Goal: Task Accomplishment & Management: Manage account settings

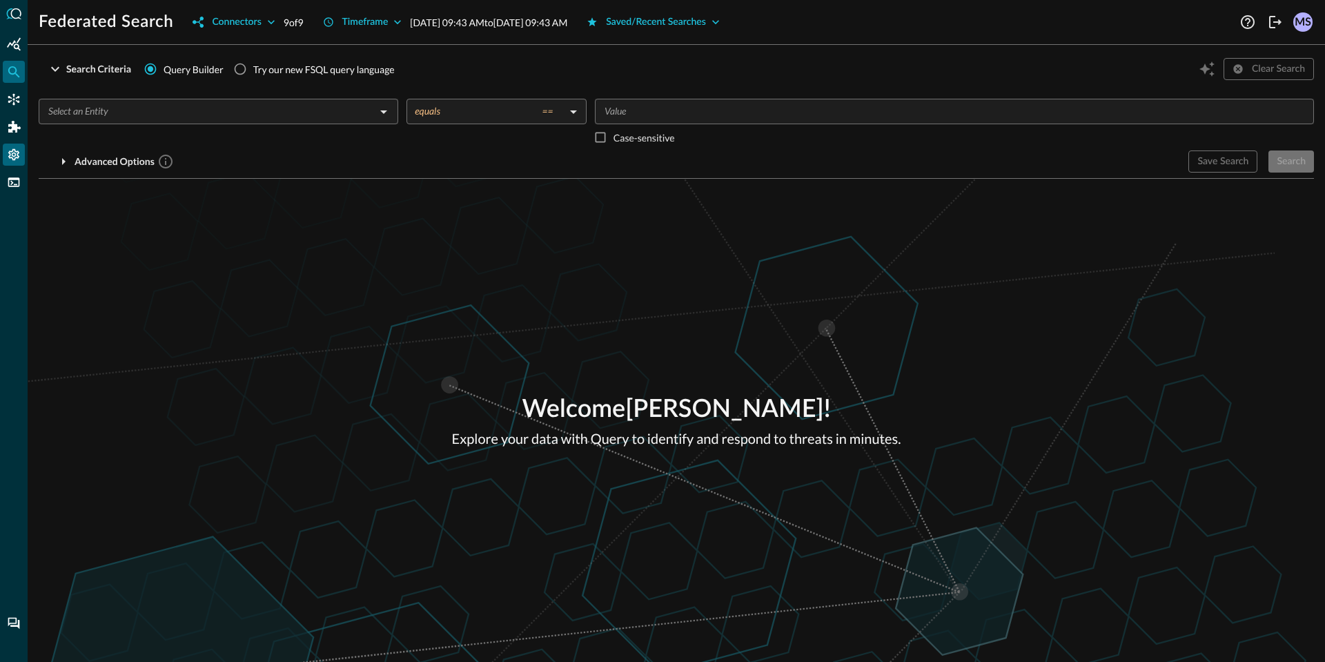
click at [8, 154] on icon "Settings" at bounding box center [14, 155] width 14 height 14
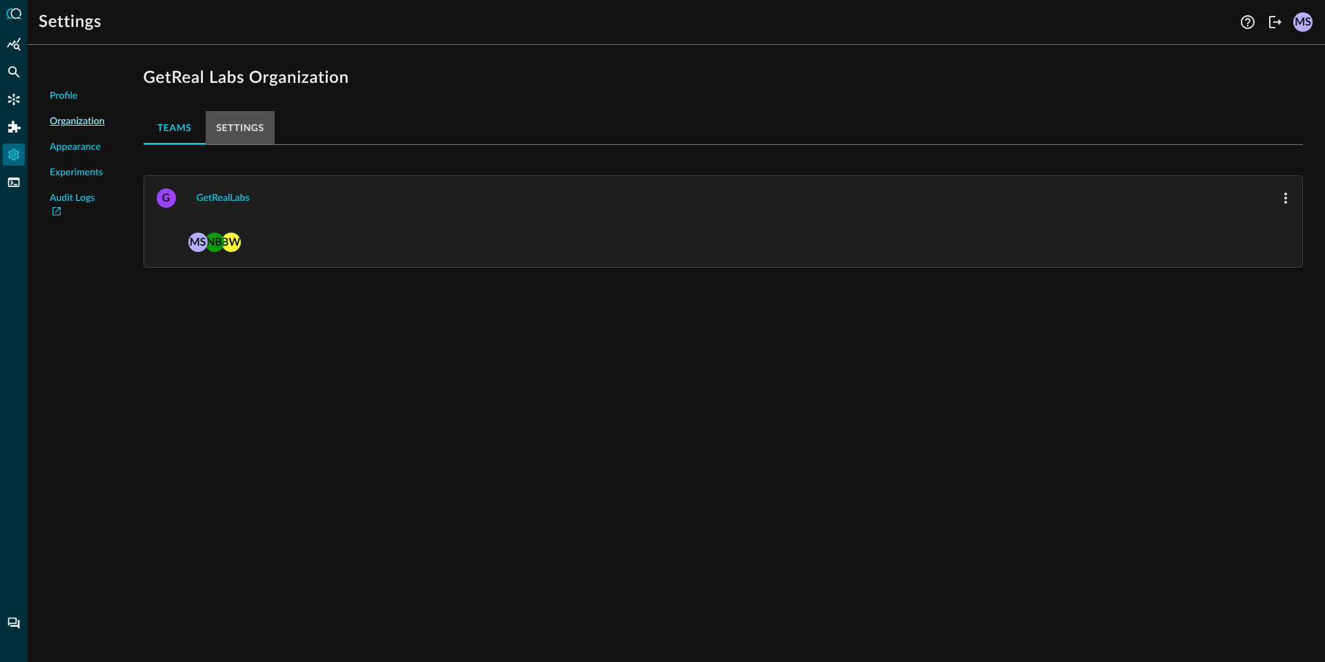
click at [242, 136] on button "Settings" at bounding box center [241, 127] width 70 height 33
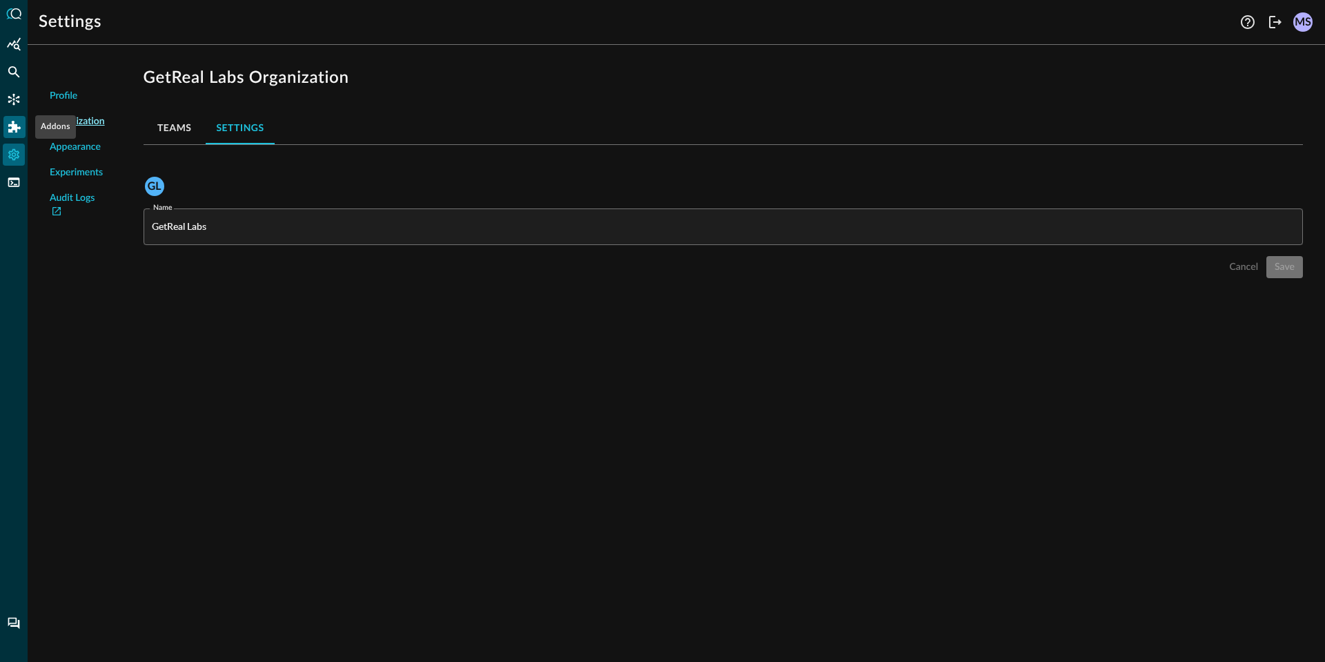
click at [17, 132] on icon "Addons" at bounding box center [14, 127] width 12 height 12
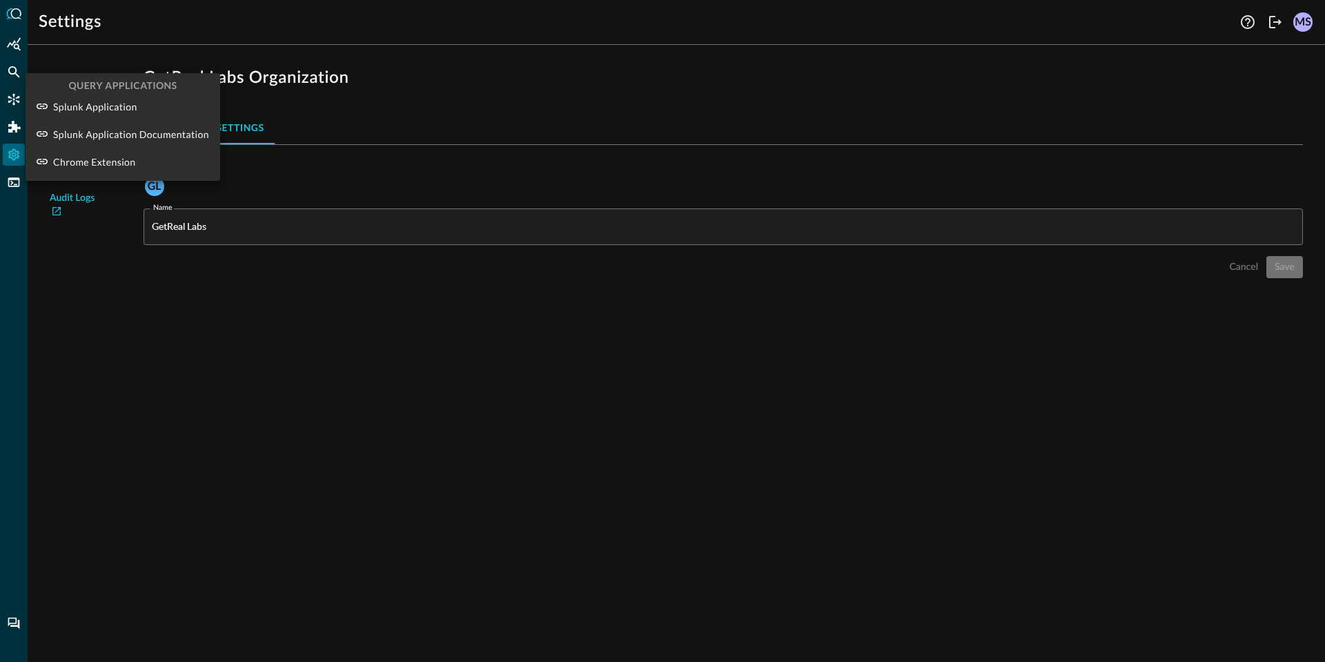
click at [189, 315] on div at bounding box center [662, 331] width 1325 height 662
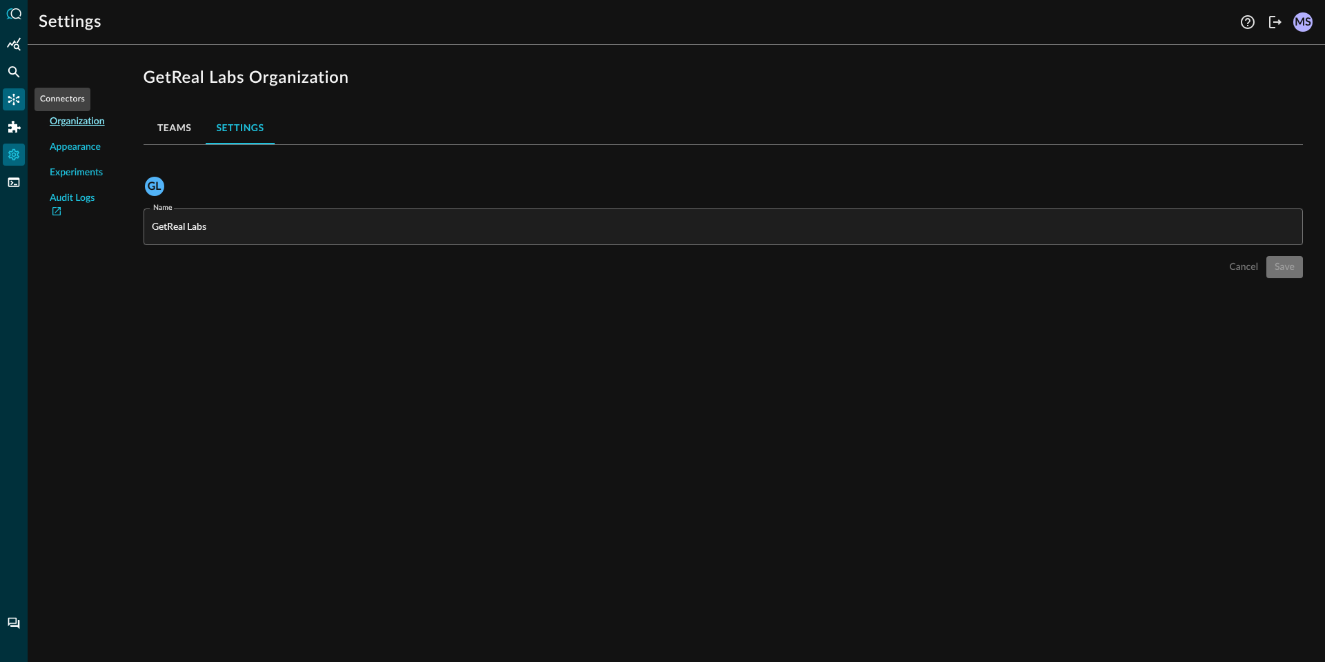
click at [19, 102] on icon "Connectors" at bounding box center [14, 99] width 14 height 14
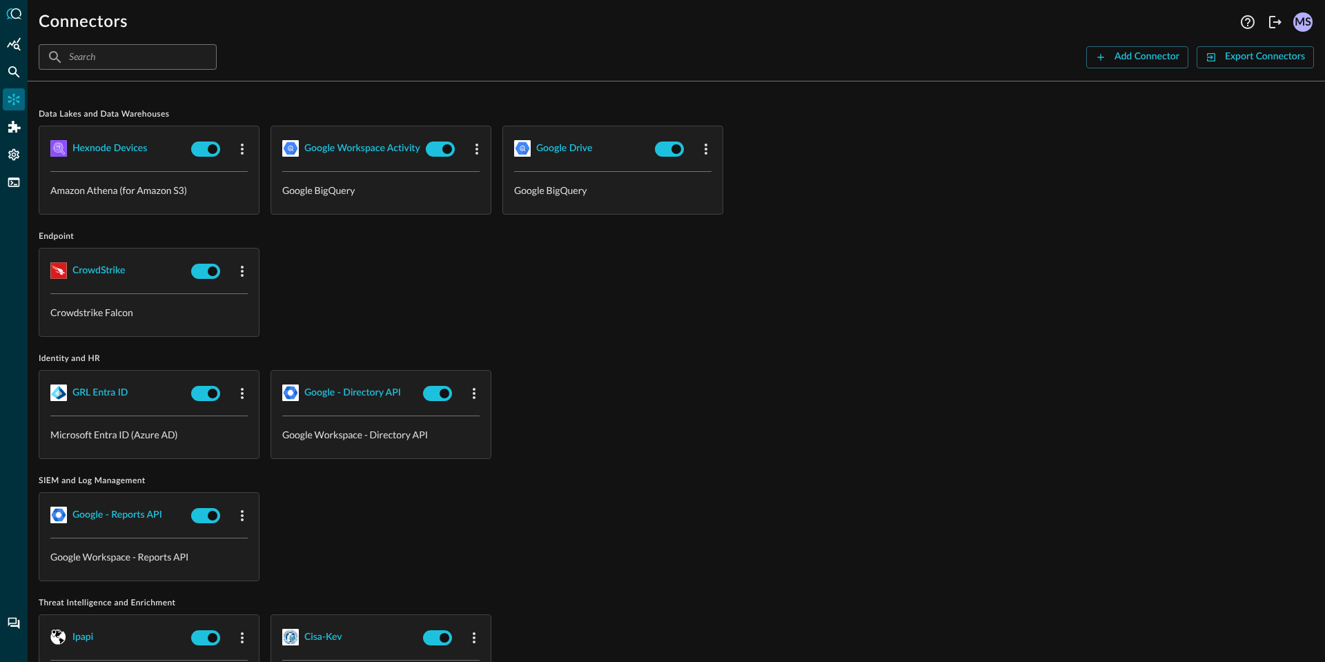
click at [488, 313] on div "CrowdStrike Crowdstrike Falcon" at bounding box center [676, 292] width 1275 height 89
click at [1101, 66] on button "Add Connector" at bounding box center [1137, 57] width 102 height 22
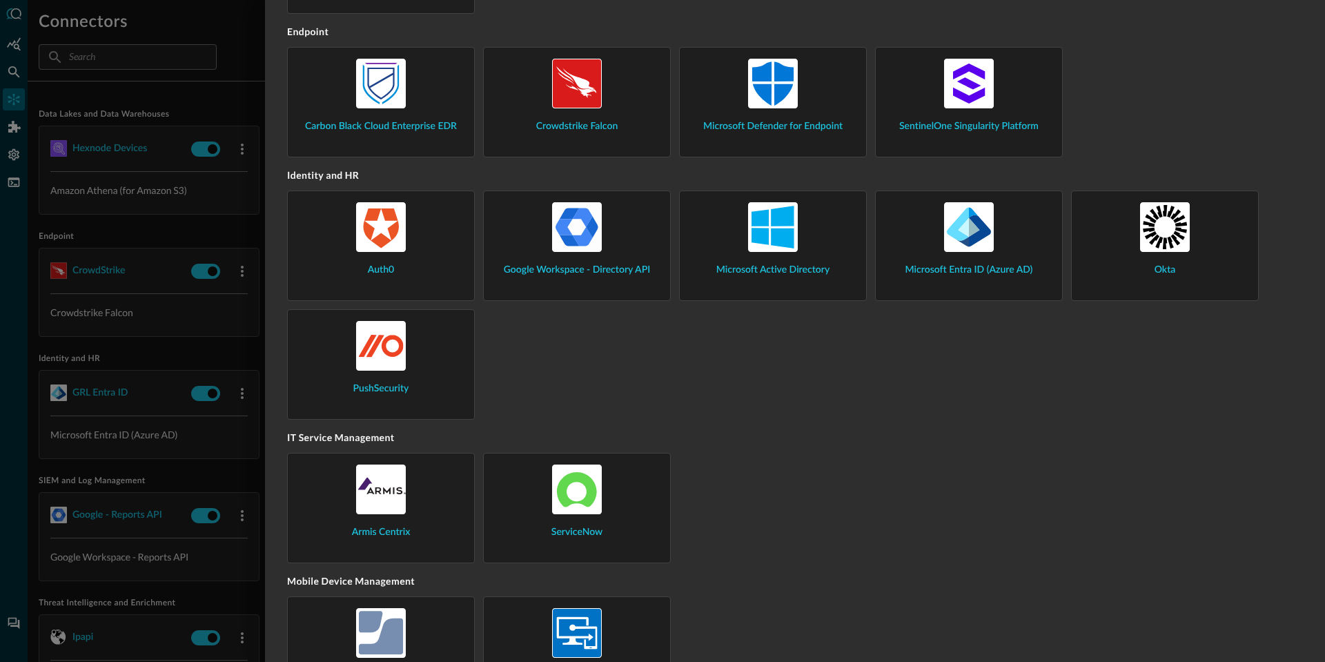
scroll to position [836, 0]
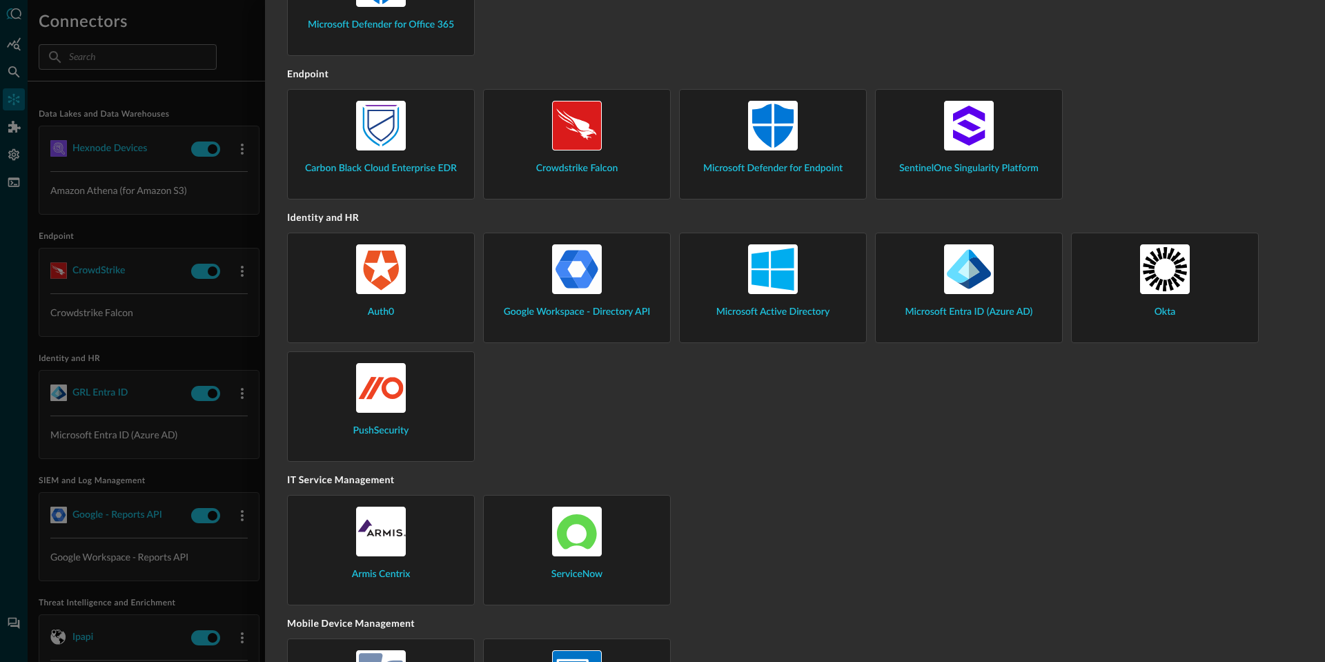
click at [407, 420] on div "PushSecurity" at bounding box center [381, 400] width 164 height 75
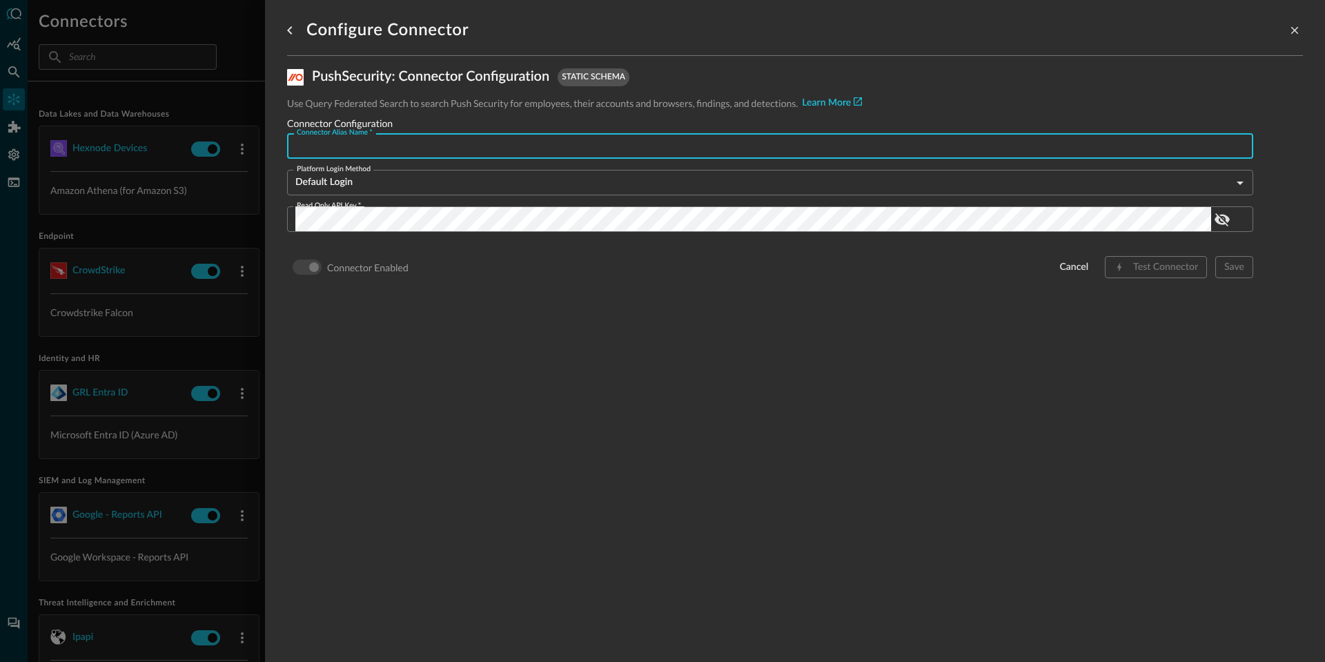
click at [411, 142] on input "Connector Alias Name   *" at bounding box center [774, 146] width 958 height 26
type input "Push Security"
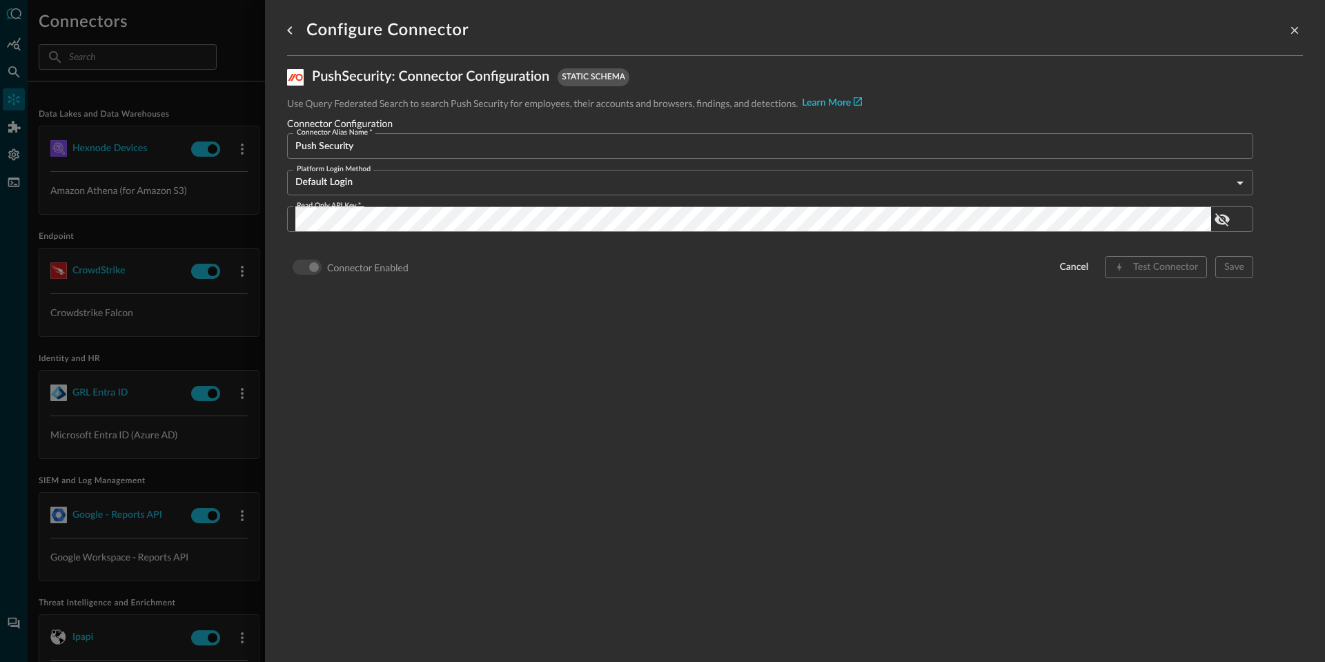
click at [887, 316] on div "Configure Connector PushSecurity : Connector Configuration static schema Use Qu…" at bounding box center [795, 322] width 1016 height 645
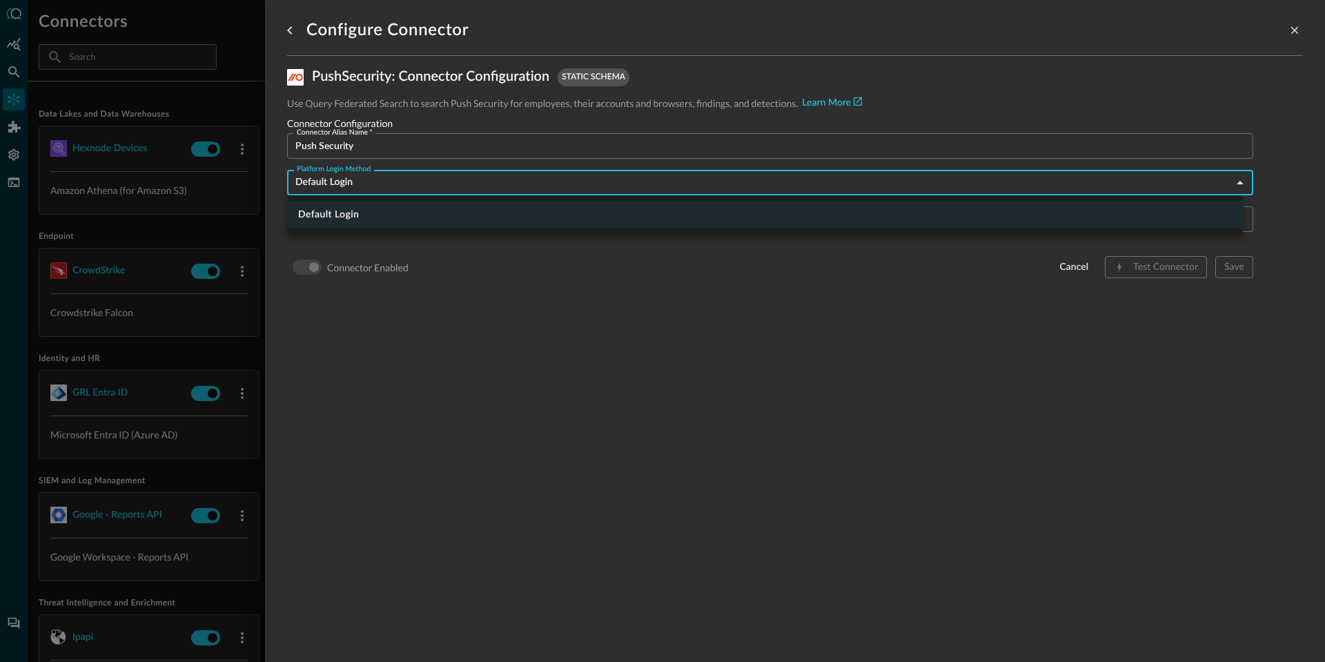
click at [677, 183] on body "Connectors Help Logout MS ​ ​ Add Connector Export Connectors Data Lakes and Da…" at bounding box center [662, 331] width 1325 height 662
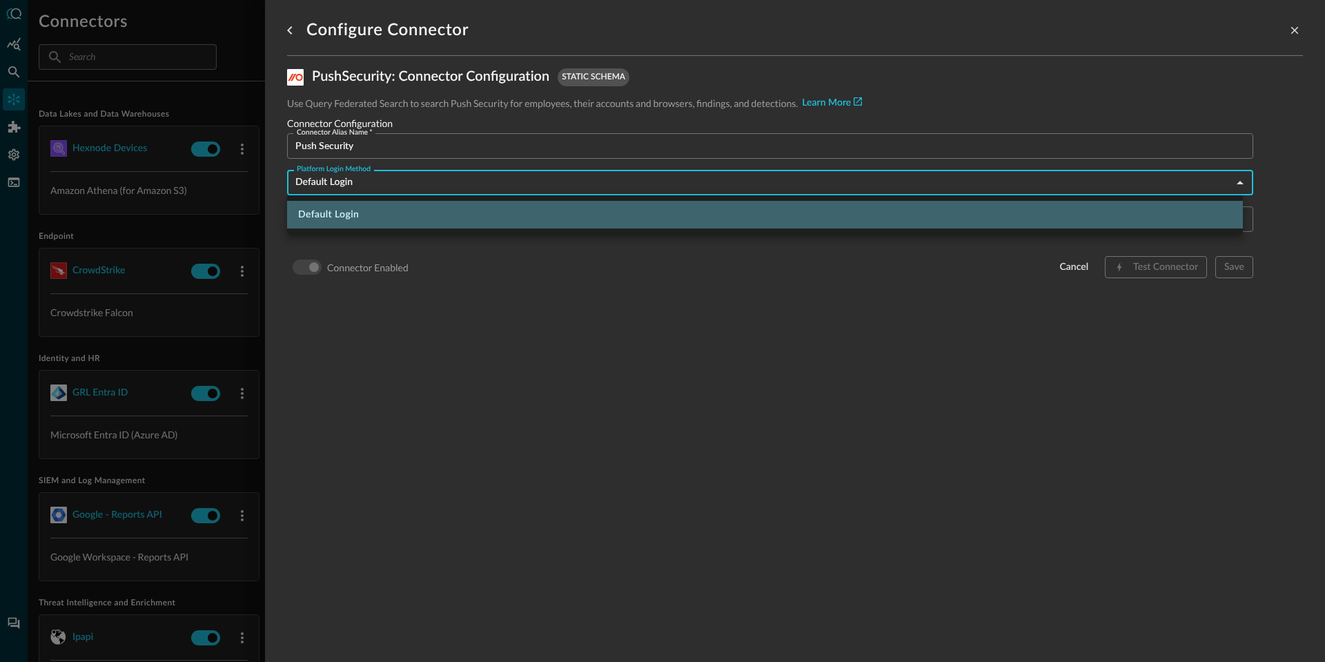
click at [669, 204] on li "Default Login" at bounding box center [765, 215] width 956 height 28
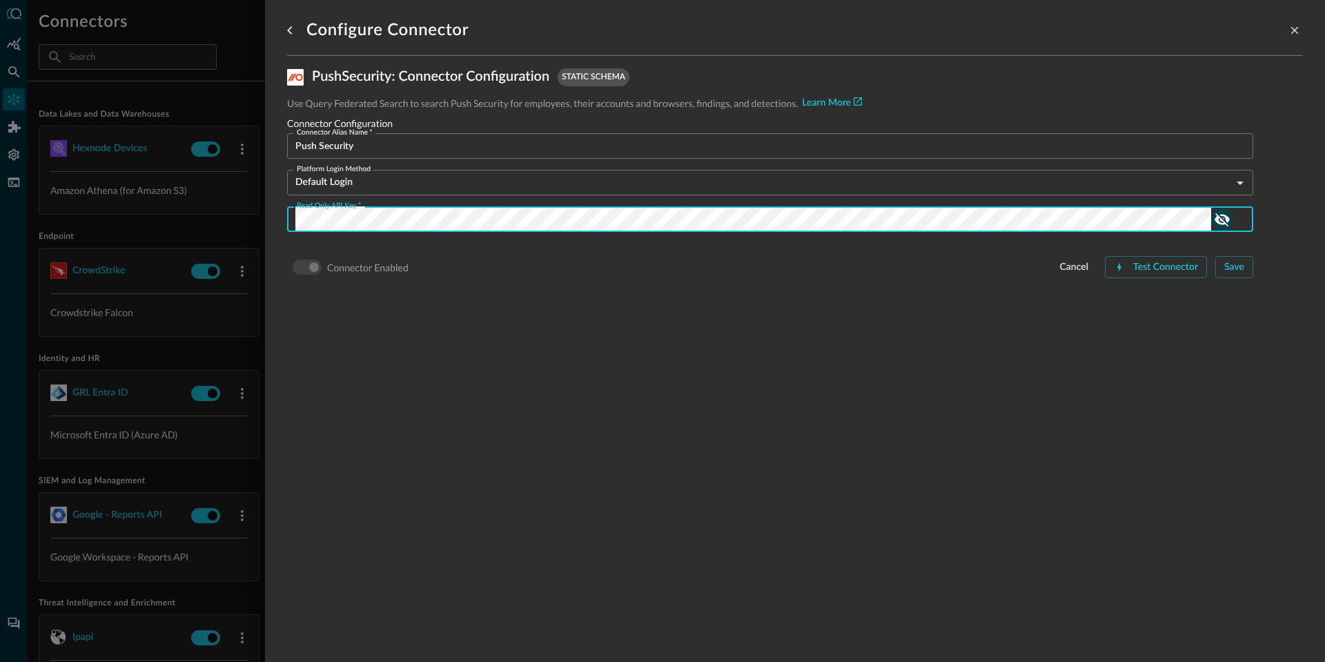
click at [1217, 219] on icon "show password" at bounding box center [1222, 219] width 15 height 13
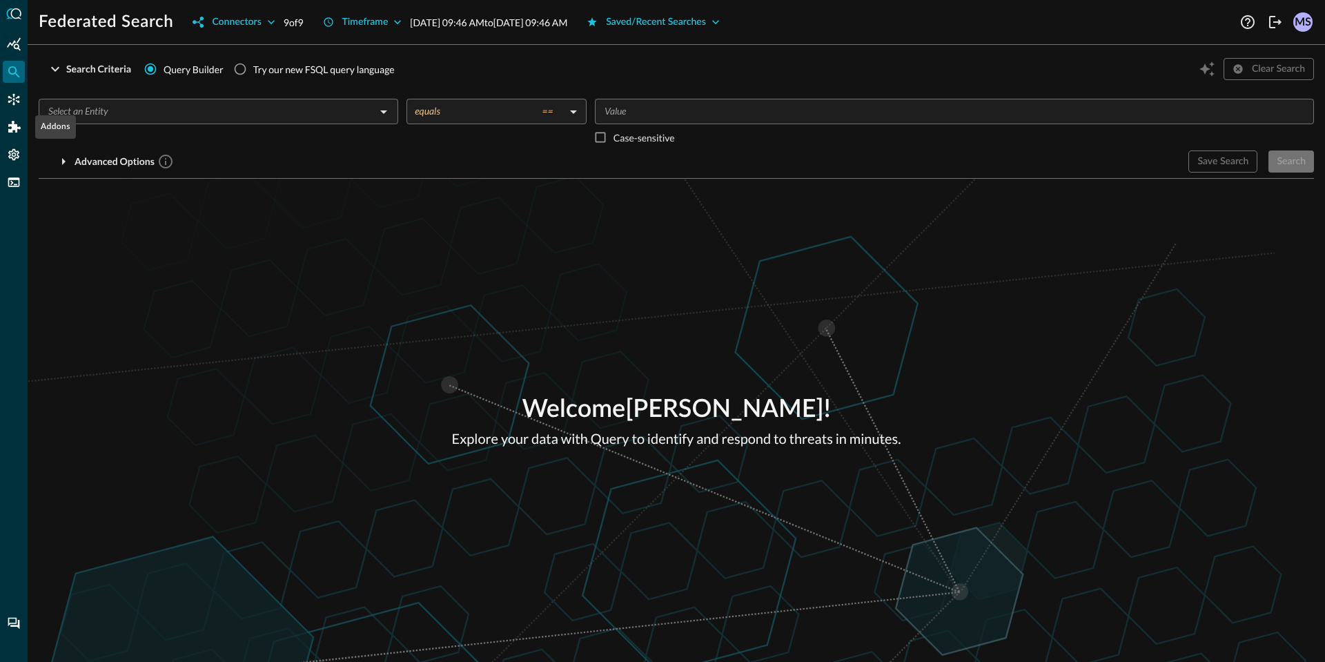
click at [8, 139] on div at bounding box center [14, 331] width 28 height 662
click at [14, 128] on icon "Addons" at bounding box center [14, 127] width 12 height 12
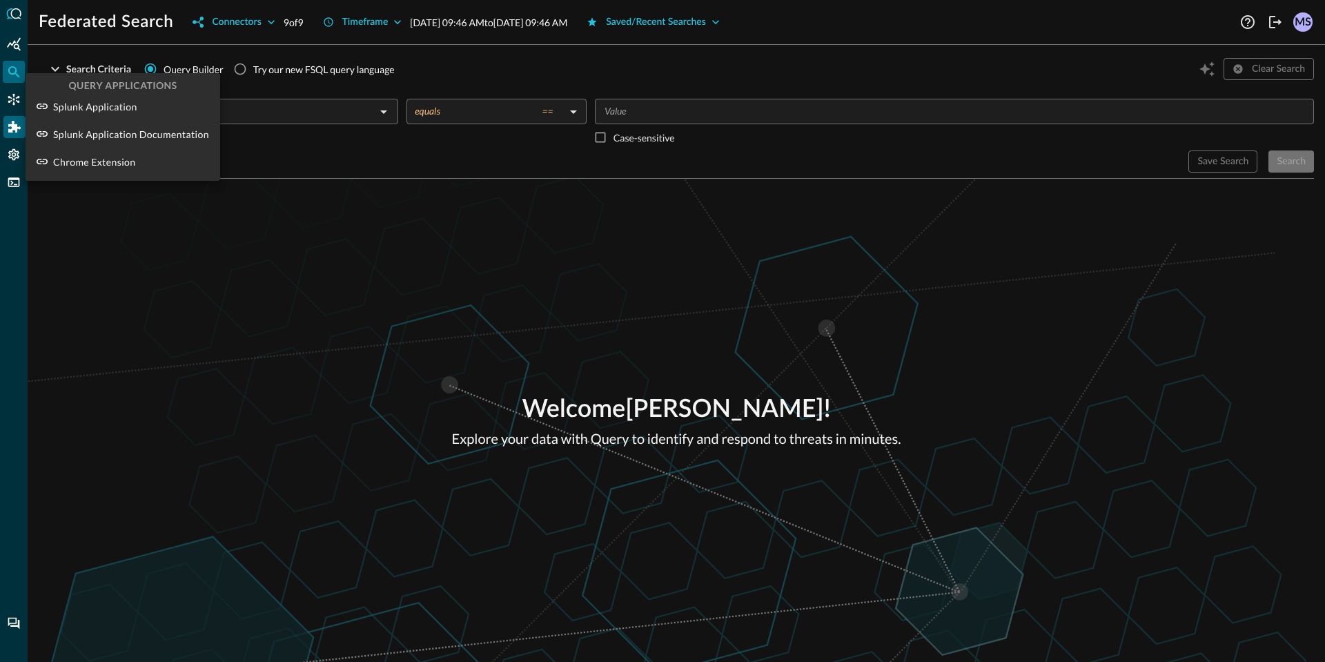
click at [20, 104] on div at bounding box center [662, 331] width 1325 height 662
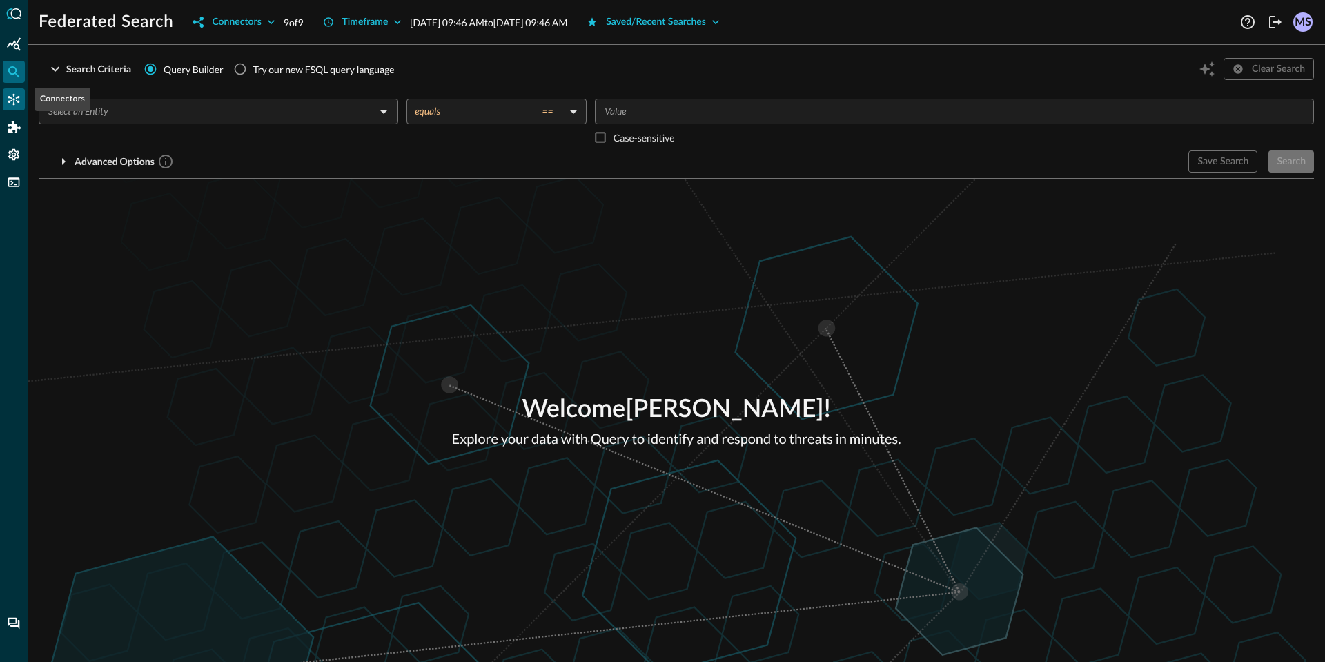
click at [18, 103] on icon "Connectors" at bounding box center [14, 99] width 14 height 14
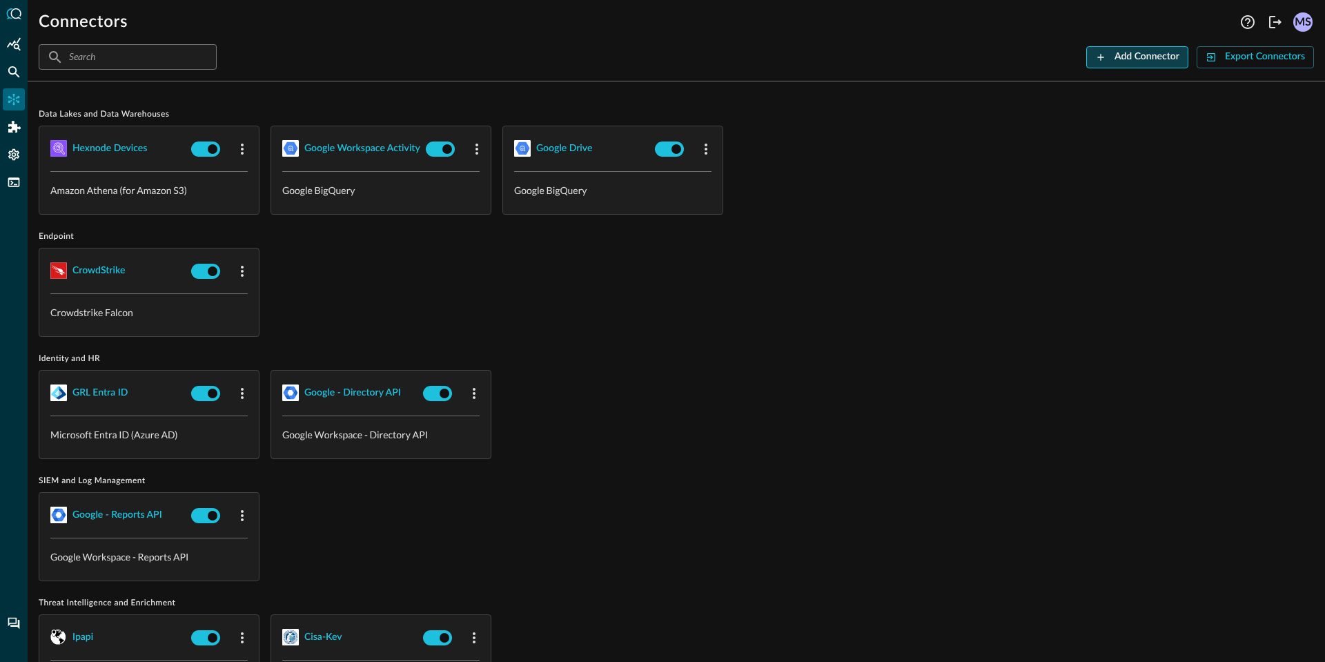
click at [1138, 64] on div "Add Connector" at bounding box center [1146, 56] width 65 height 17
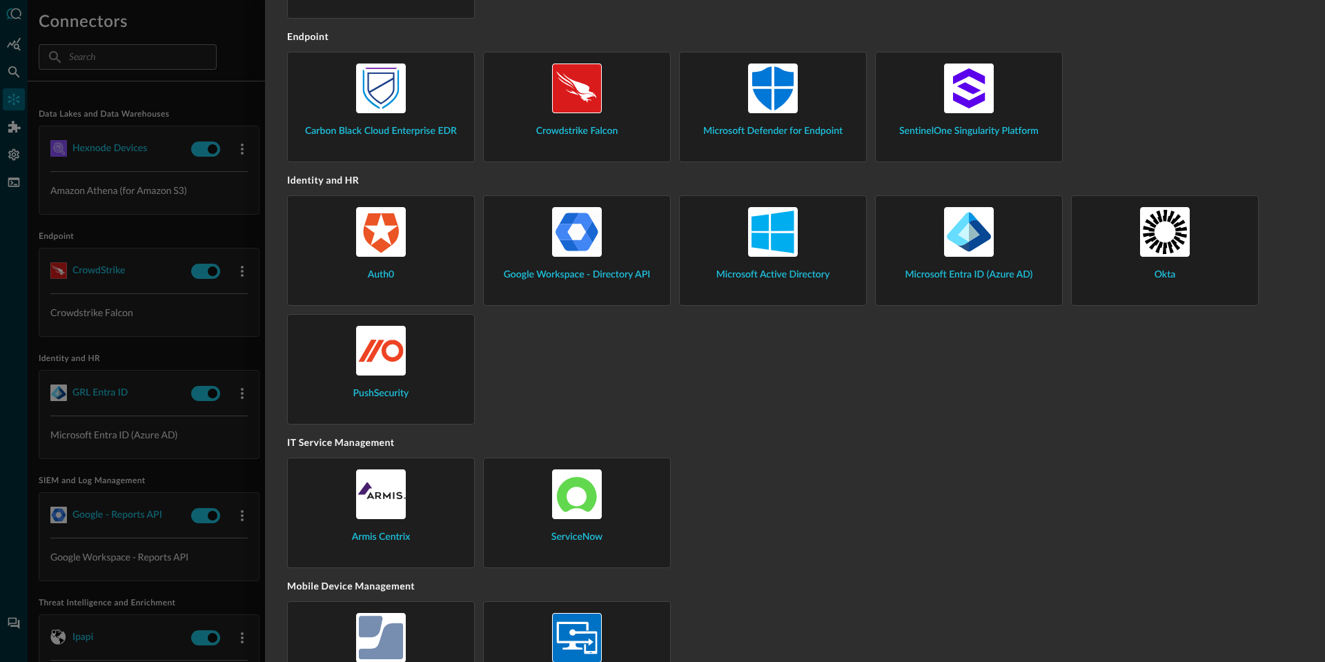
scroll to position [897, 0]
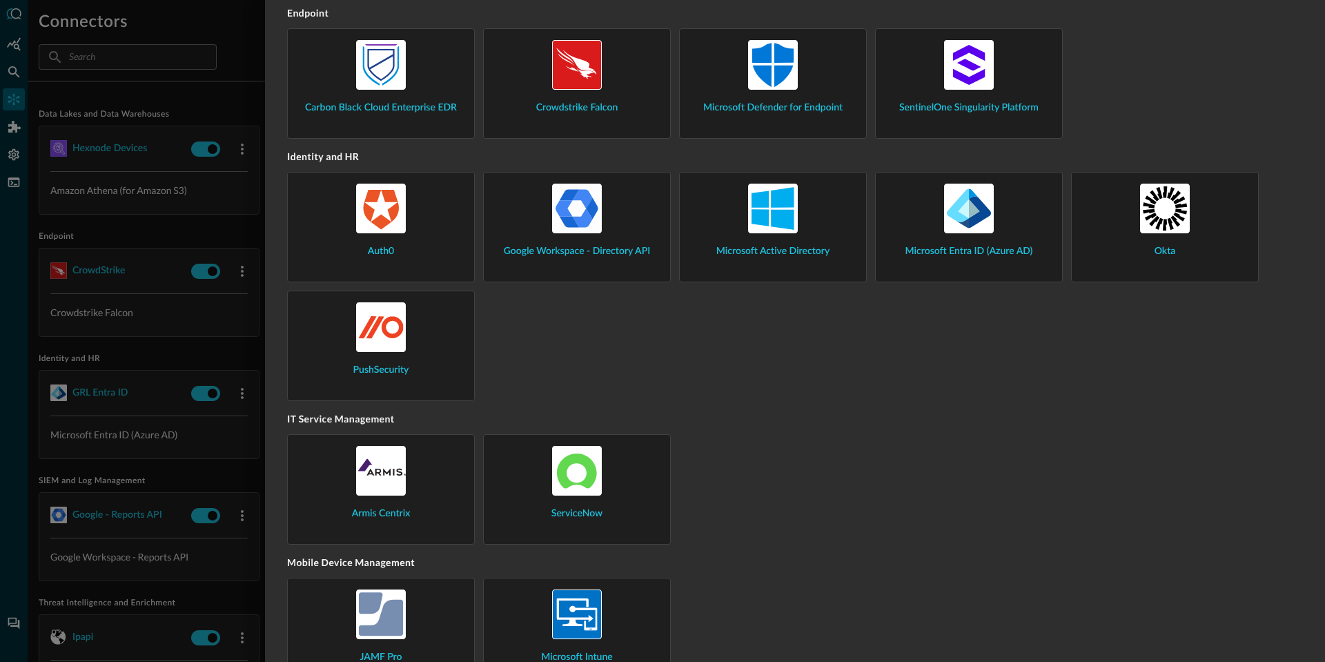
click at [401, 355] on div "PushSecurity" at bounding box center [381, 339] width 164 height 75
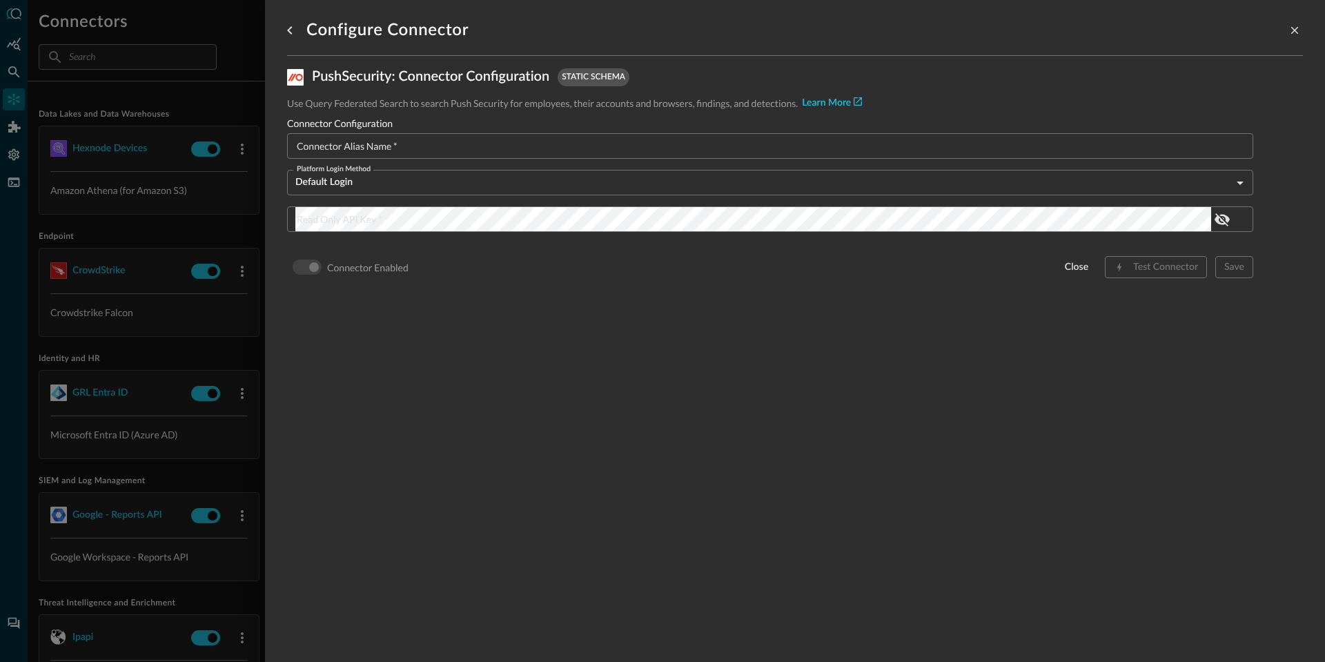
scroll to position [0, 0]
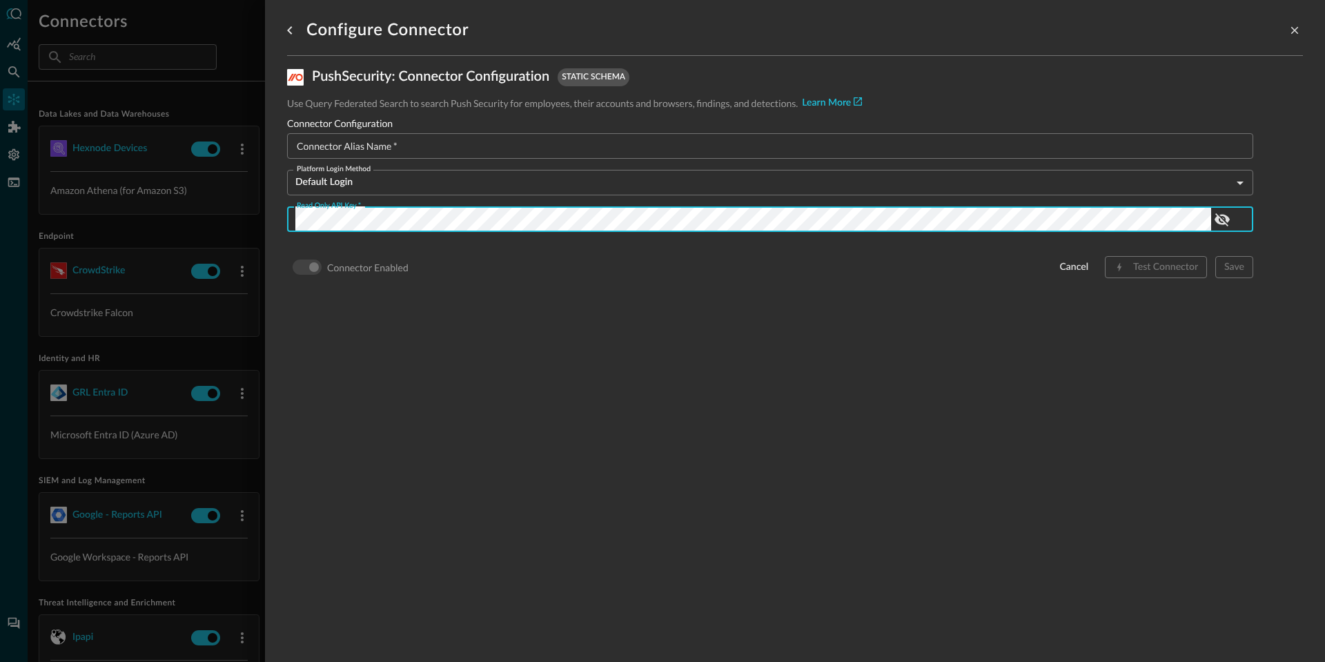
click at [380, 180] on body "Connectors Help Logout MS ​ ​ Add Connector Export Connectors Data Lakes and Da…" at bounding box center [662, 331] width 1325 height 662
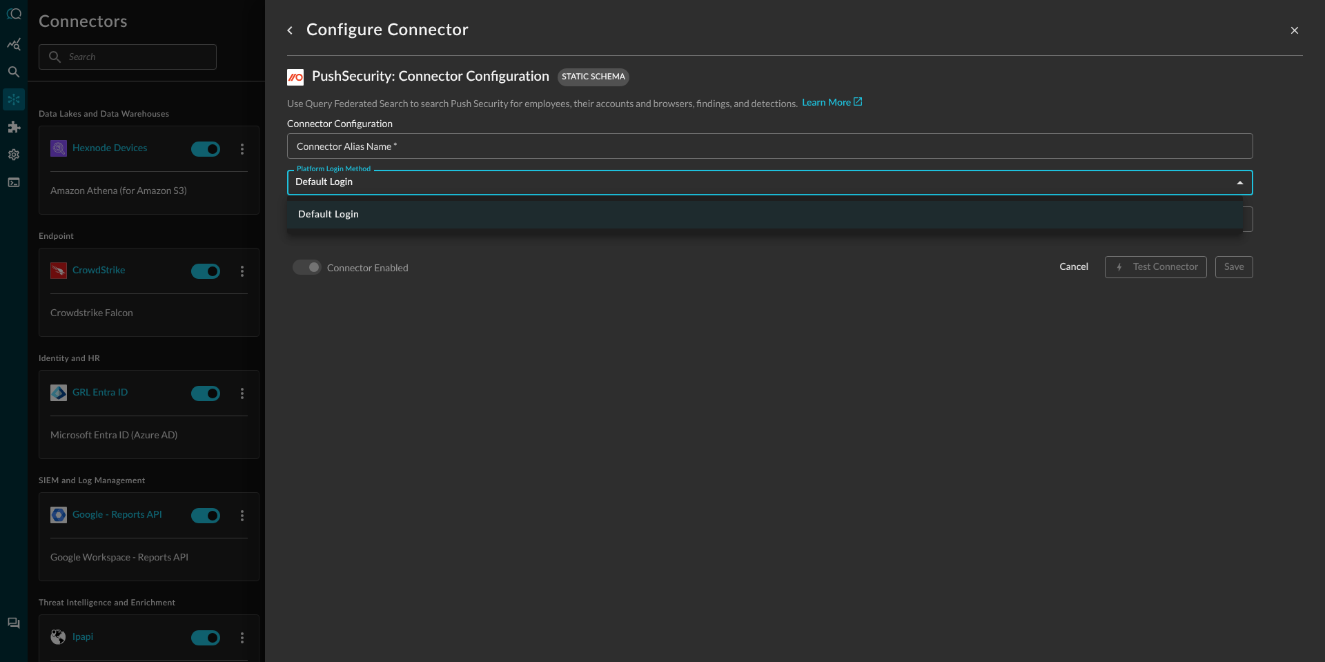
click at [386, 149] on div at bounding box center [662, 331] width 1325 height 662
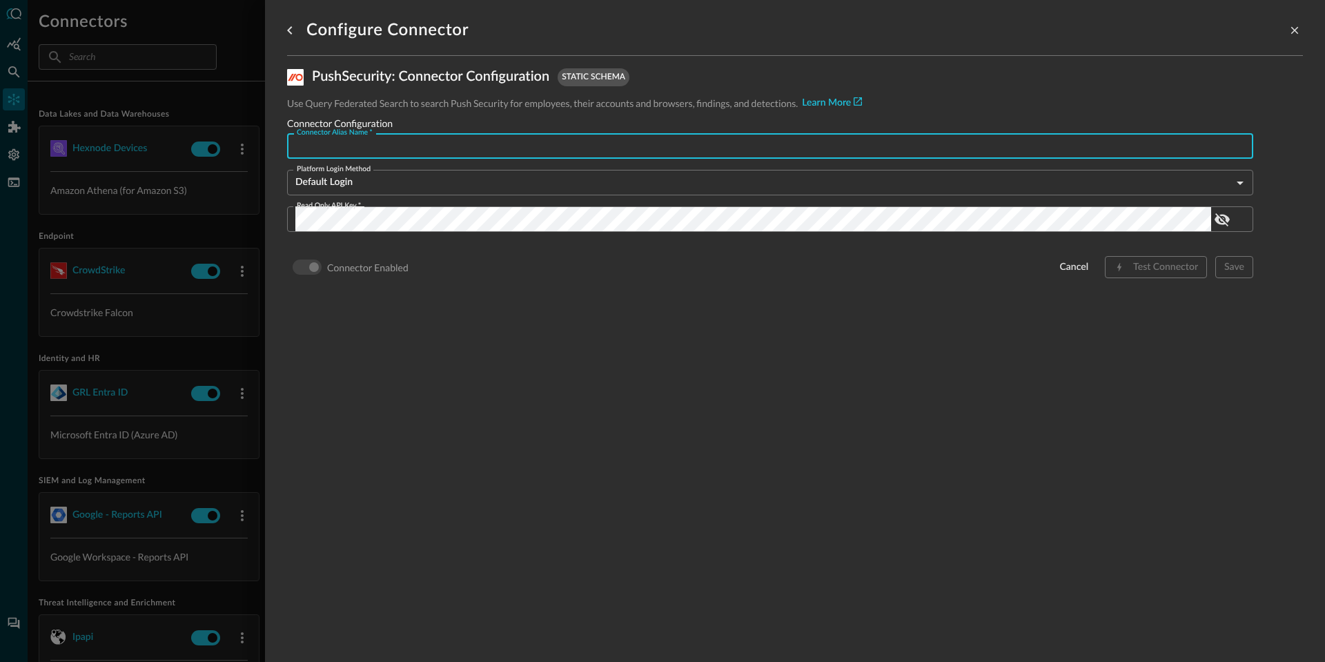
click at [392, 140] on input "Connector Alias Name   *" at bounding box center [774, 146] width 958 height 26
type input "Push Security"
click at [453, 325] on div "Configure Connector PushSecurity : Connector Configuration static schema Use Qu…" at bounding box center [795, 322] width 1016 height 645
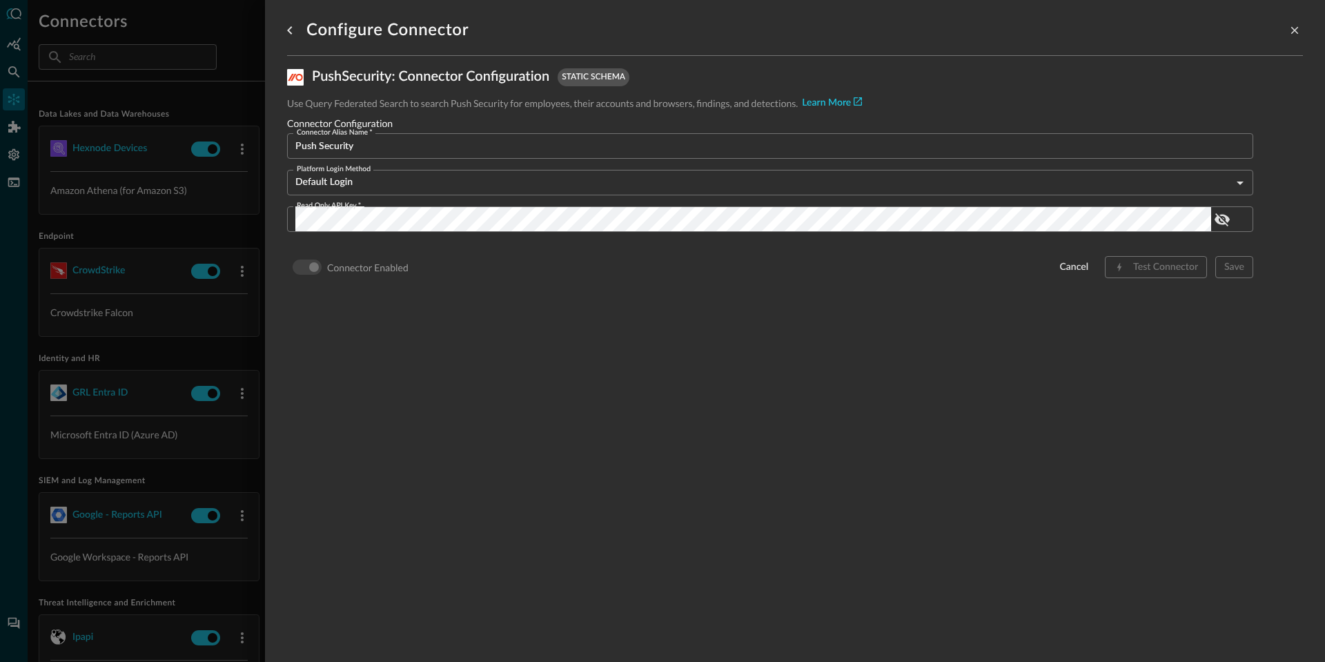
click at [576, 340] on div "Configure Connector PushSecurity : Connector Configuration static schema Use Qu…" at bounding box center [795, 322] width 1016 height 645
click at [667, 351] on div "Configure Connector PushSecurity : Connector Configuration static schema Use Qu…" at bounding box center [795, 322] width 1016 height 645
drag, startPoint x: 660, startPoint y: 350, endPoint x: 687, endPoint y: 352, distance: 27.0
click at [660, 350] on div "Configure Connector PushSecurity : Connector Configuration static schema Use Qu…" at bounding box center [795, 322] width 1016 height 645
click at [1221, 218] on icon "show password" at bounding box center [1222, 219] width 17 height 17
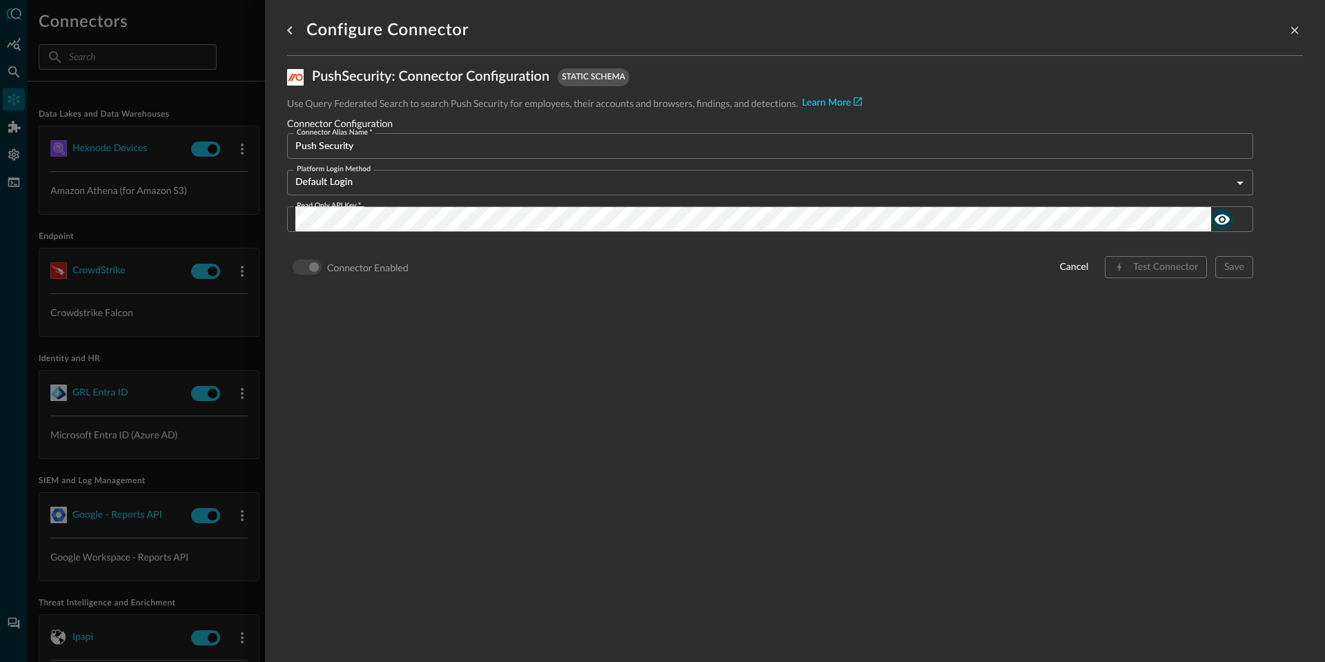
click at [1222, 217] on icon "show password" at bounding box center [1222, 219] width 15 height 10
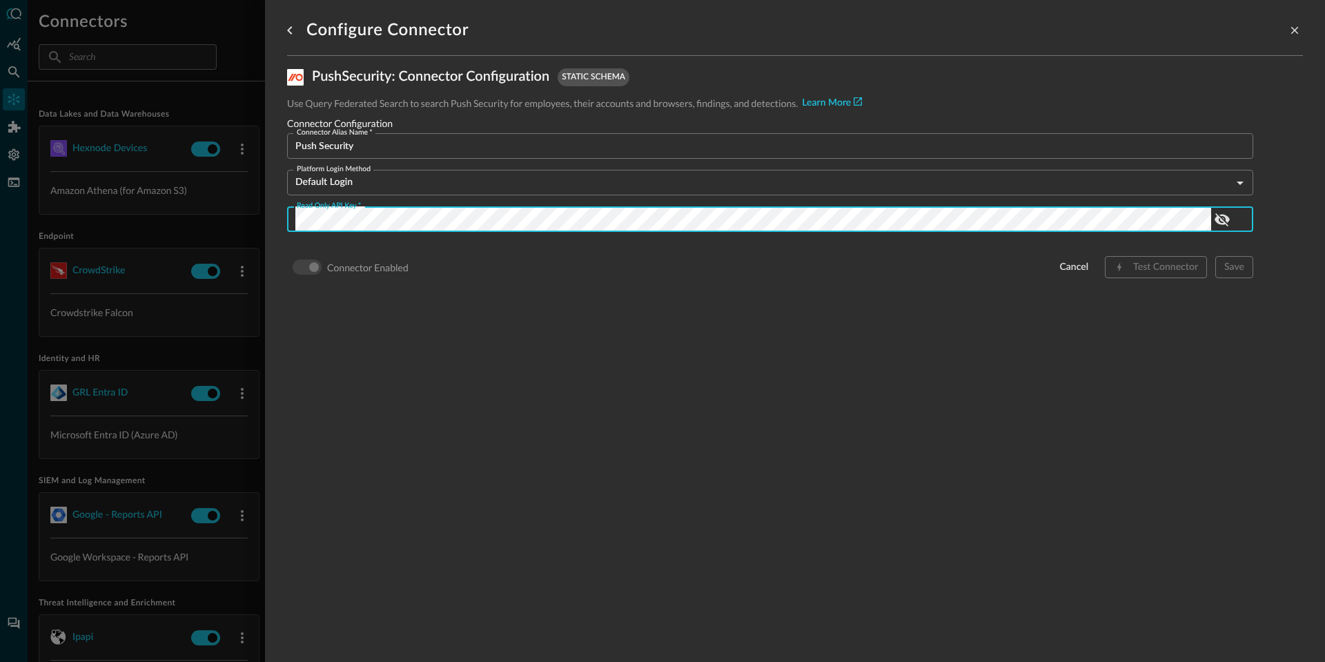
click at [1035, 179] on body "Connectors Help Logout MS ​ ​ Add Connector Export Connectors Data Lakes and Da…" at bounding box center [662, 331] width 1325 height 662
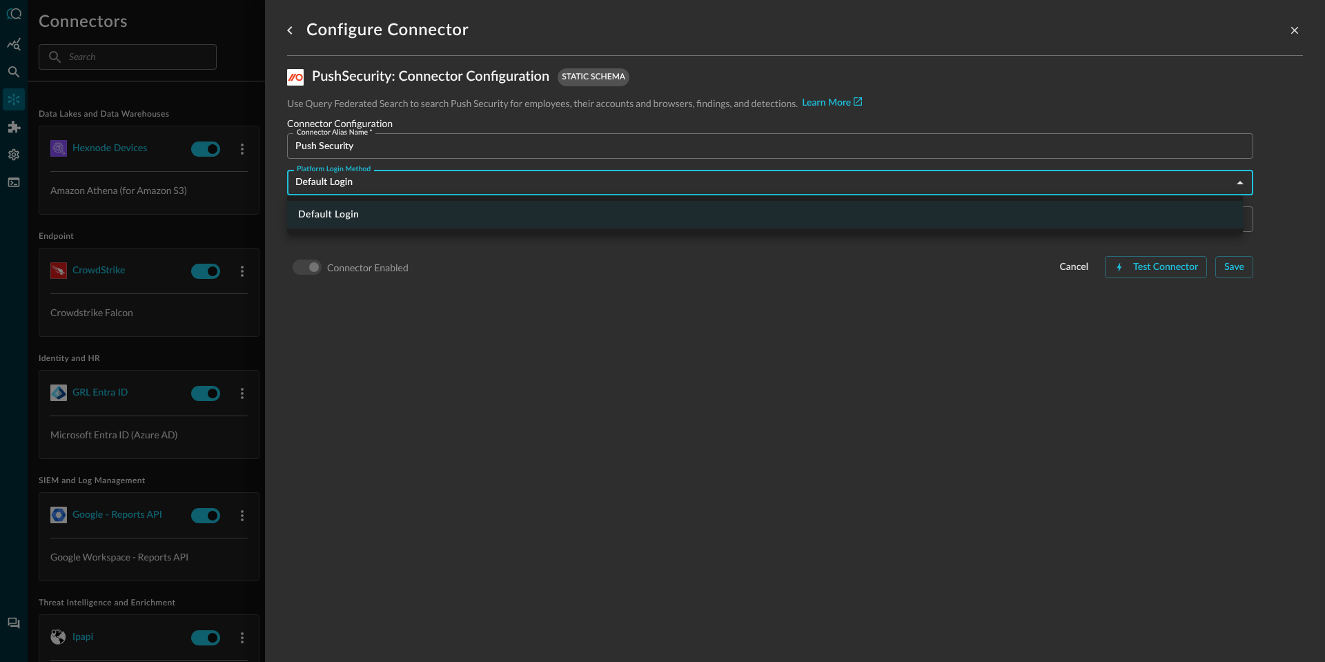
click at [1035, 179] on div at bounding box center [662, 331] width 1325 height 662
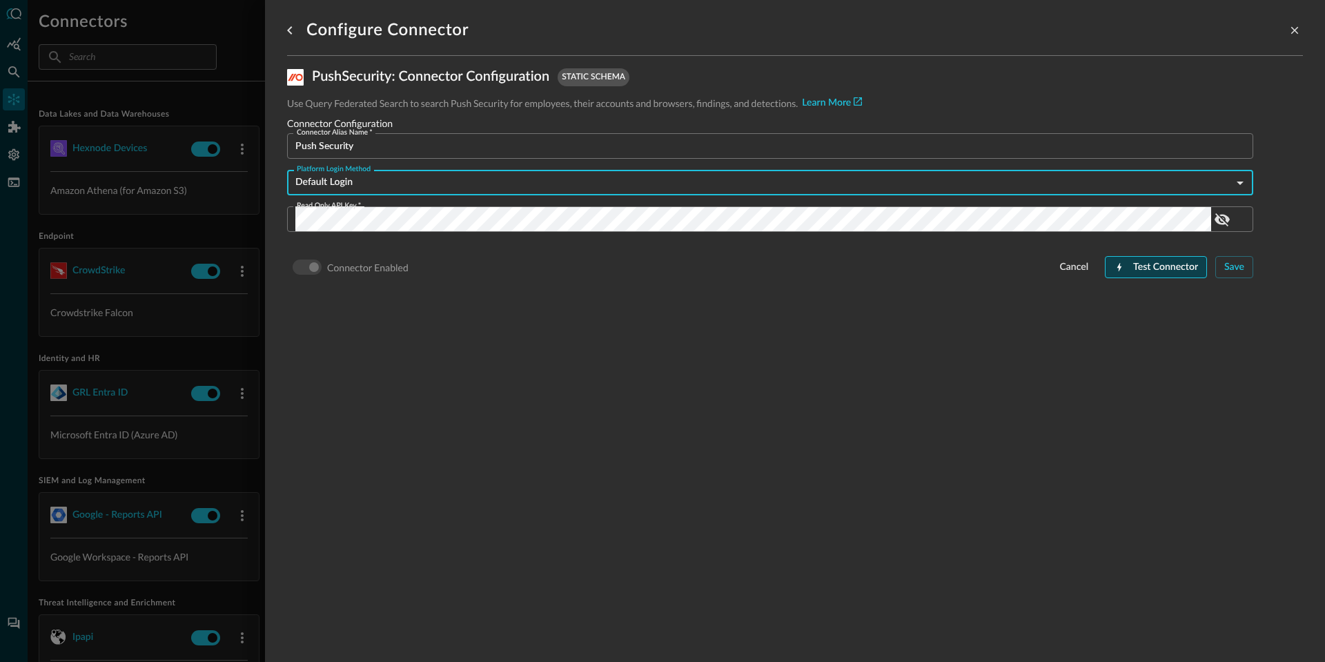
click at [1167, 274] on div "Test Connector" at bounding box center [1165, 267] width 65 height 17
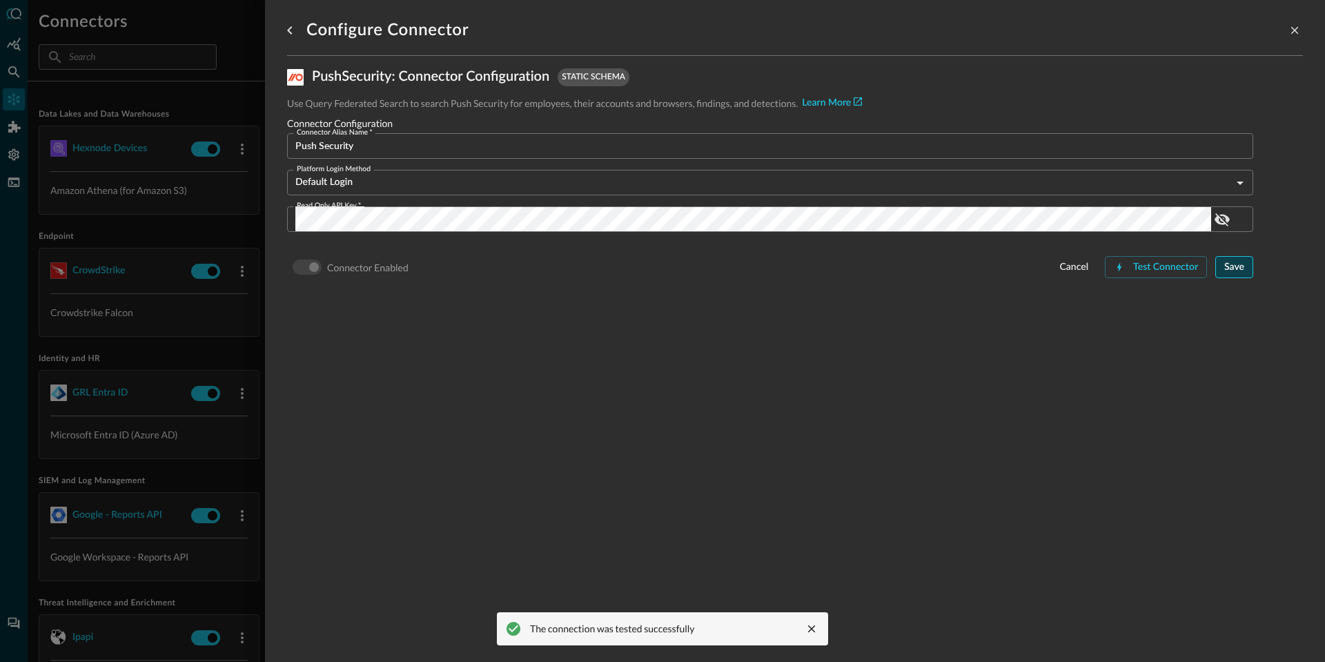
click at [1226, 268] on div "Save" at bounding box center [1234, 267] width 20 height 17
click at [1290, 29] on icon "close-drawer" at bounding box center [1294, 30] width 12 height 12
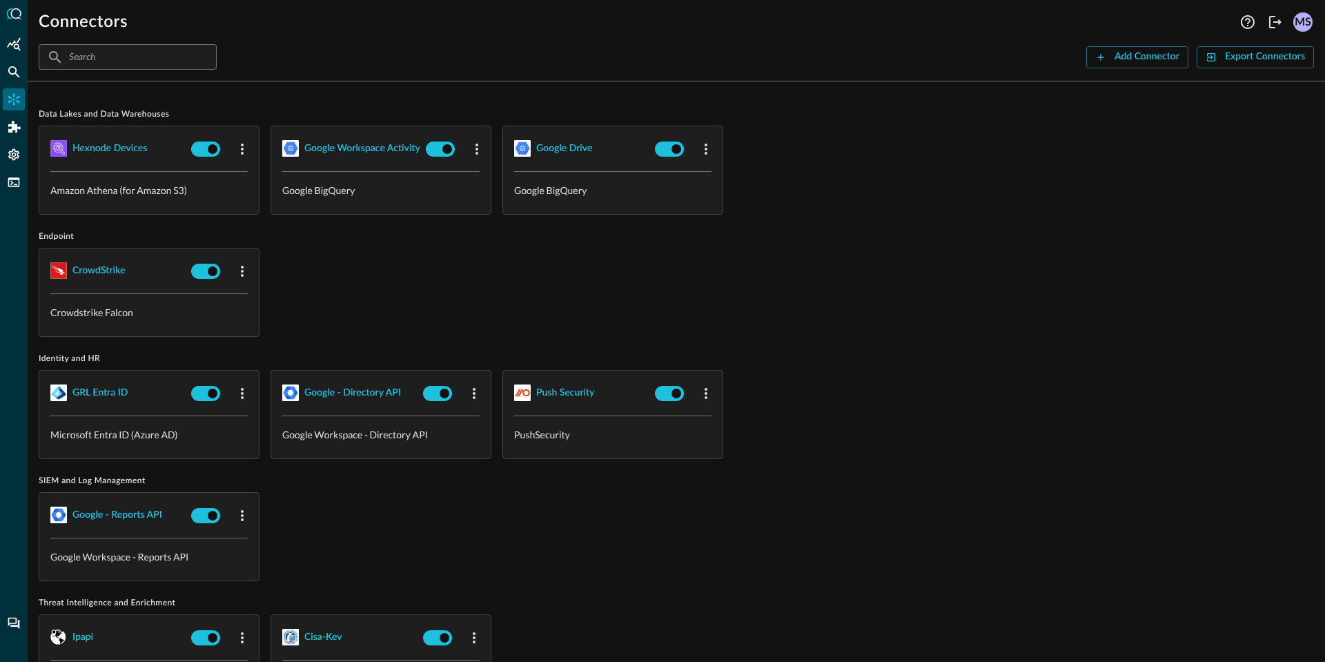
click at [468, 56] on div "​ ​ Add Connector Export Connectors" at bounding box center [676, 57] width 1275 height 26
drag, startPoint x: 794, startPoint y: 99, endPoint x: 868, endPoint y: 97, distance: 74.5
click at [797, 99] on div "Data Lakes and Data Warehouses Hexnode Devices Amazon Athena (for Amazon S3) Go…" at bounding box center [676, 421] width 1275 height 658
click at [1173, 57] on div "Add Connector" at bounding box center [1146, 56] width 65 height 17
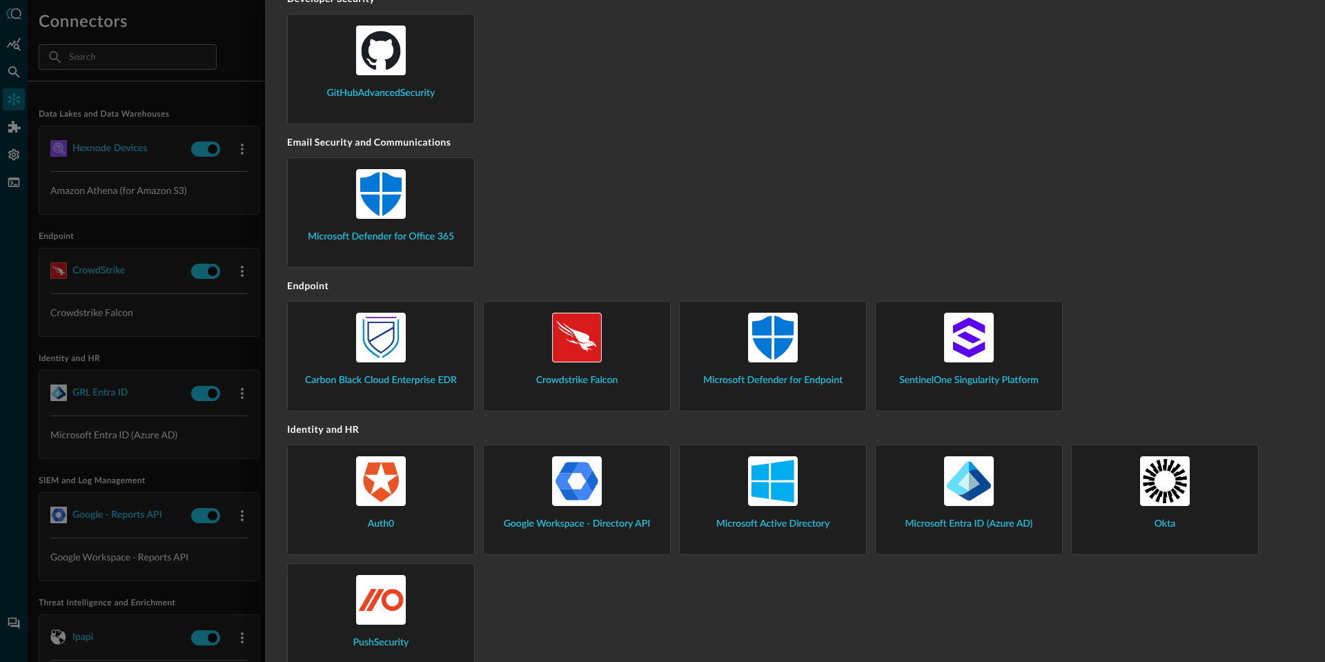
scroll to position [628, 0]
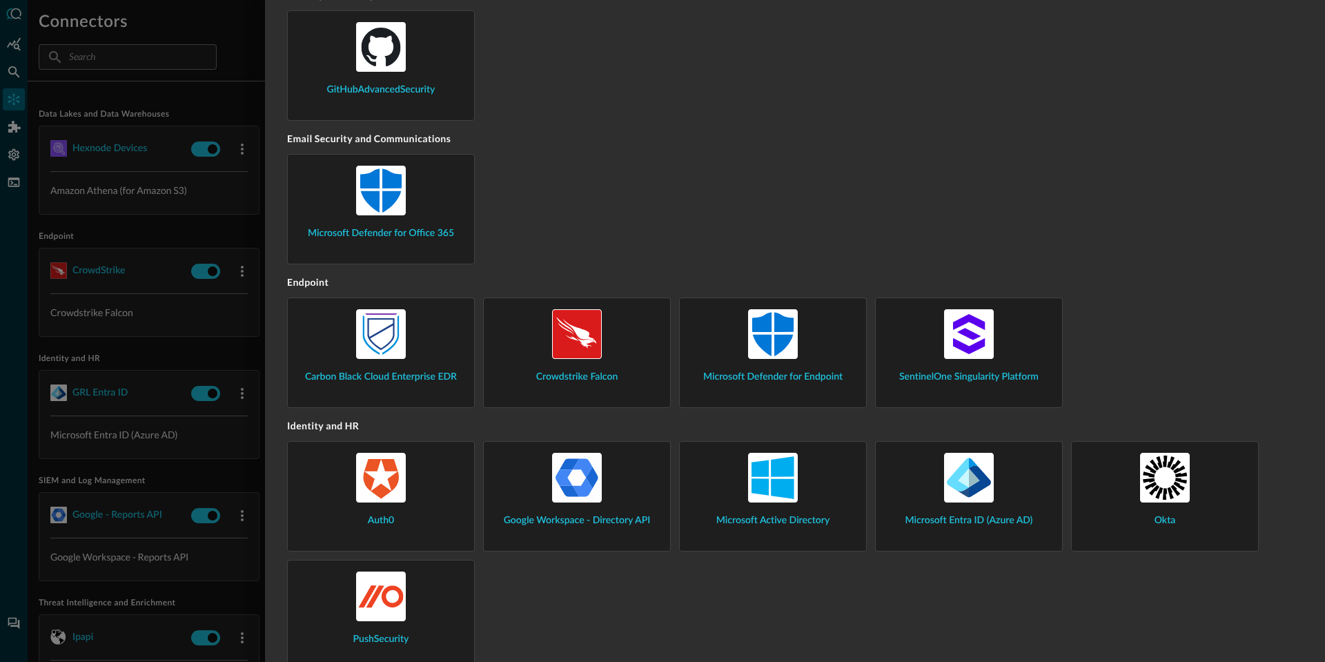
click at [359, 77] on div "GitHubAdvancedSecurity" at bounding box center [381, 59] width 164 height 75
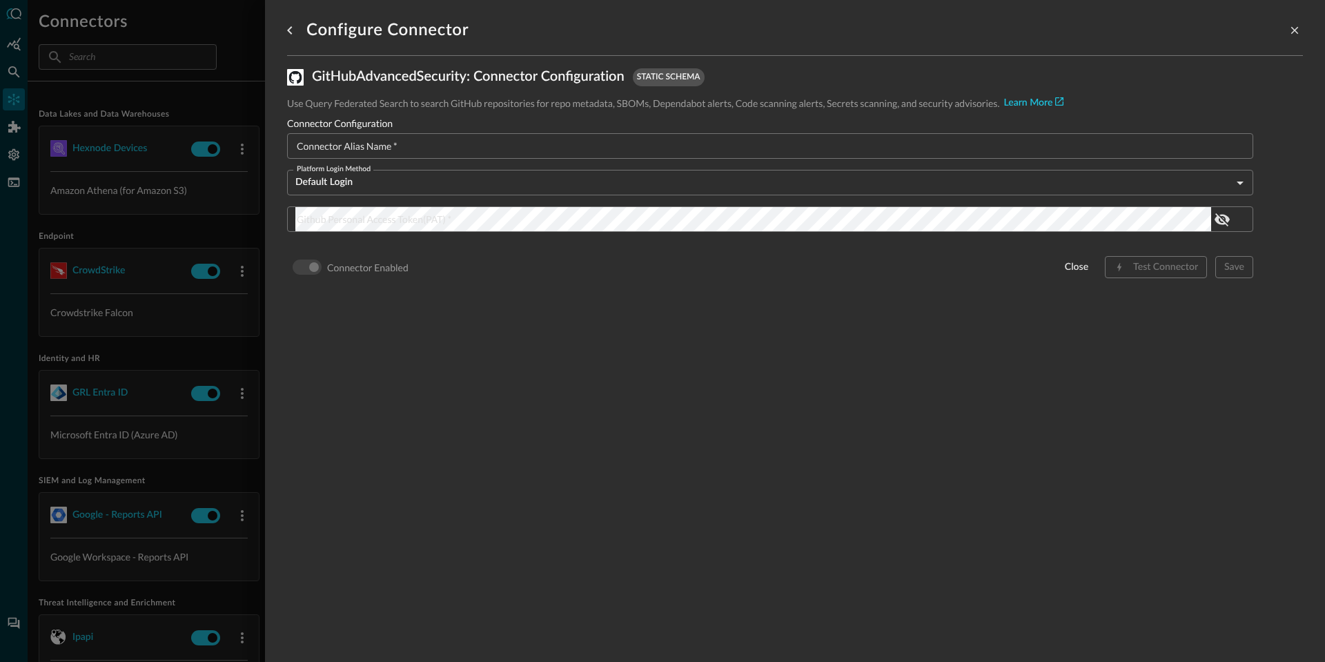
click at [1153, 49] on div "Configure Connector" at bounding box center [795, 36] width 1016 height 39
click at [1291, 32] on button "close-drawer" at bounding box center [1294, 30] width 17 height 17
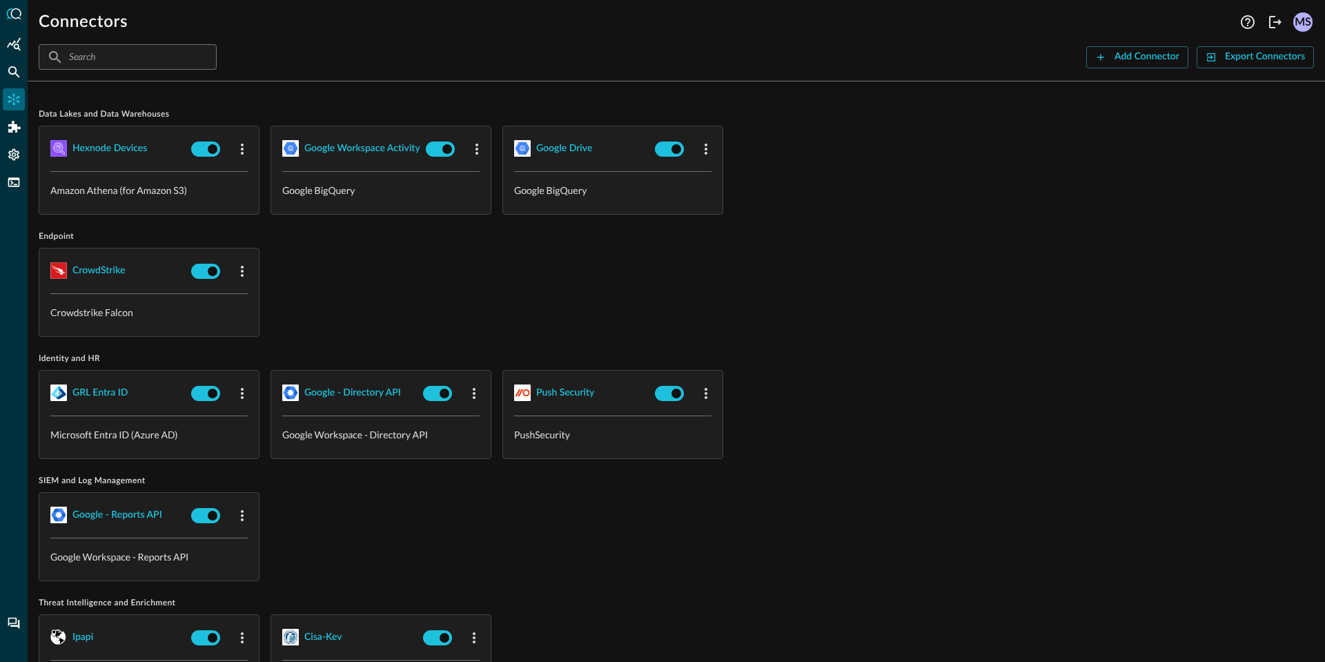
click at [1081, 55] on div "​ ​ Add Connector Export Connectors" at bounding box center [676, 57] width 1275 height 26
click at [1108, 57] on button "Add Connector" at bounding box center [1137, 57] width 102 height 22
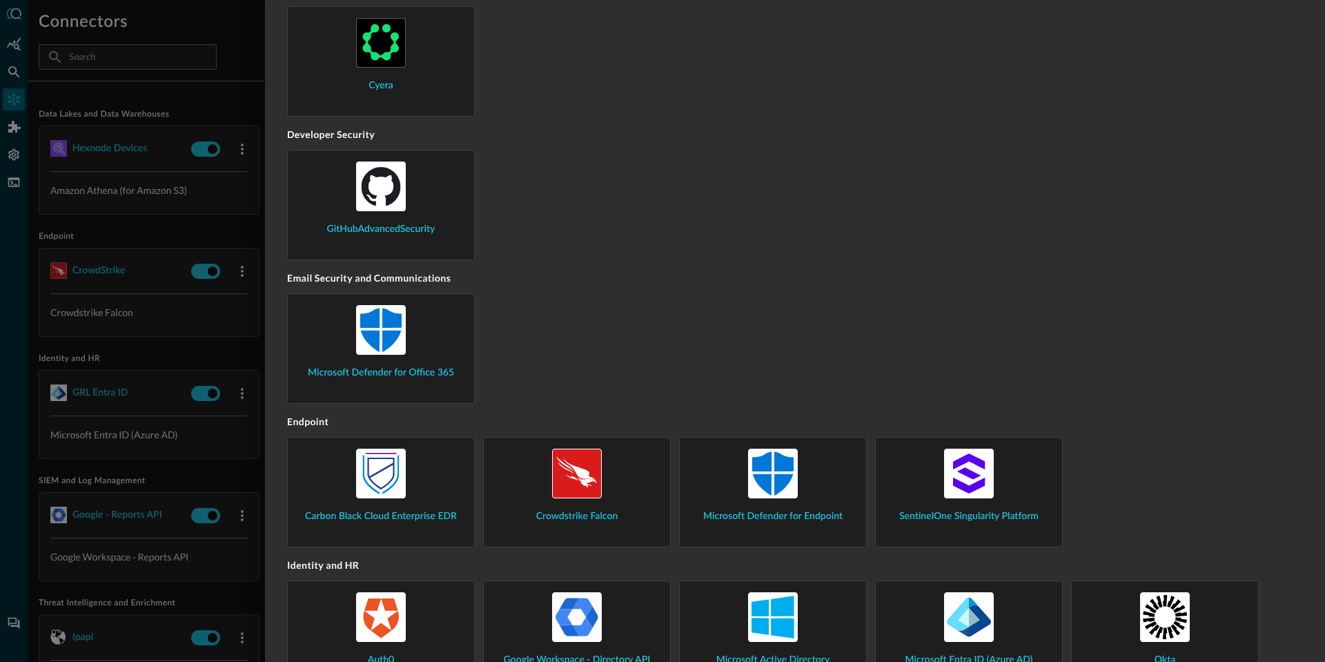
scroll to position [489, 0]
click at [395, 172] on img at bounding box center [381, 186] width 50 height 50
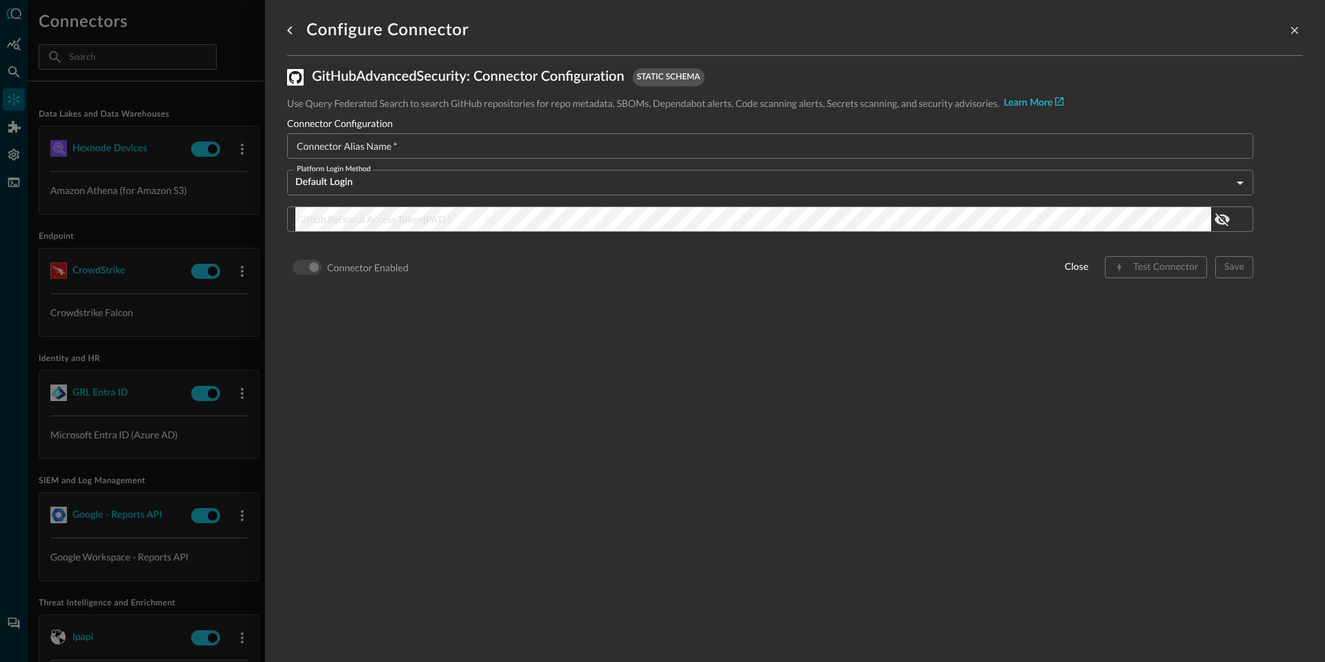
click at [864, 106] on p "Use Query Federated Search to search GitHub repositories for repo metadata, SBO…" at bounding box center [643, 103] width 712 height 14
click at [1021, 104] on link "Learn More" at bounding box center [1033, 103] width 60 height 14
click at [307, 26] on h1 "Configure Connector" at bounding box center [387, 30] width 162 height 22
click at [297, 28] on icon "go back" at bounding box center [290, 30] width 17 height 17
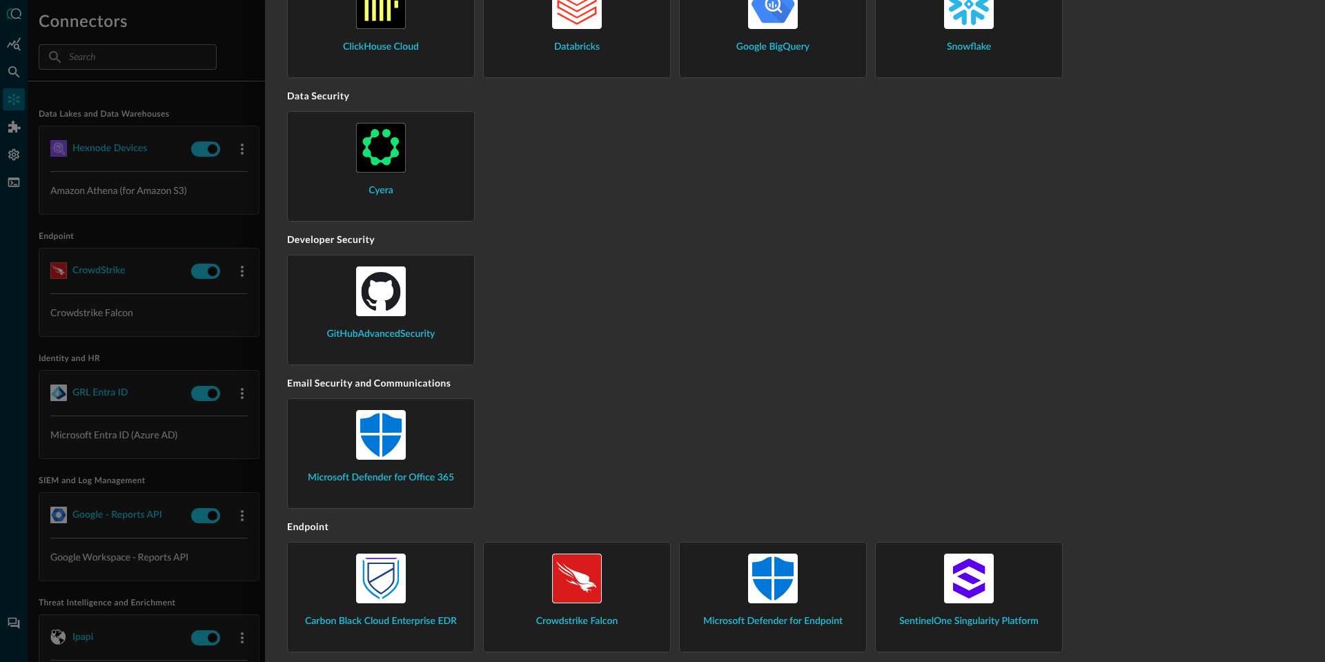
scroll to position [386, 0]
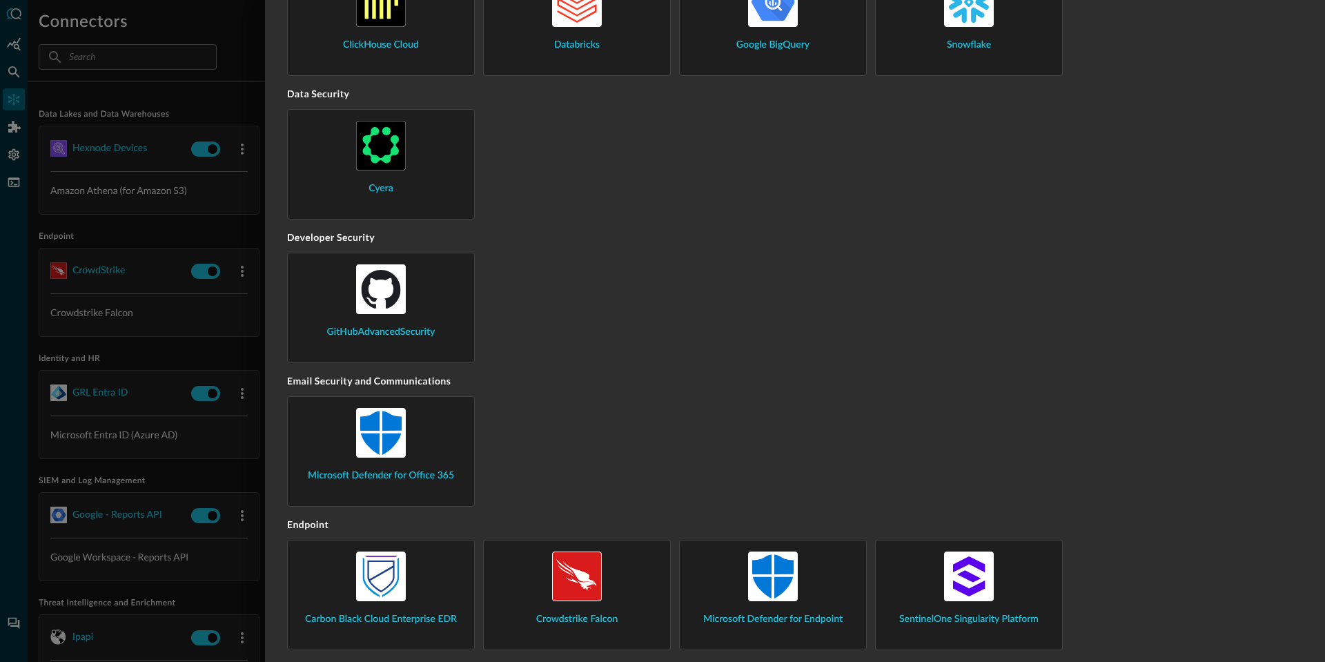
click at [384, 315] on div "GitHubAdvancedSecurity" at bounding box center [381, 301] width 164 height 75
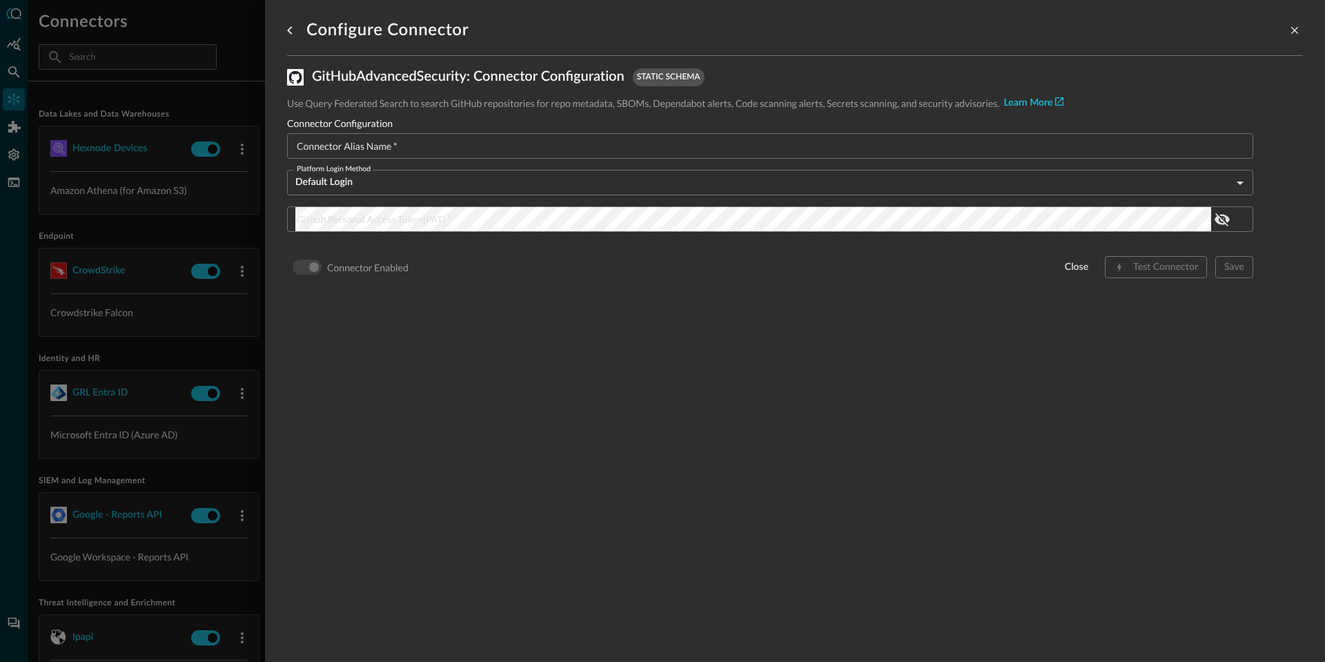
scroll to position [0, 0]
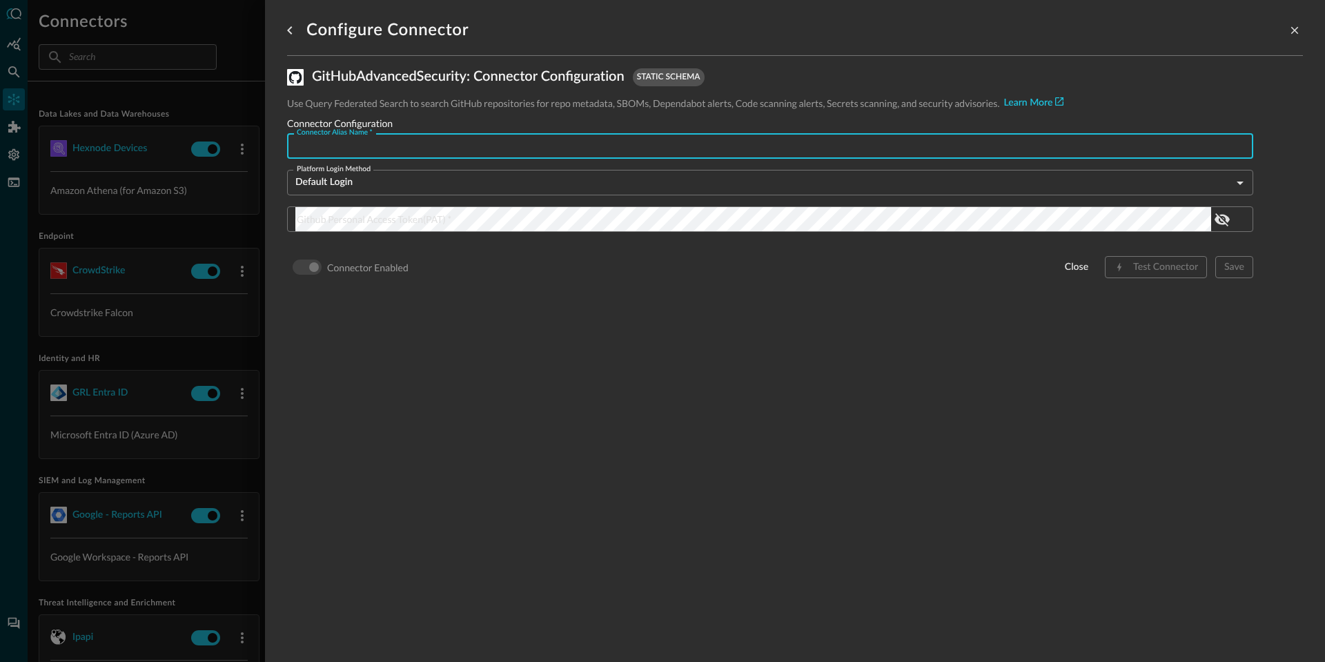
click at [383, 156] on input "Connector Alias Name   *" at bounding box center [774, 146] width 958 height 26
type input "GitHub Advanced Security"
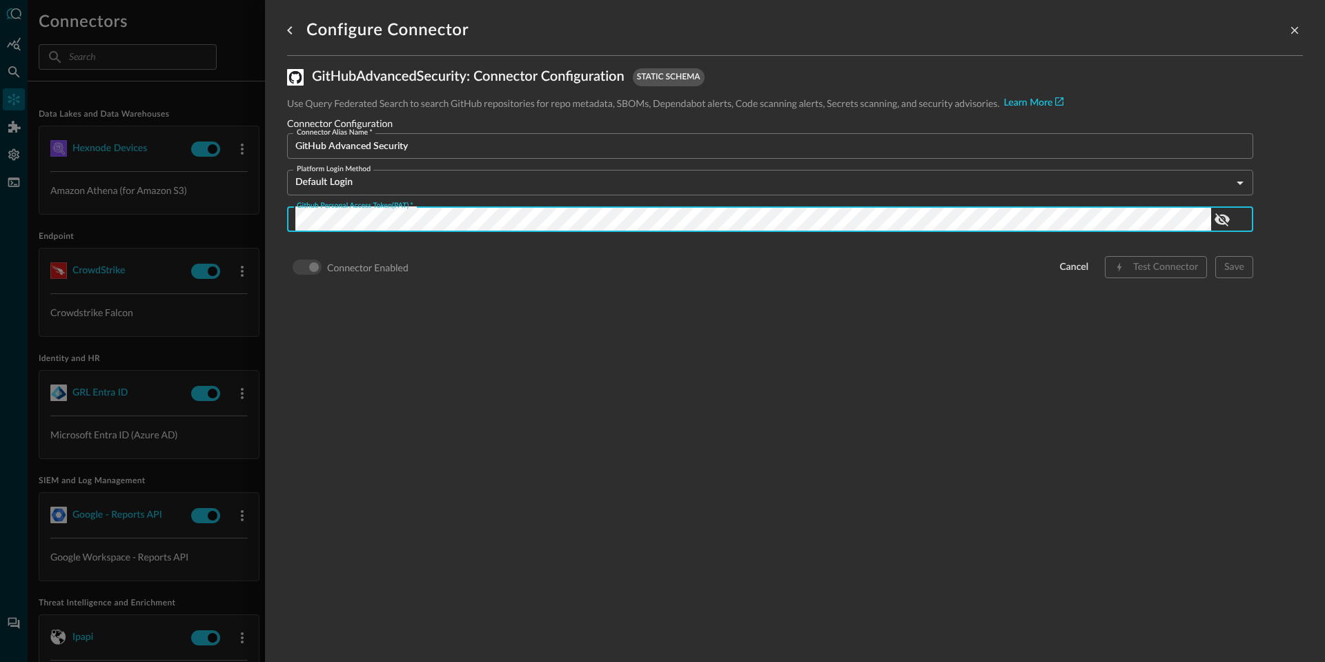
click at [727, 335] on div "Configure Connector GitHubAdvancedSecurity : Connector Configuration static sch…" at bounding box center [795, 322] width 1016 height 645
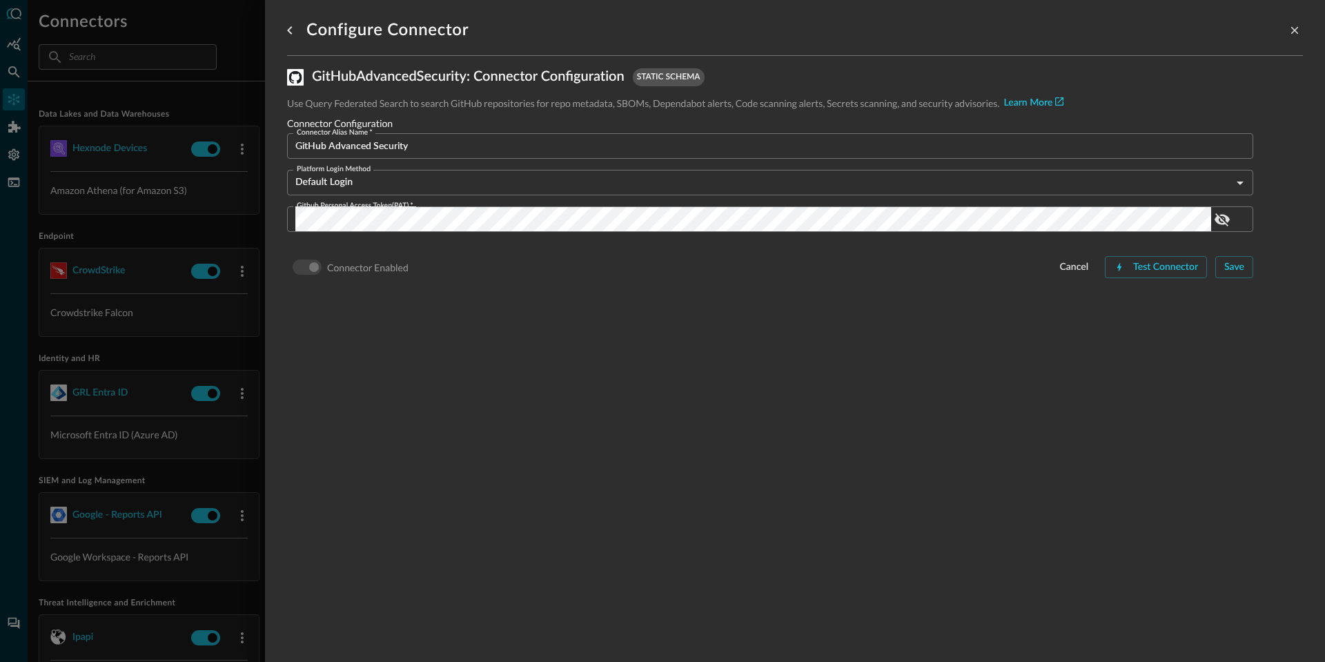
click at [1168, 271] on div "Test Connector" at bounding box center [1165, 267] width 65 height 17
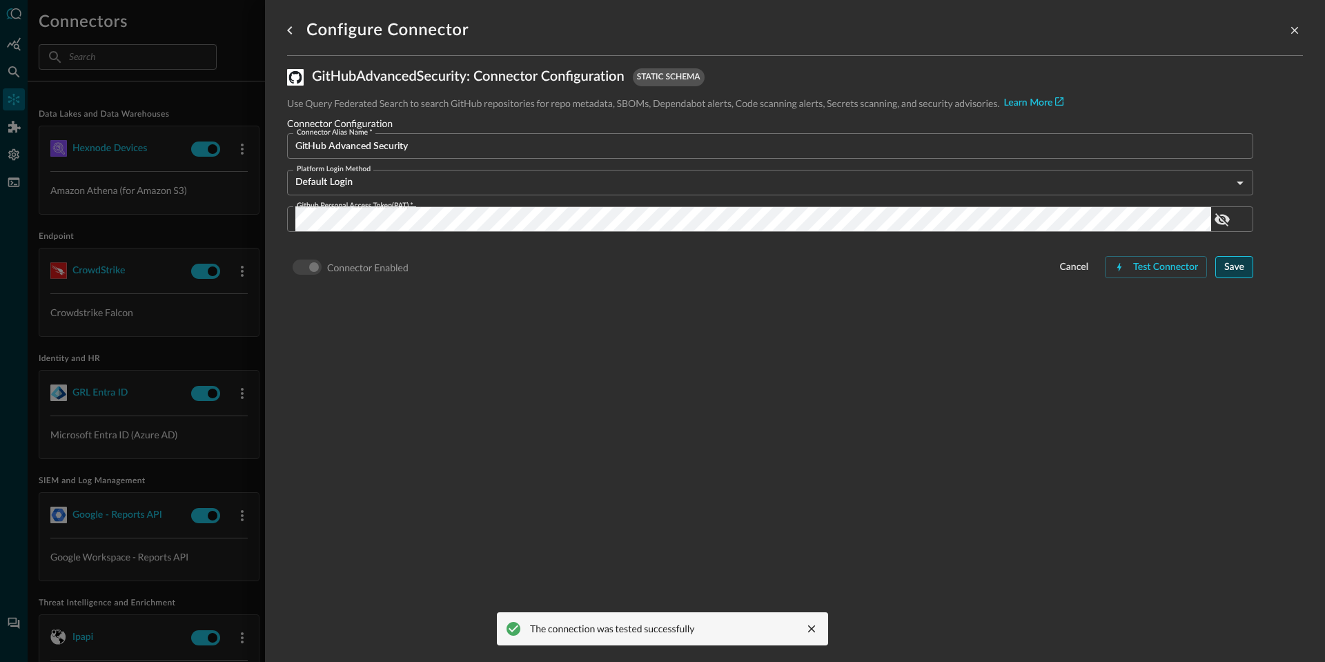
click at [1224, 273] on div "Save" at bounding box center [1234, 267] width 20 height 17
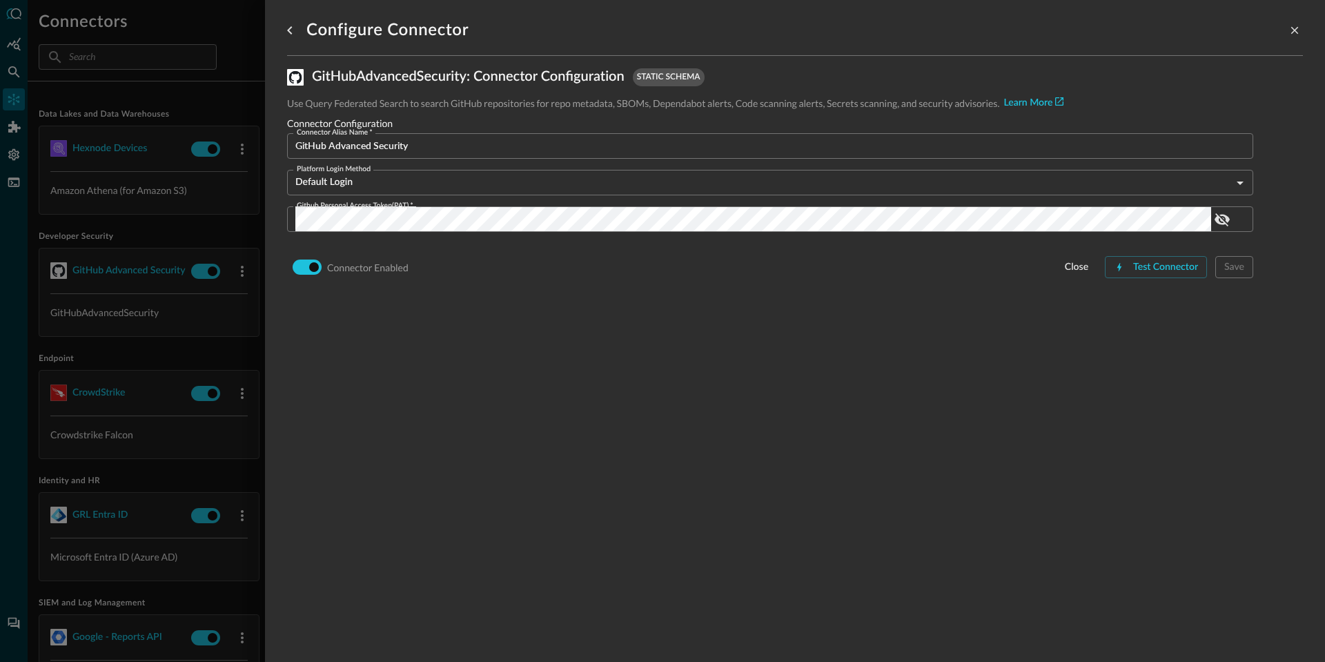
click at [885, 410] on div "Configure Connector GitHubAdvancedSecurity : Connector Configuration static sch…" at bounding box center [795, 322] width 1016 height 645
click at [1288, 25] on icon "close-drawer" at bounding box center [1294, 30] width 12 height 12
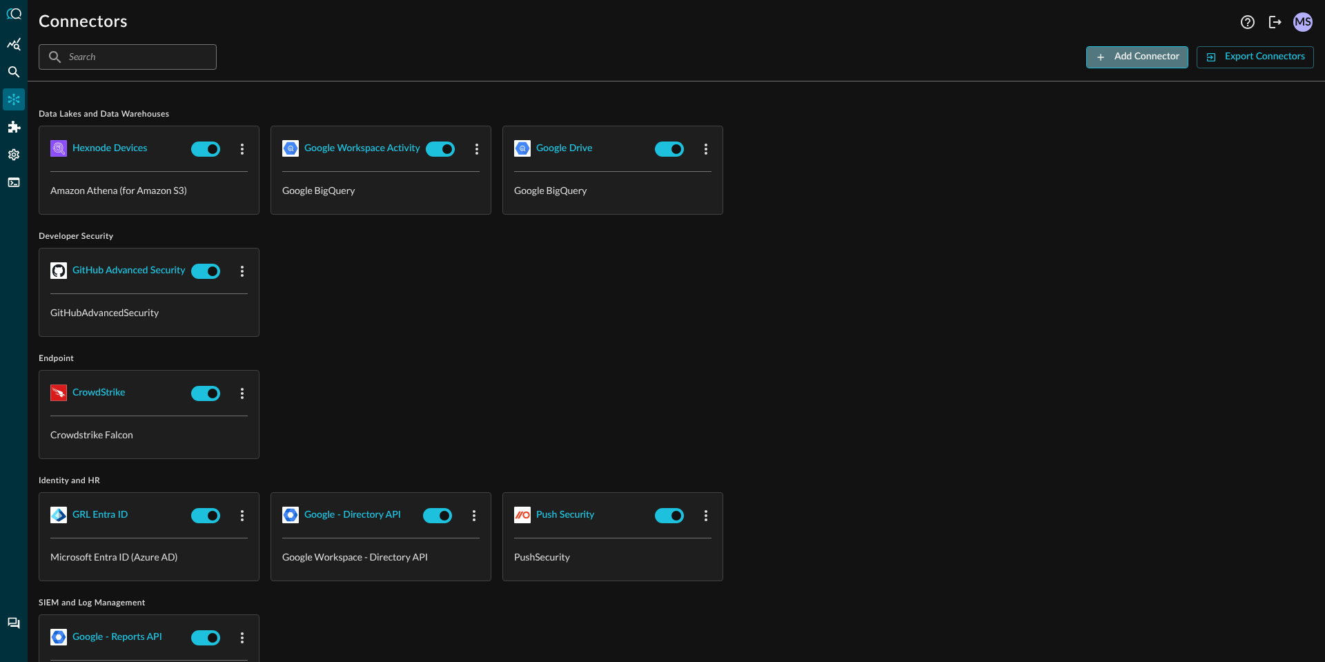
click at [1146, 54] on div "Add Connector" at bounding box center [1146, 56] width 65 height 17
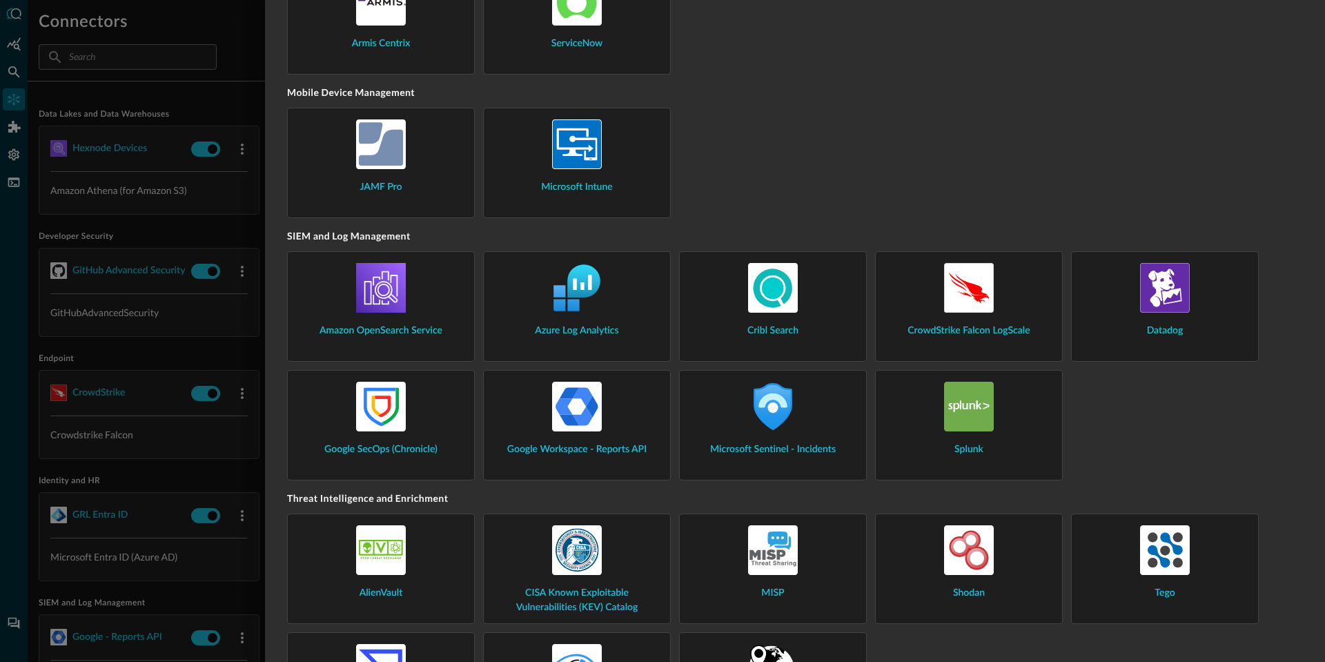
scroll to position [1470, 0]
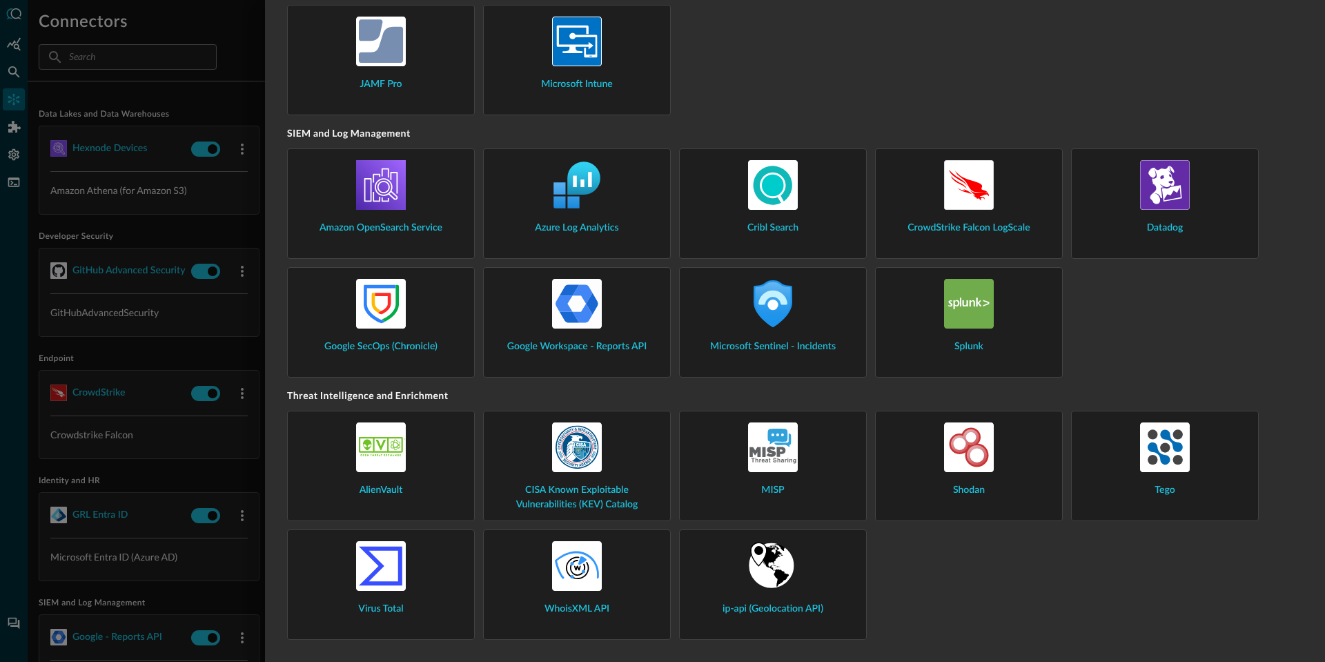
click at [1198, 189] on div "Datadog" at bounding box center [1165, 197] width 164 height 75
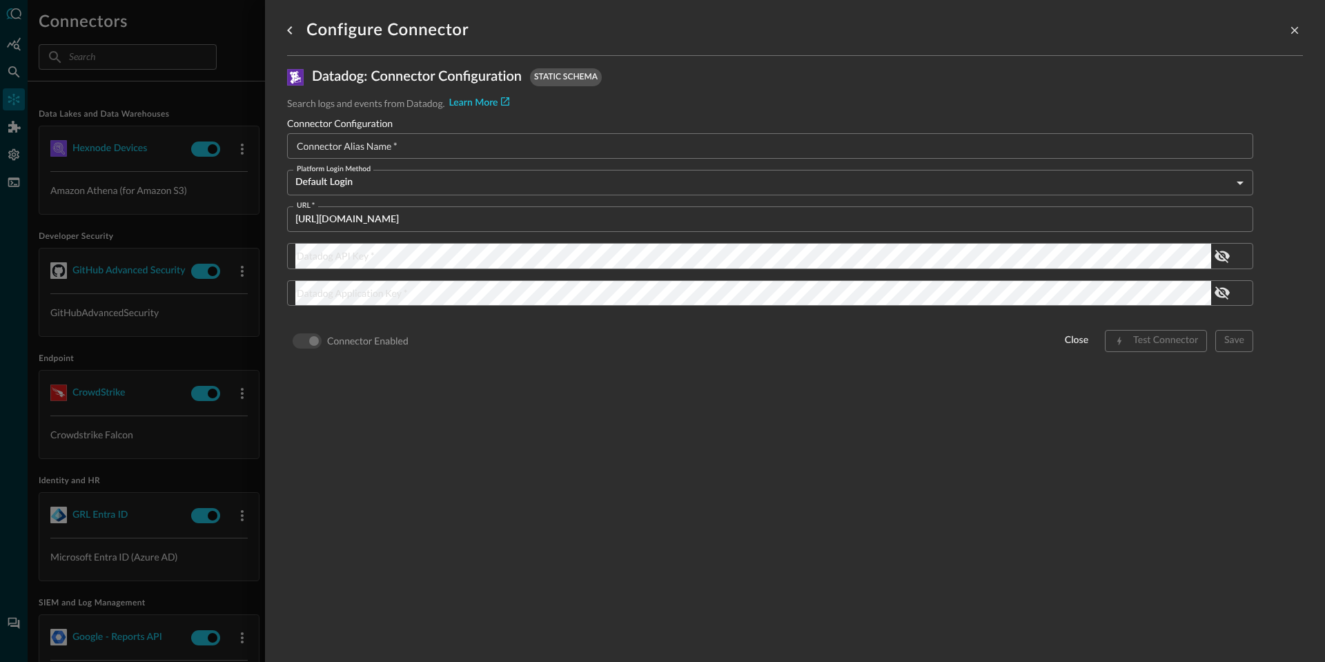
scroll to position [0, 0]
click at [298, 31] on button "go back" at bounding box center [290, 30] width 22 height 22
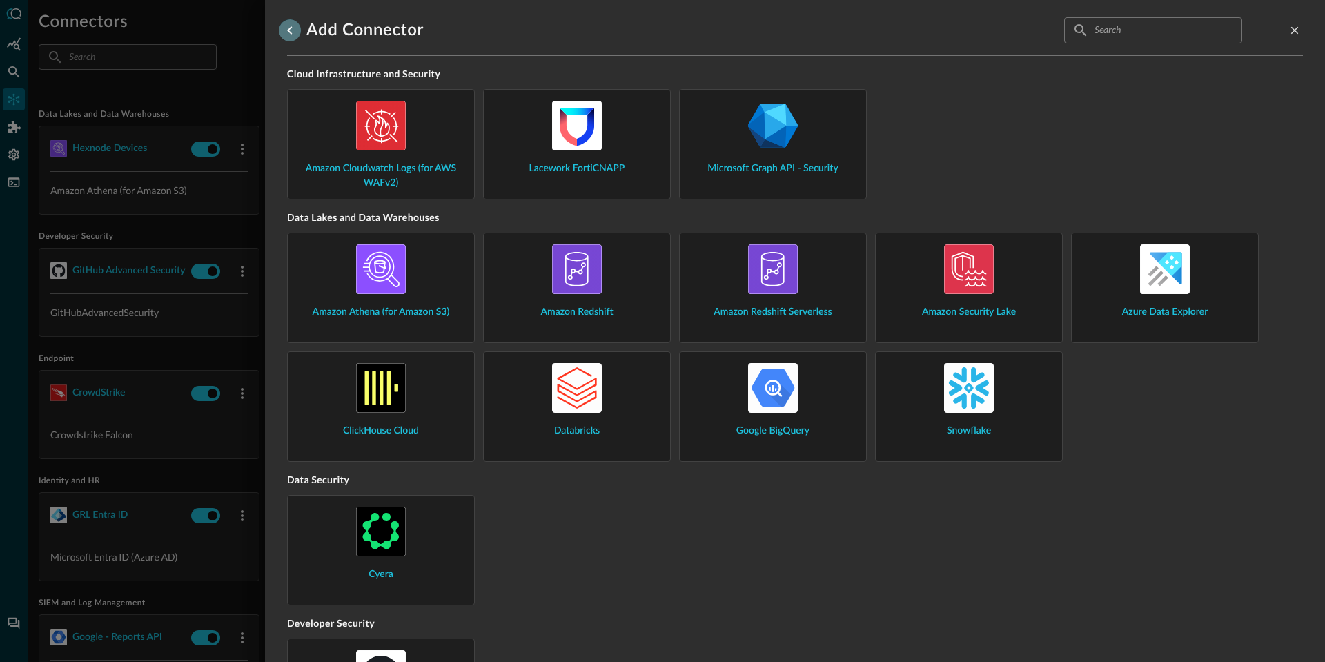
click at [285, 33] on icon "go back" at bounding box center [290, 30] width 17 height 17
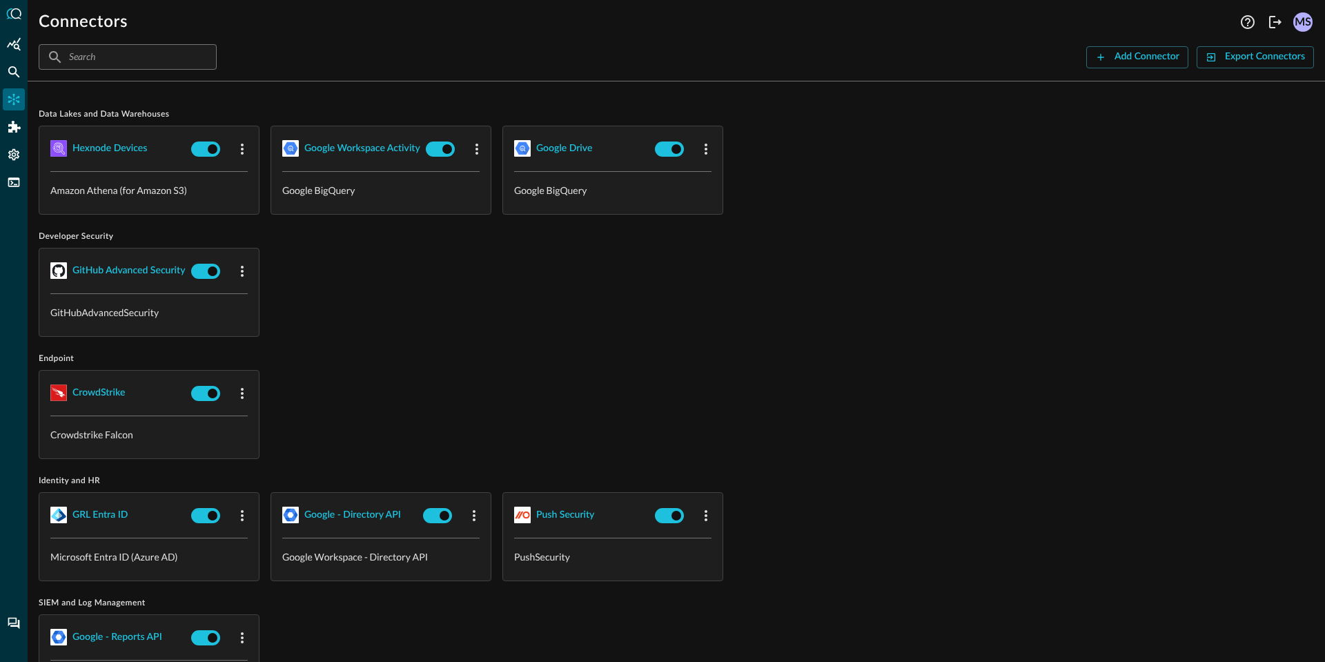
click at [16, 20] on div at bounding box center [14, 331] width 28 height 662
click at [14, 29] on div at bounding box center [14, 331] width 28 height 662
click at [14, 33] on div "Summary Insights" at bounding box center [14, 44] width 22 height 22
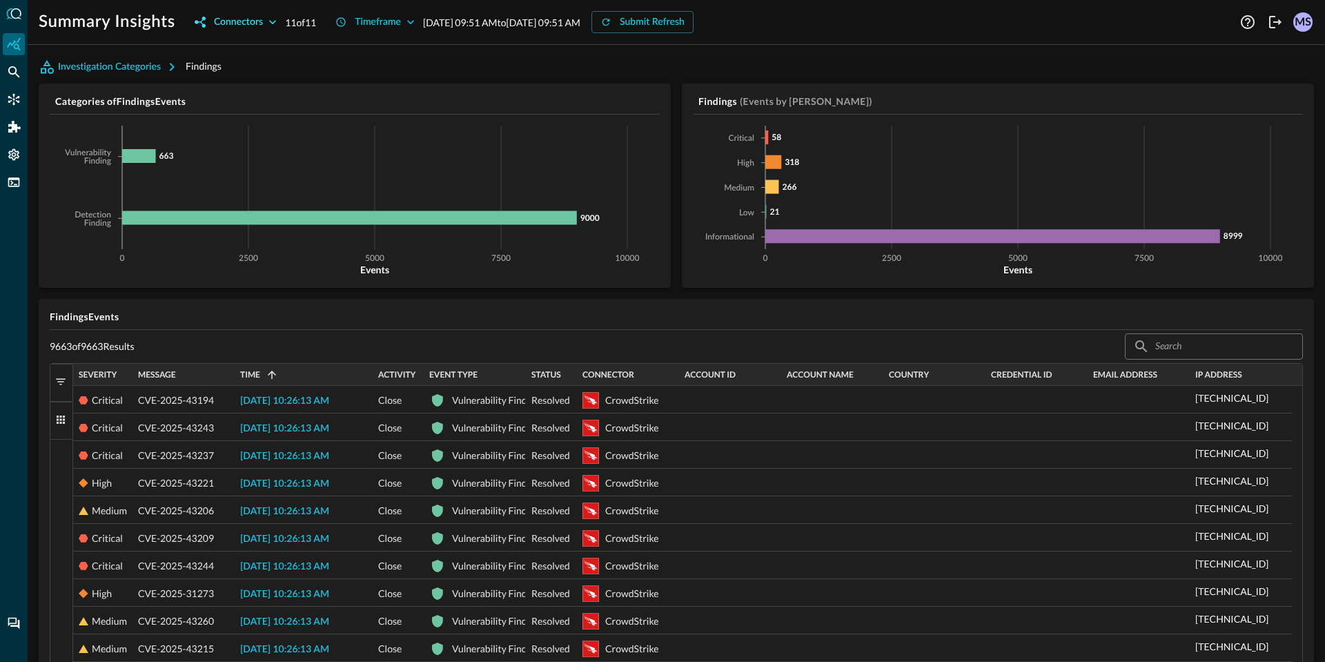
click at [250, 25] on div "Connectors" at bounding box center [238, 22] width 49 height 17
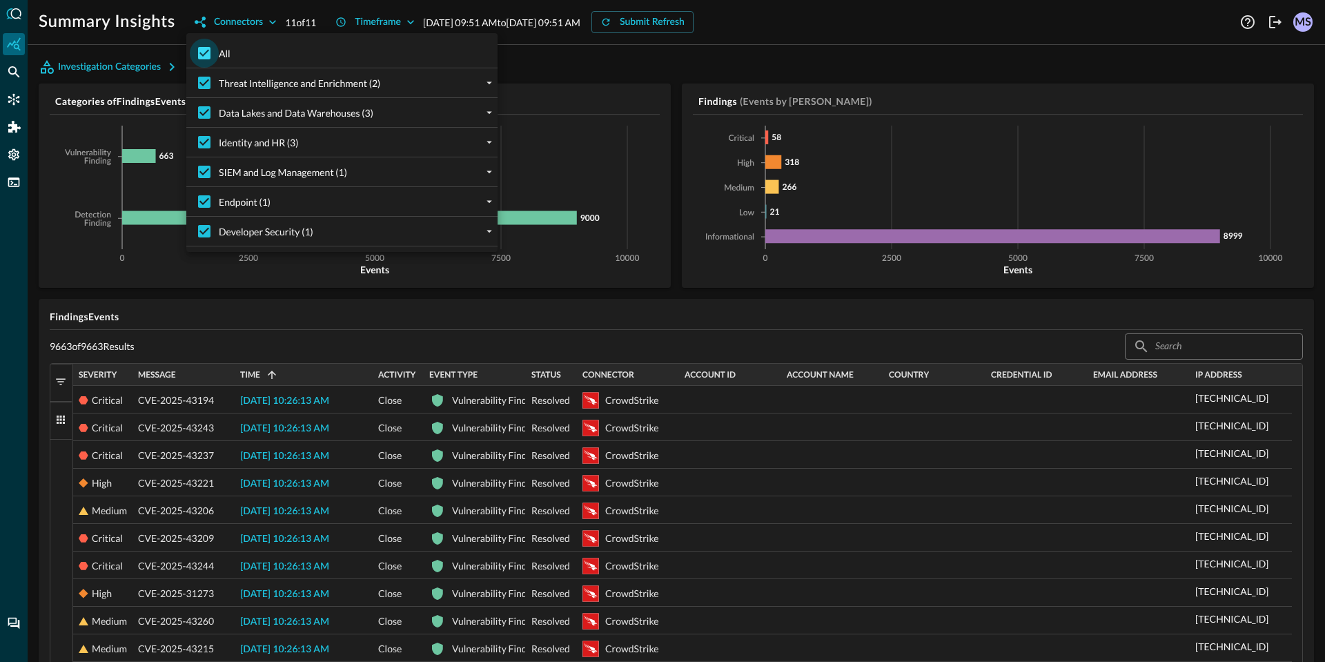
click at [206, 62] on input "All" at bounding box center [204, 53] width 29 height 29
checkbox input "false"
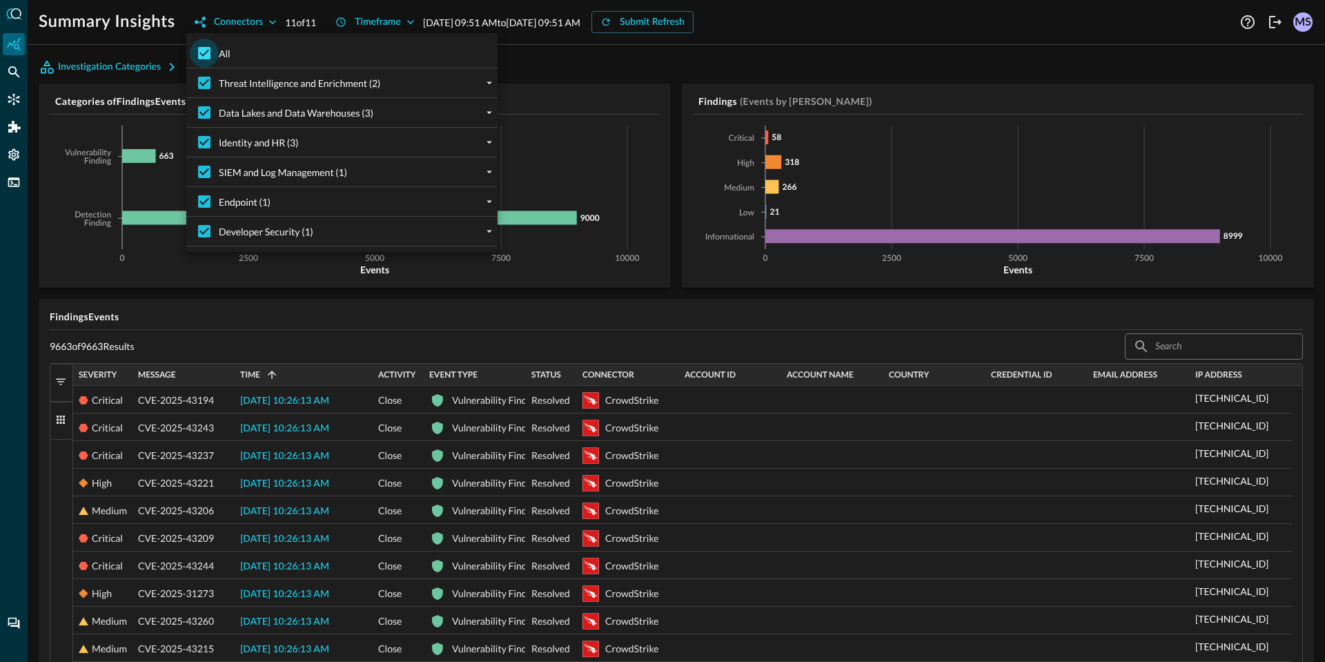
checkbox input "false"
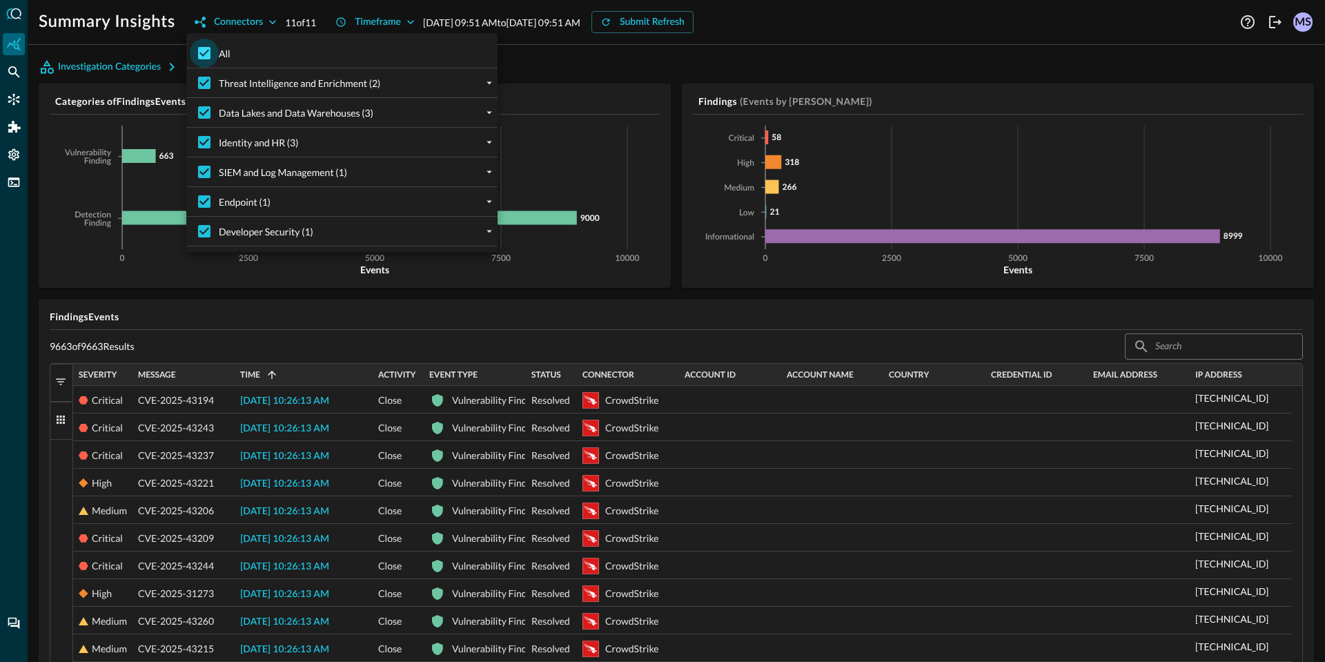
checkbox input "false"
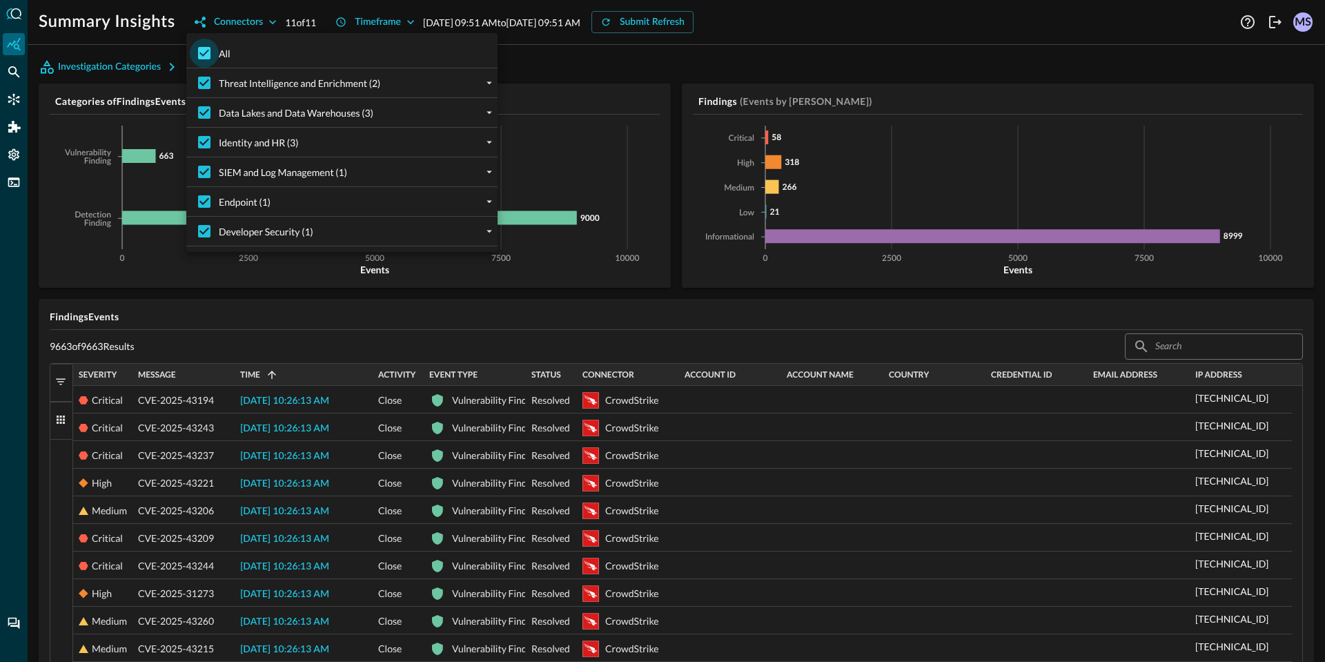
checkbox input "false"
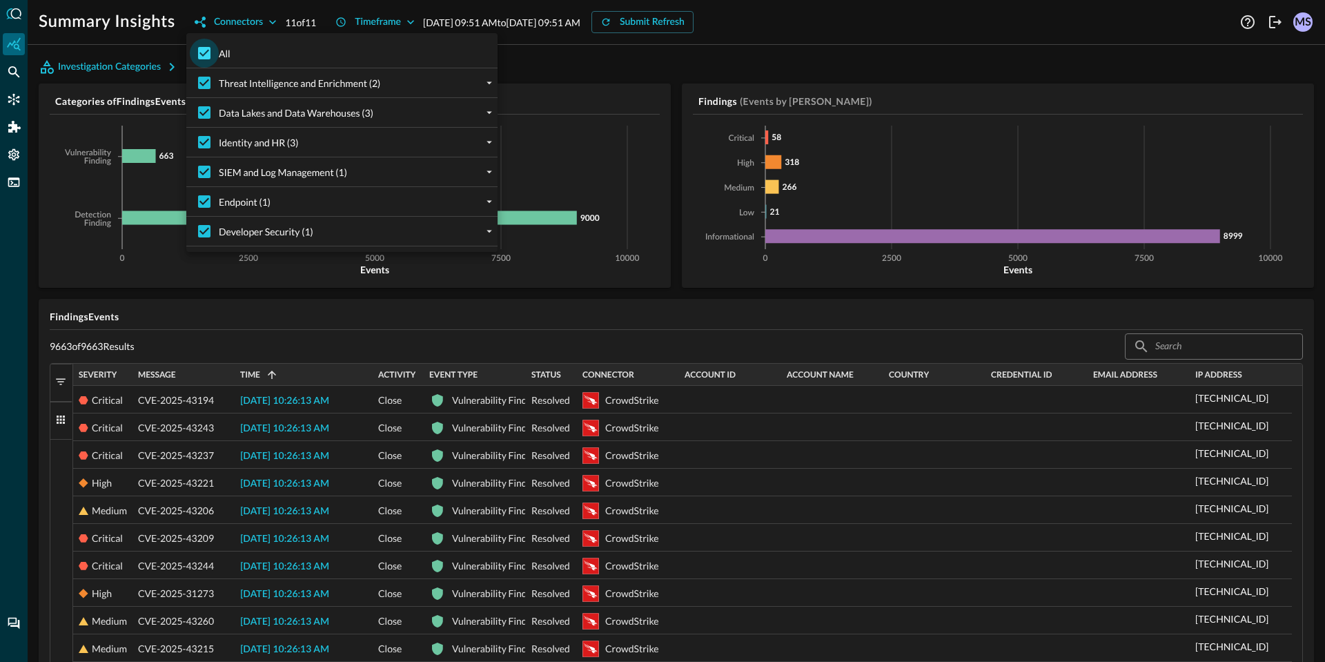
checkbox input "false"
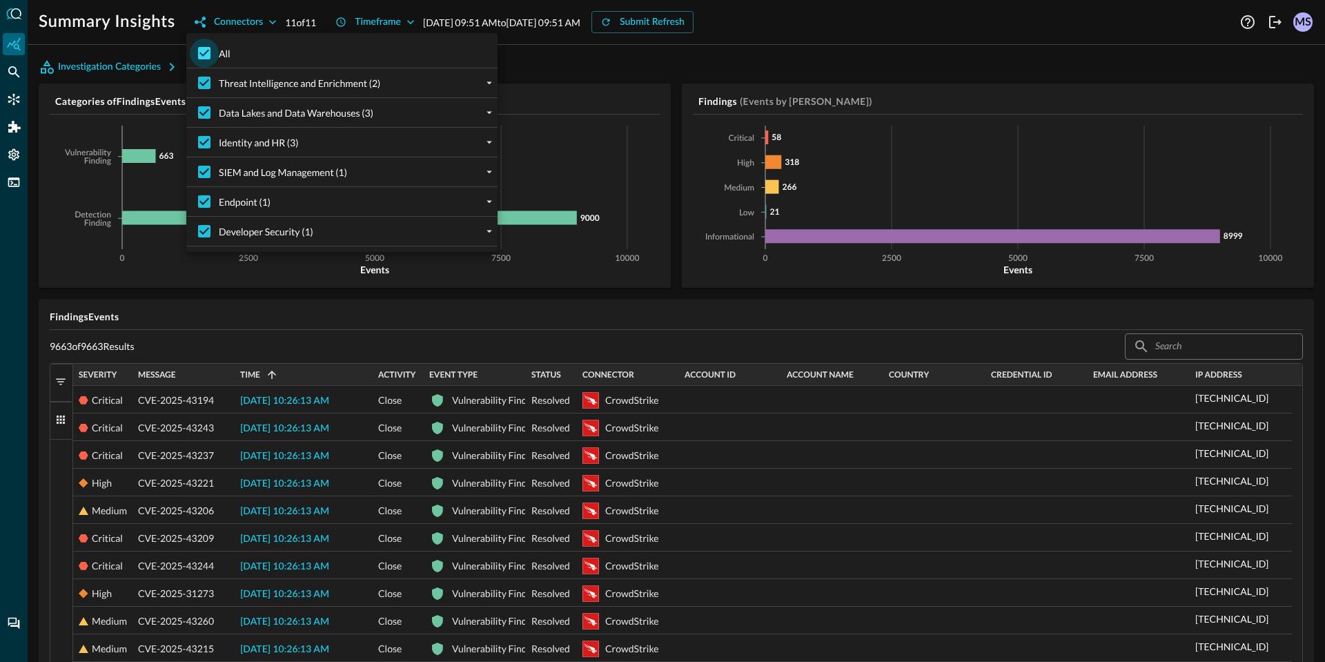
checkbox input "false"
click at [334, 224] on div "Developer Security (1)" at bounding box center [347, 231] width 300 height 29
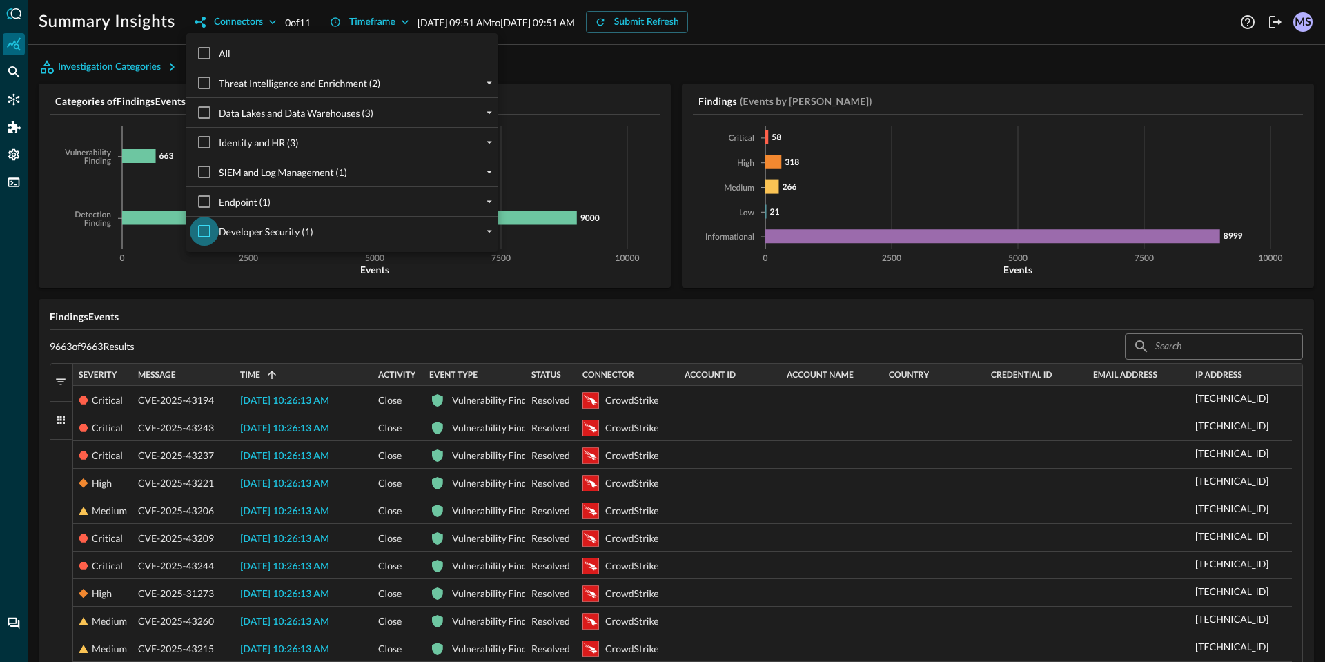
click at [195, 235] on input "Developer Security (1)" at bounding box center [204, 231] width 29 height 29
checkbox input "true"
click at [491, 203] on icon "expand" at bounding box center [489, 201] width 12 height 12
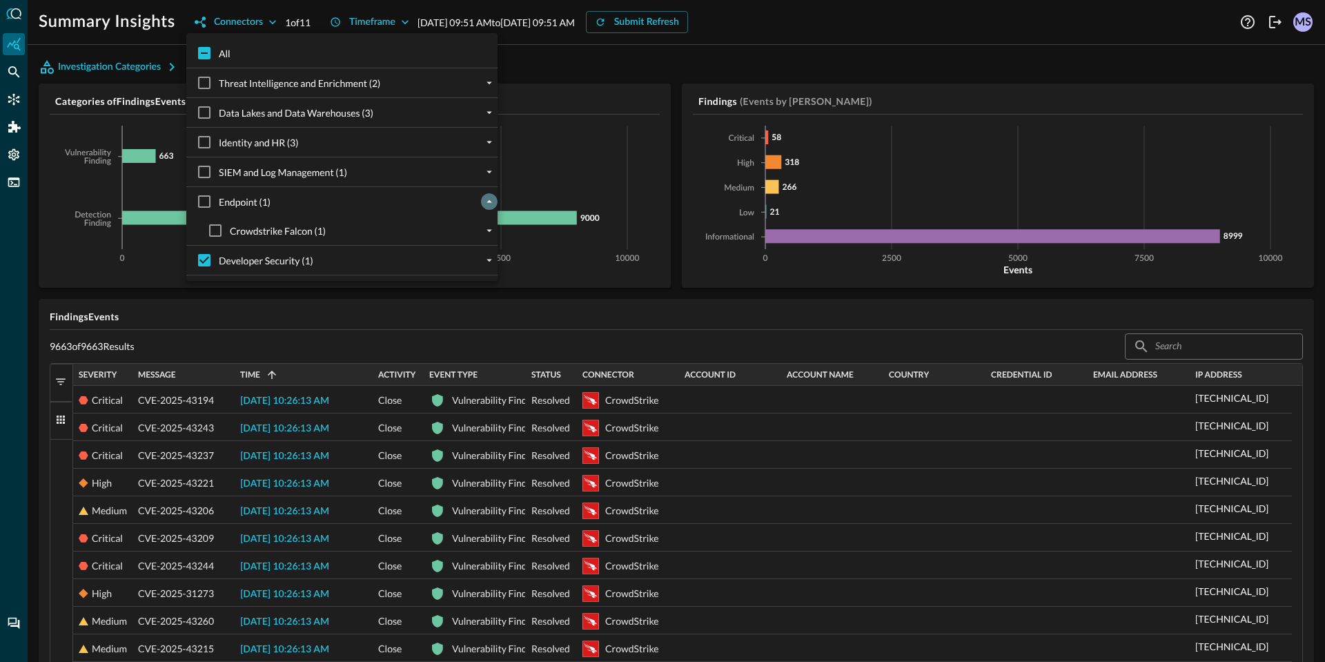
click at [491, 203] on icon "collapse" at bounding box center [489, 201] width 12 height 12
click at [486, 146] on icon "expand" at bounding box center [489, 142] width 12 height 12
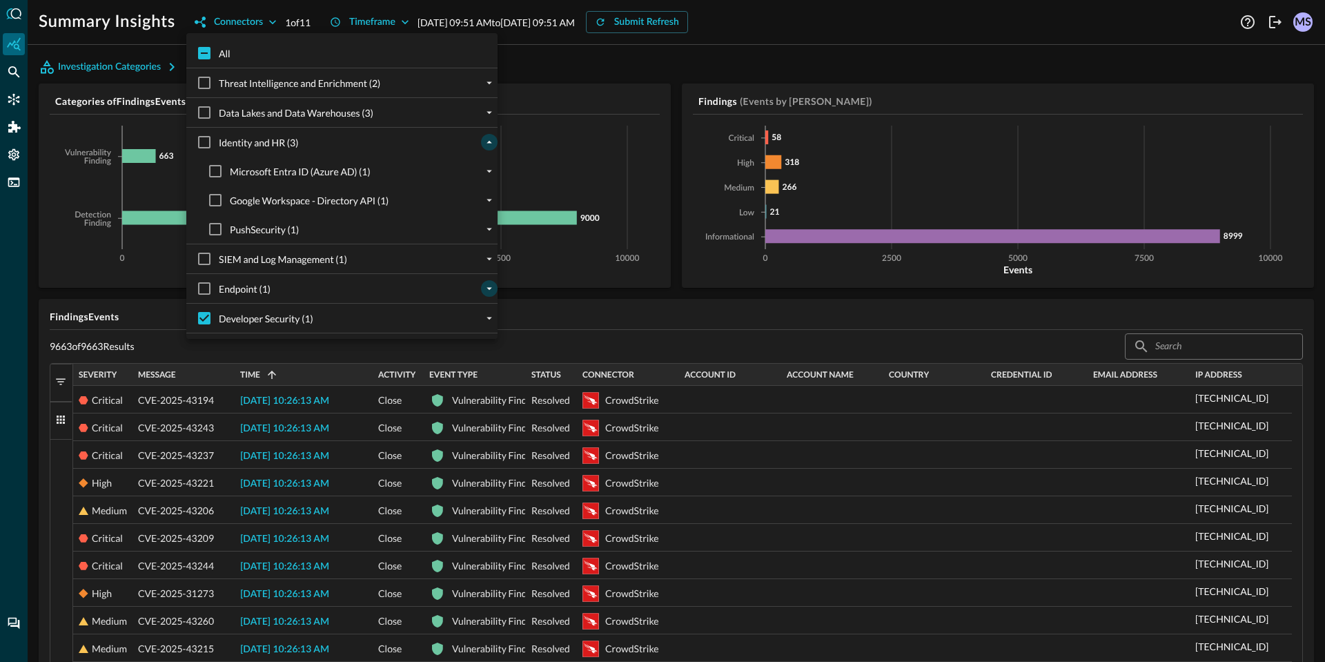
drag, startPoint x: 217, startPoint y: 224, endPoint x: 230, endPoint y: 214, distance: 16.7
click at [217, 224] on input "PushSecurity (1)" at bounding box center [215, 229] width 29 height 29
checkbox input "true"
click at [540, 63] on div at bounding box center [662, 331] width 1325 height 662
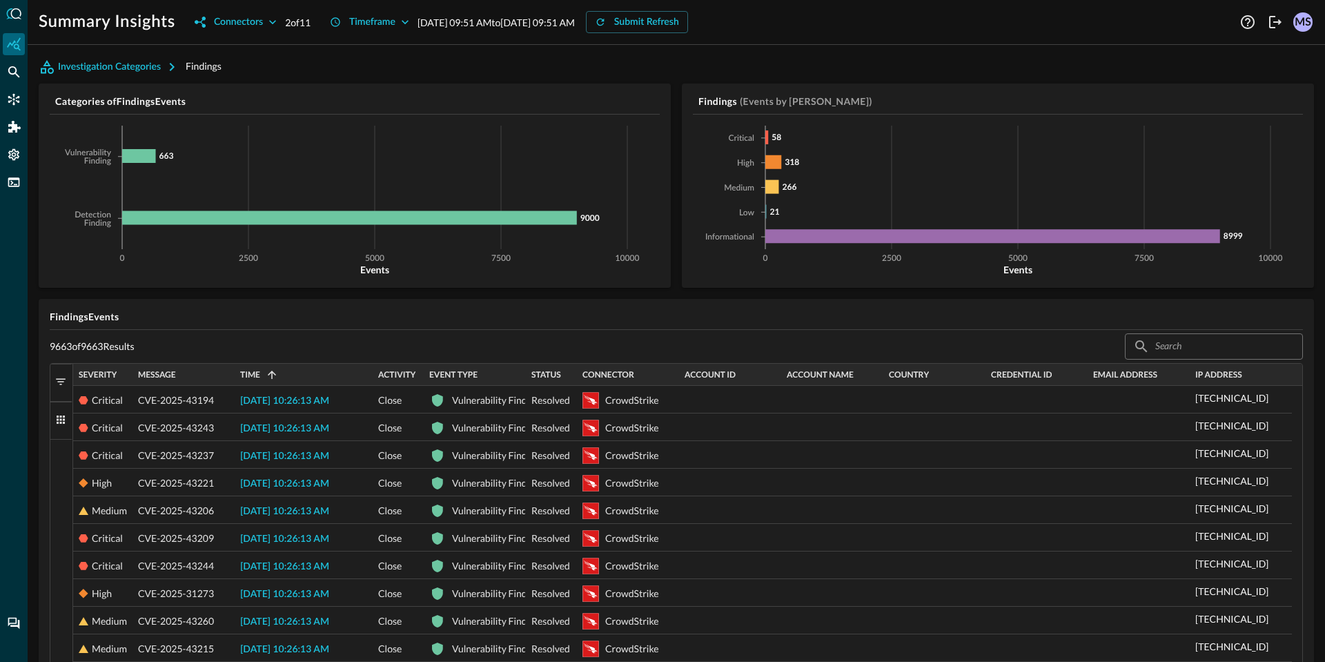
click at [652, 30] on button "Submit Refresh" at bounding box center [637, 22] width 102 height 22
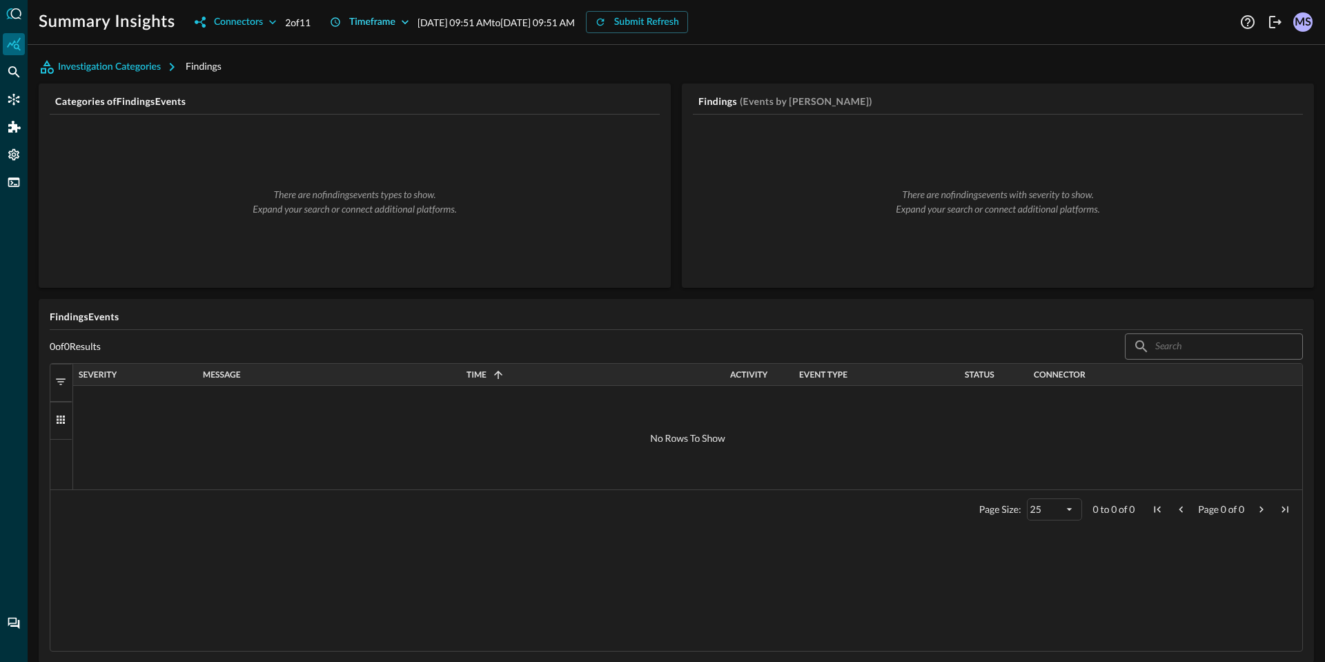
click at [386, 22] on div "Timeframe" at bounding box center [372, 22] width 46 height 17
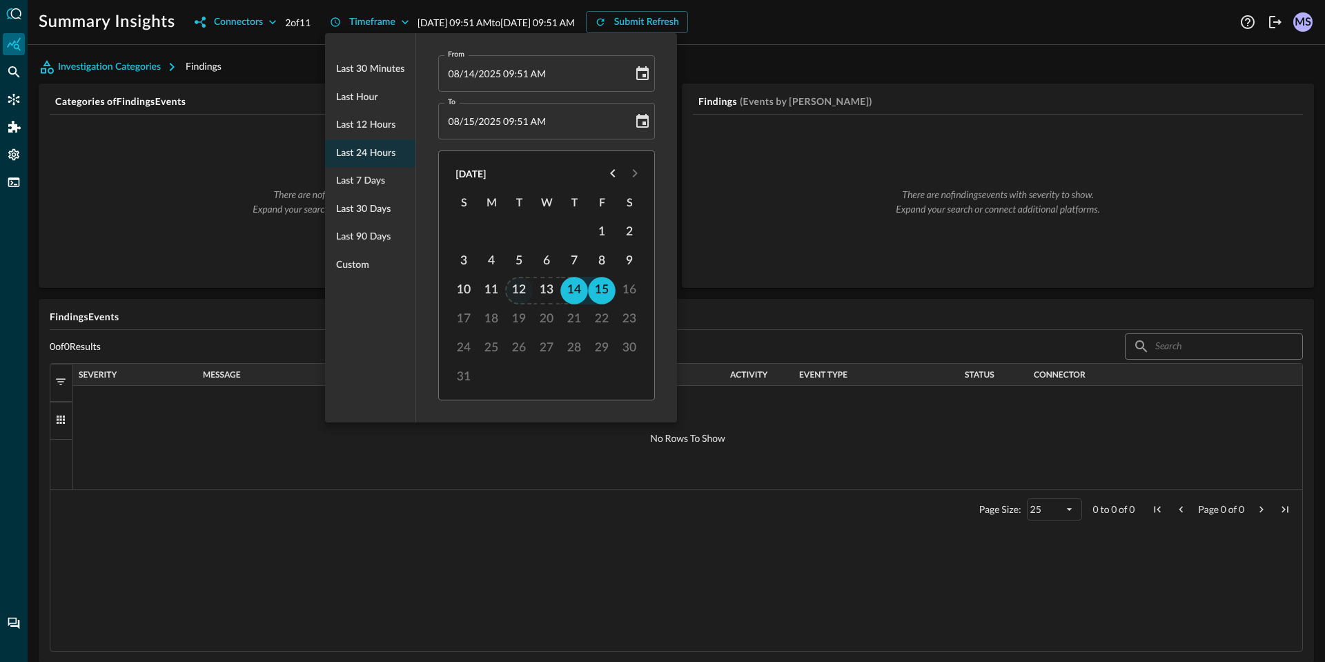
click at [517, 292] on button "12" at bounding box center [520, 291] width 28 height 28
type input "[DATE] 09:51 AM"
click at [735, 153] on div at bounding box center [662, 331] width 1325 height 662
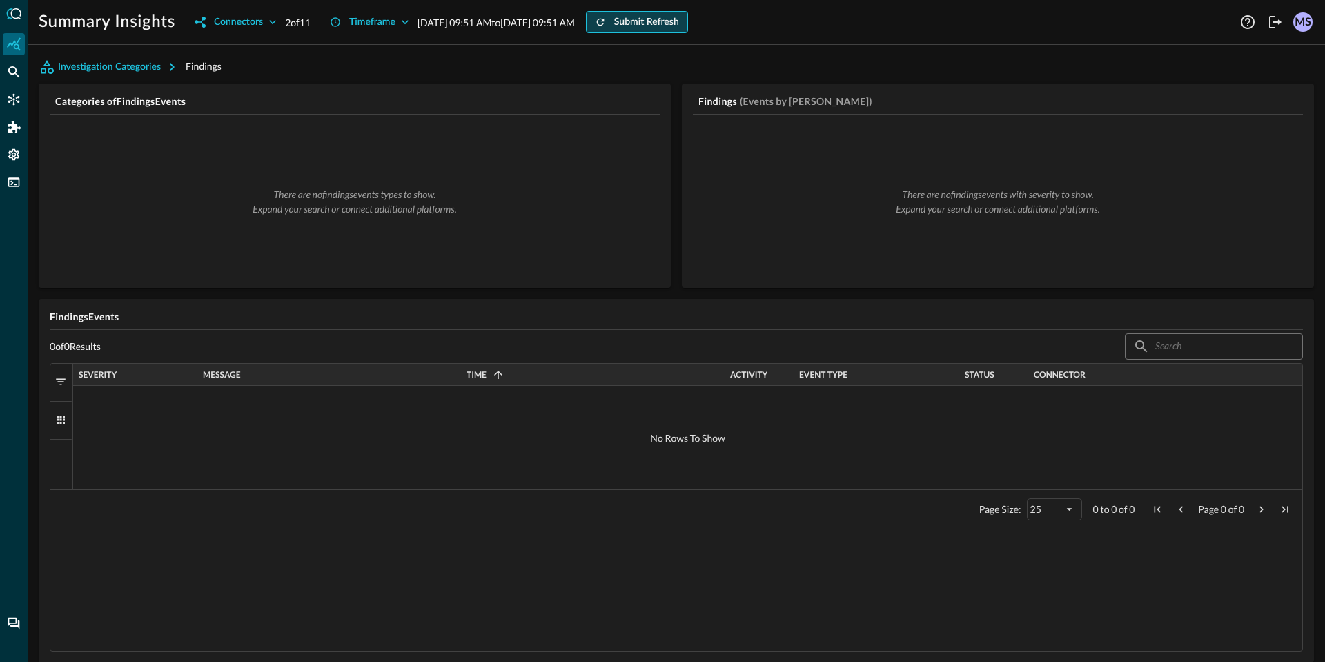
click at [679, 23] on div "Submit Refresh" at bounding box center [646, 22] width 65 height 17
click at [393, 23] on div "Timeframe" at bounding box center [372, 22] width 46 height 17
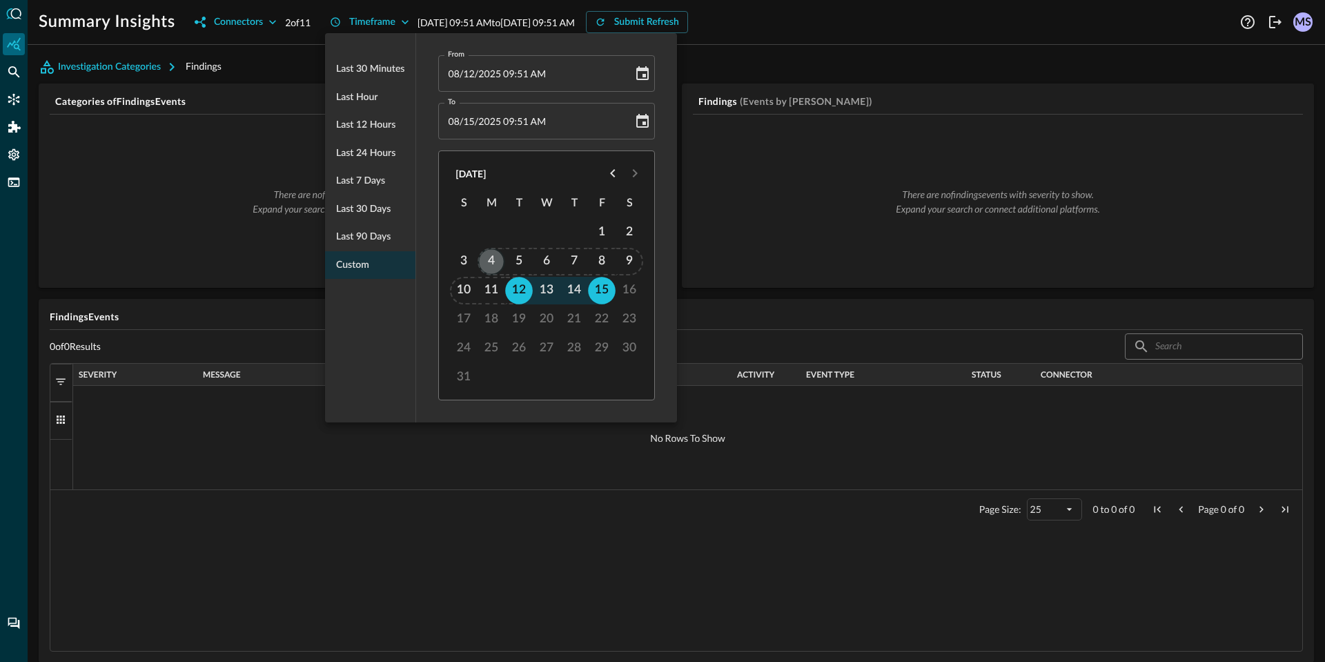
click at [495, 257] on button "4" at bounding box center [492, 262] width 28 height 28
type input "[DATE] 09:51 AM"
click at [287, 202] on div at bounding box center [662, 331] width 1325 height 662
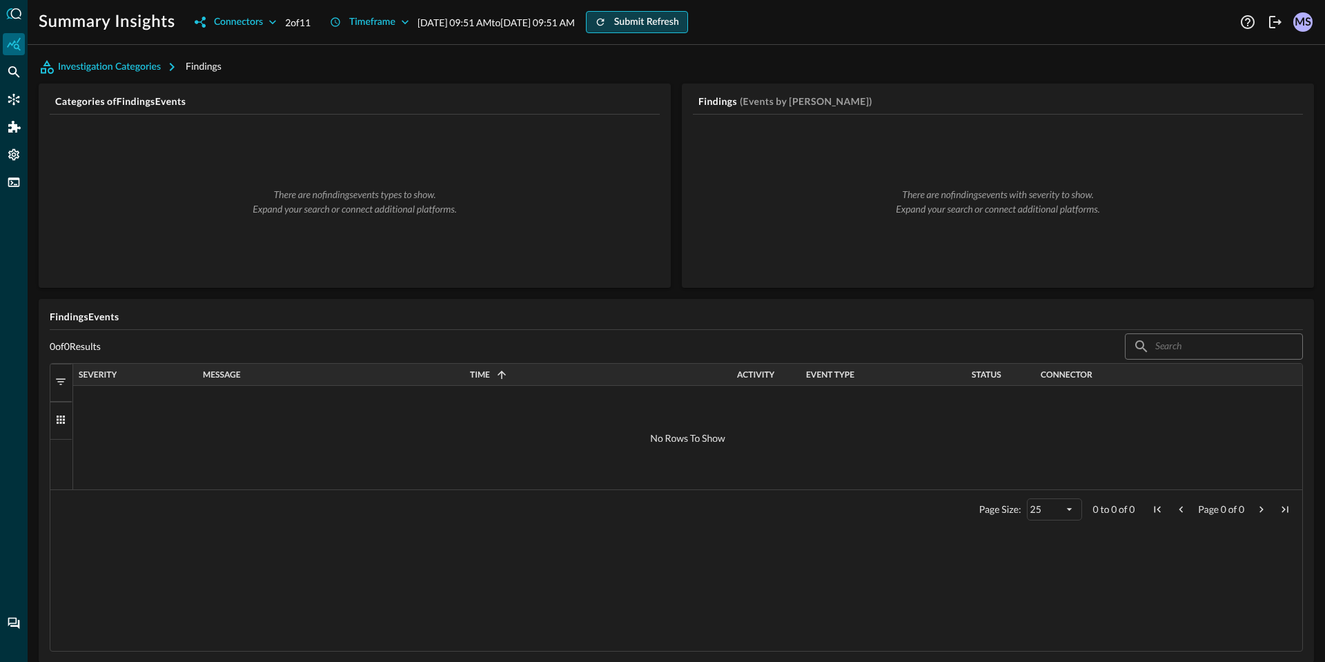
click at [679, 29] on div "Submit Refresh" at bounding box center [646, 22] width 65 height 17
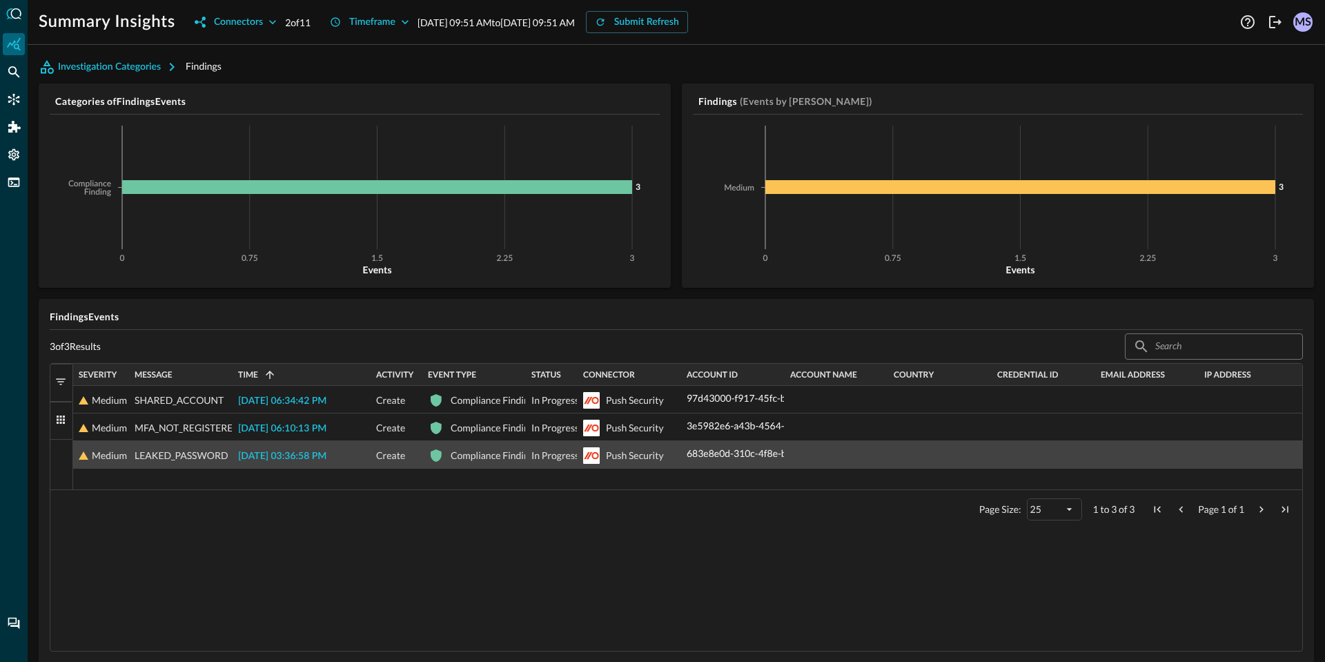
click at [214, 452] on span "LEAKED_PASSWORD" at bounding box center [182, 456] width 94 height 28
click at [280, 451] on span "[DATE] 03:36:58 PM" at bounding box center [282, 456] width 88 height 10
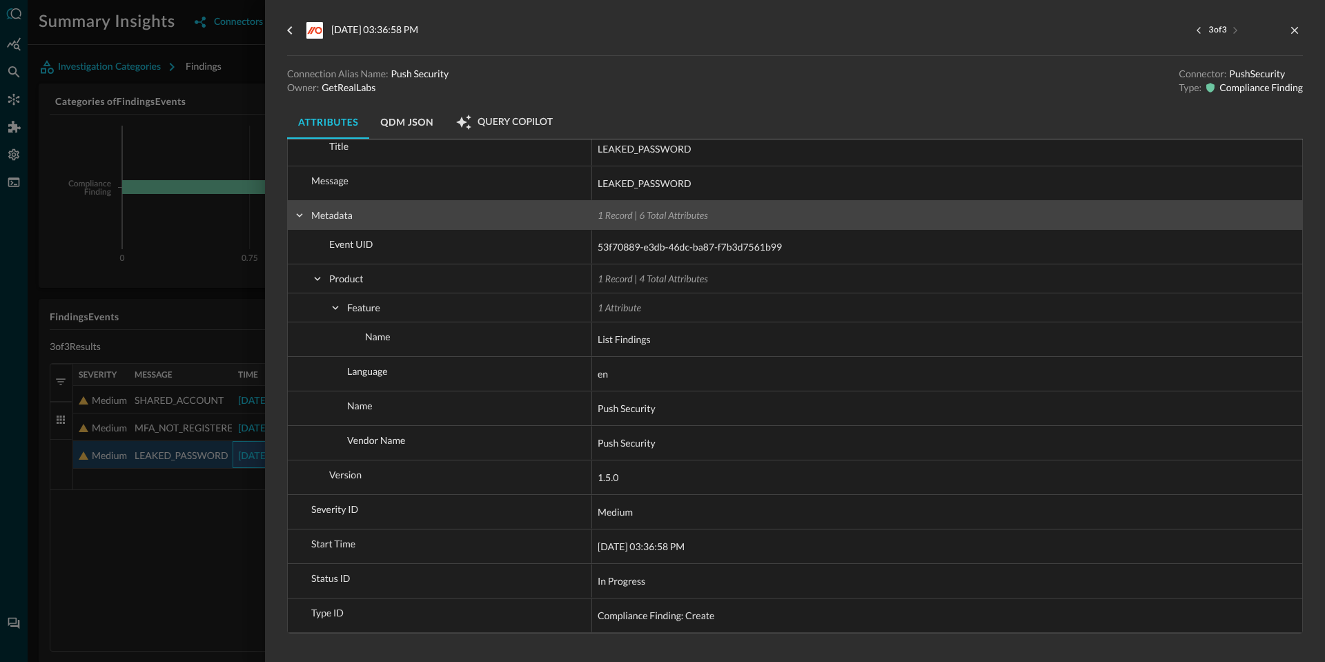
scroll to position [507, 0]
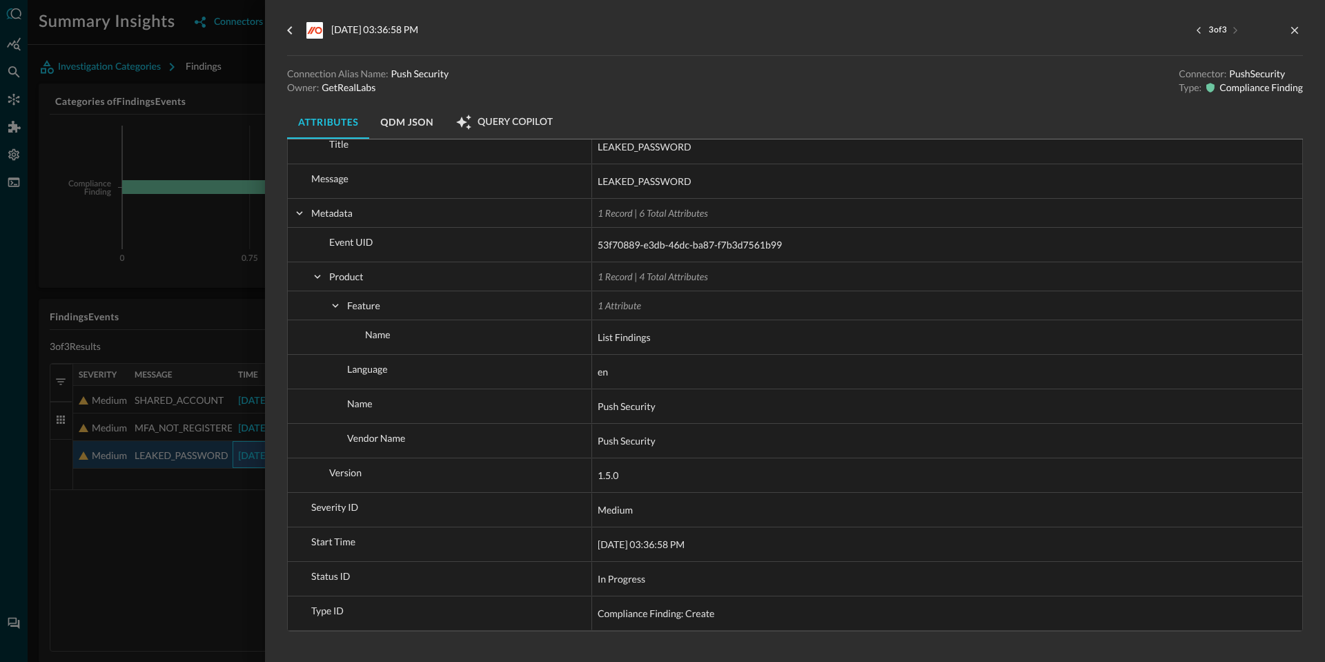
click at [517, 636] on div "Expand all Show only fields with values ​ ​ Drag here to set row groups Drag he…" at bounding box center [795, 135] width 1016 height 1007
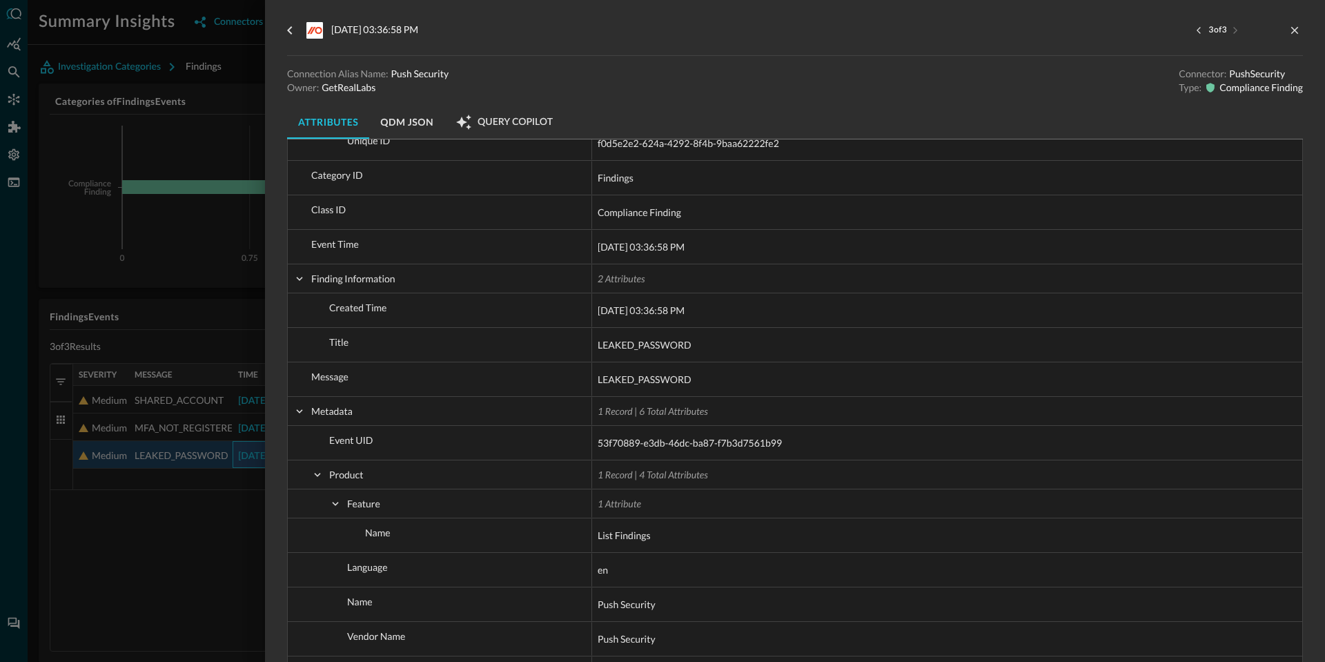
scroll to position [0, 0]
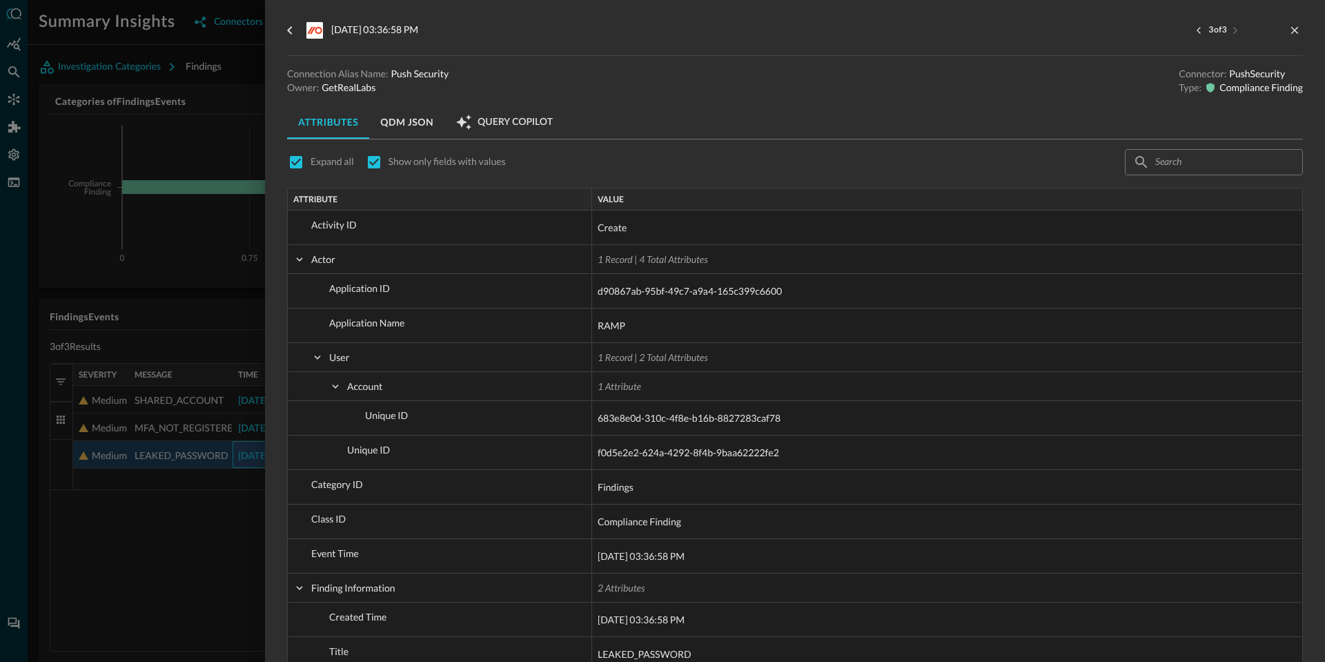
click at [218, 553] on div at bounding box center [662, 331] width 1325 height 662
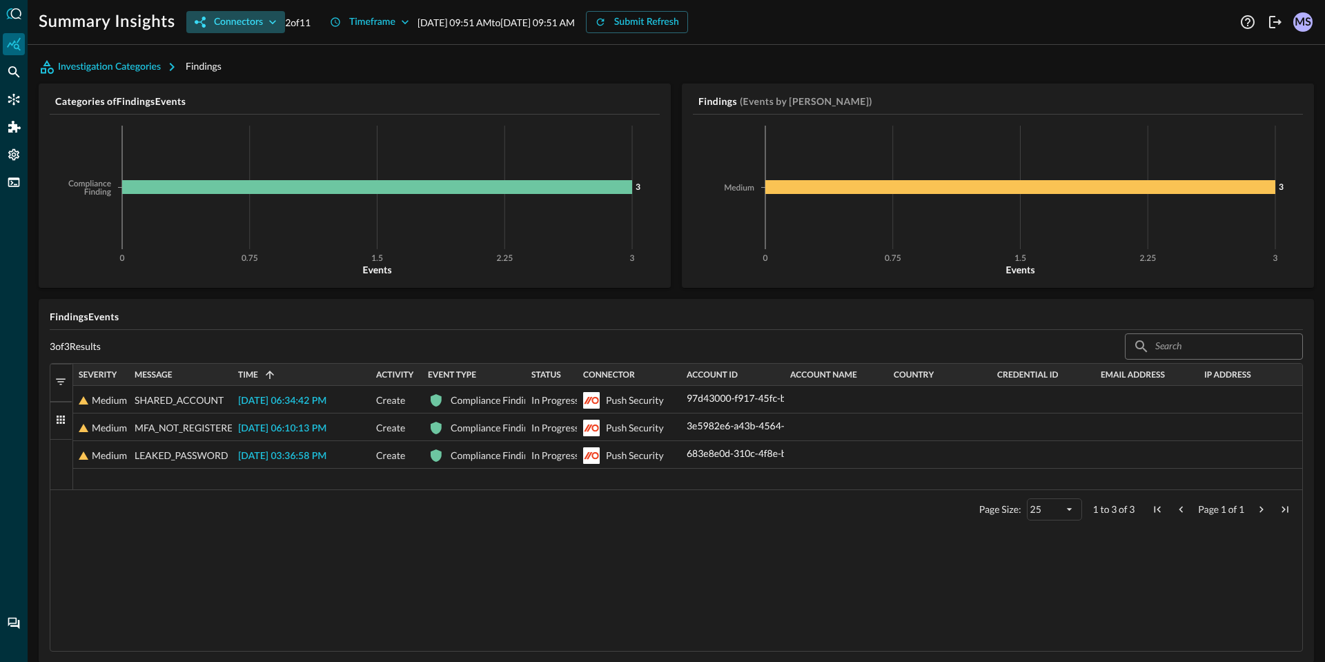
click at [231, 28] on div "Connectors" at bounding box center [238, 22] width 49 height 17
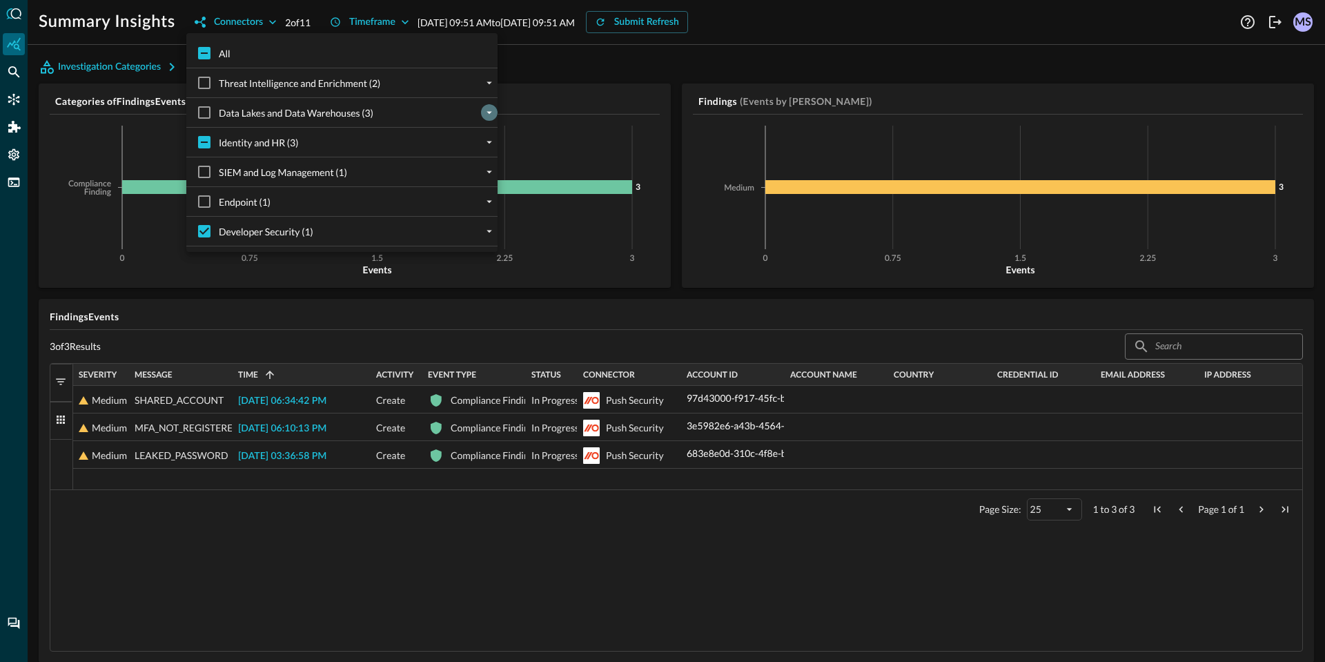
click at [483, 108] on icon "expand" at bounding box center [489, 112] width 12 height 12
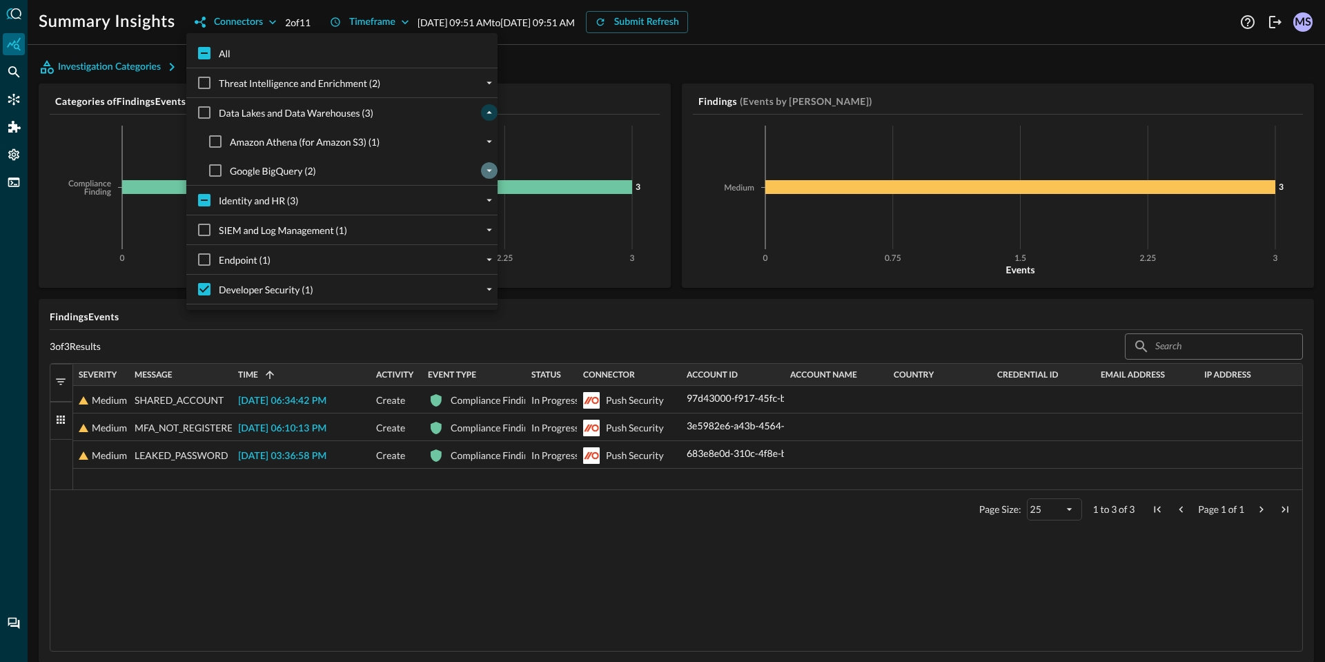
click at [485, 177] on button "expand" at bounding box center [489, 170] width 17 height 17
click at [487, 179] on div at bounding box center [489, 170] width 17 height 17
click at [487, 172] on icon "collapse" at bounding box center [489, 170] width 12 height 12
click at [666, 78] on div at bounding box center [662, 331] width 1325 height 662
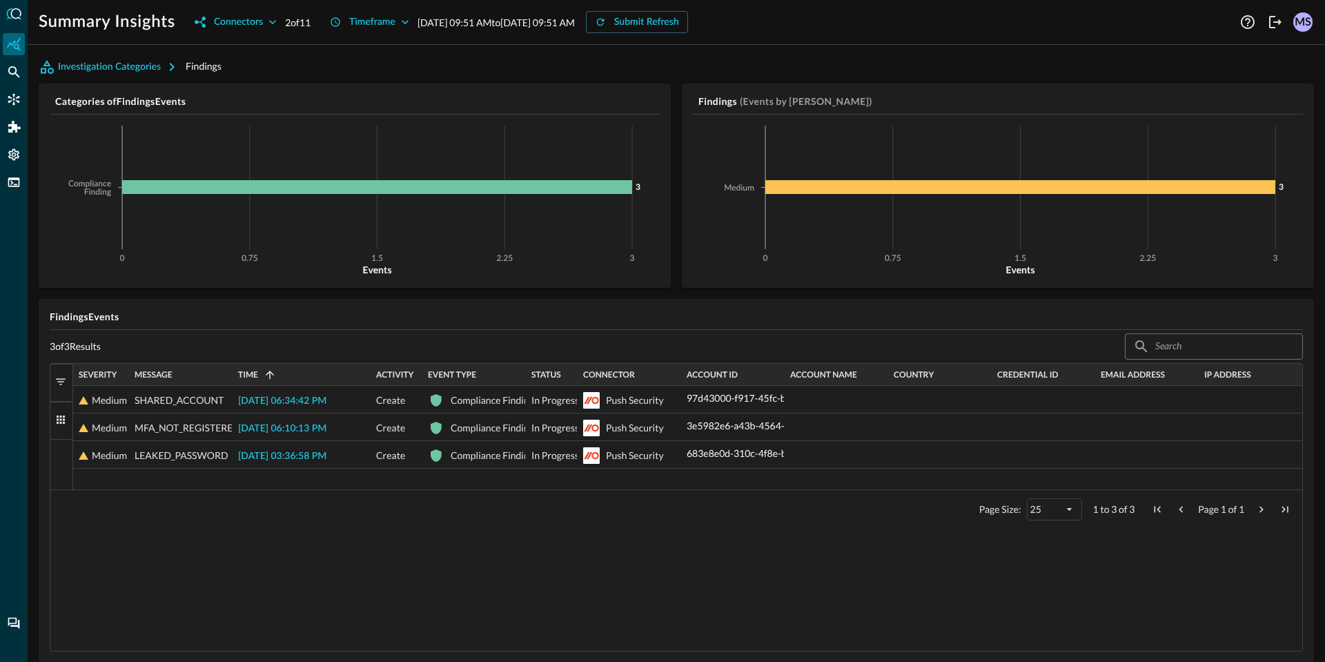
click at [682, 71] on div "Investigation Categories Findings" at bounding box center [676, 67] width 1275 height 22
click at [868, 57] on div "Investigation Categories Findings" at bounding box center [676, 67] width 1275 height 22
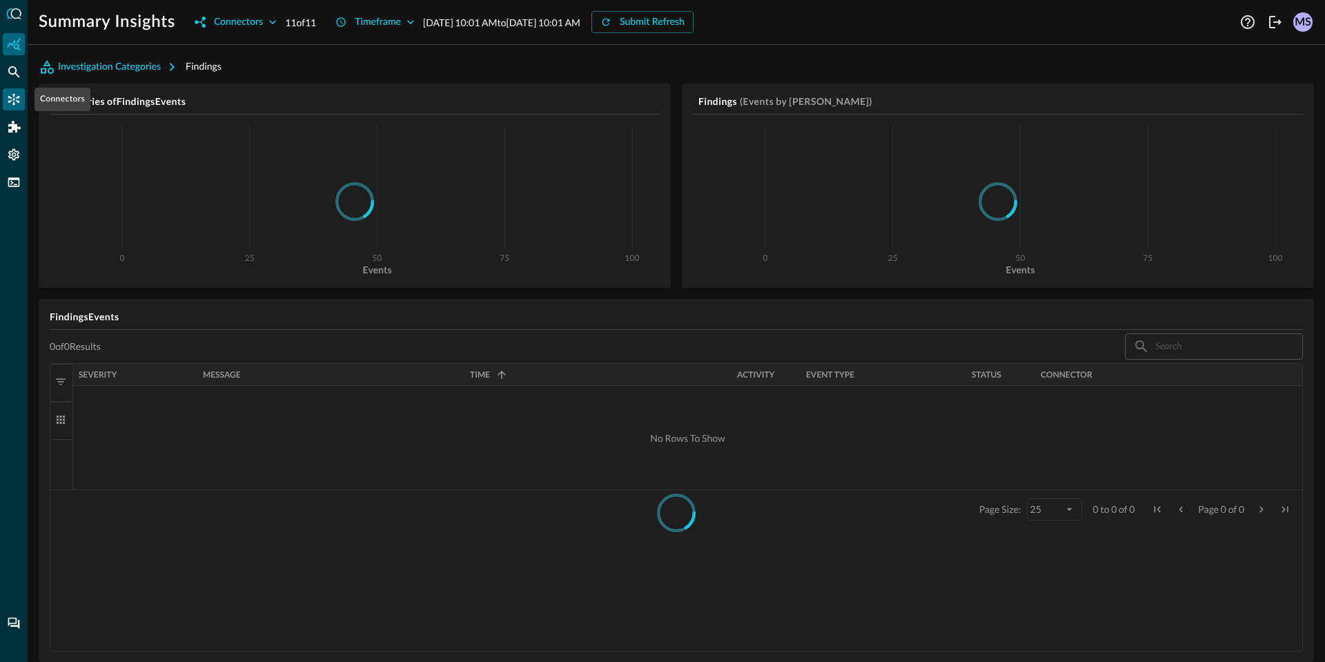
click at [12, 98] on icon "Connectors" at bounding box center [14, 99] width 14 height 14
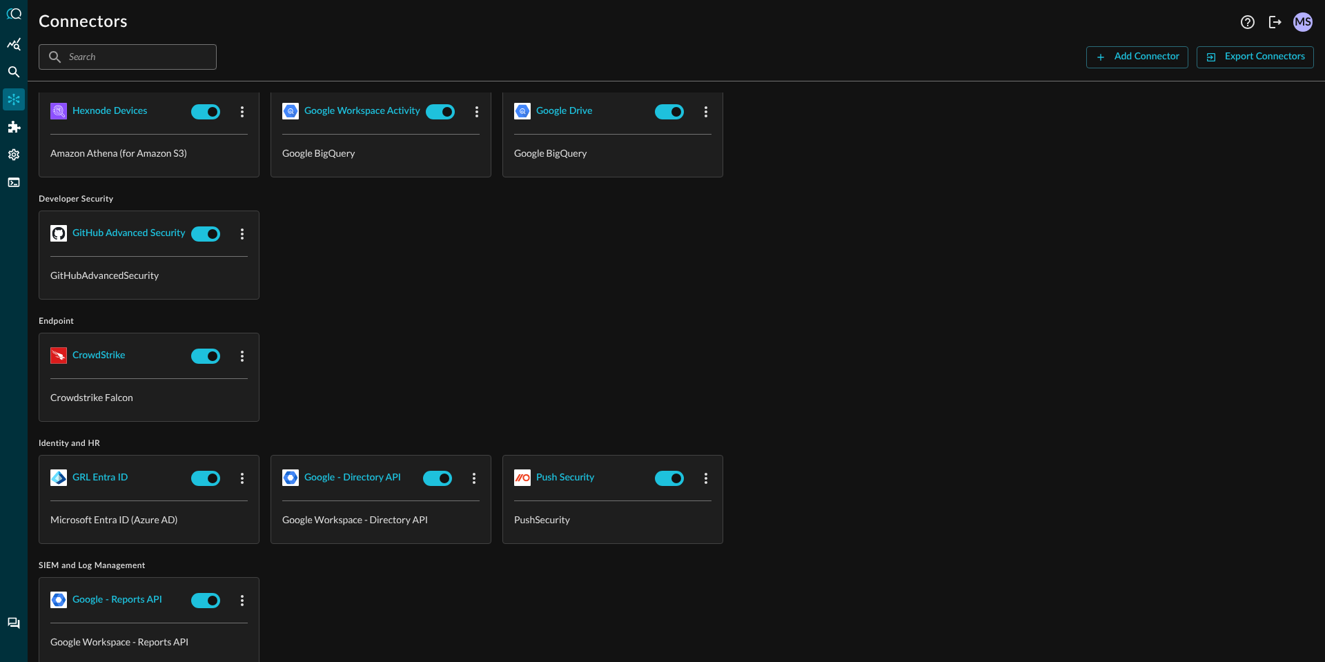
scroll to position [44, 0]
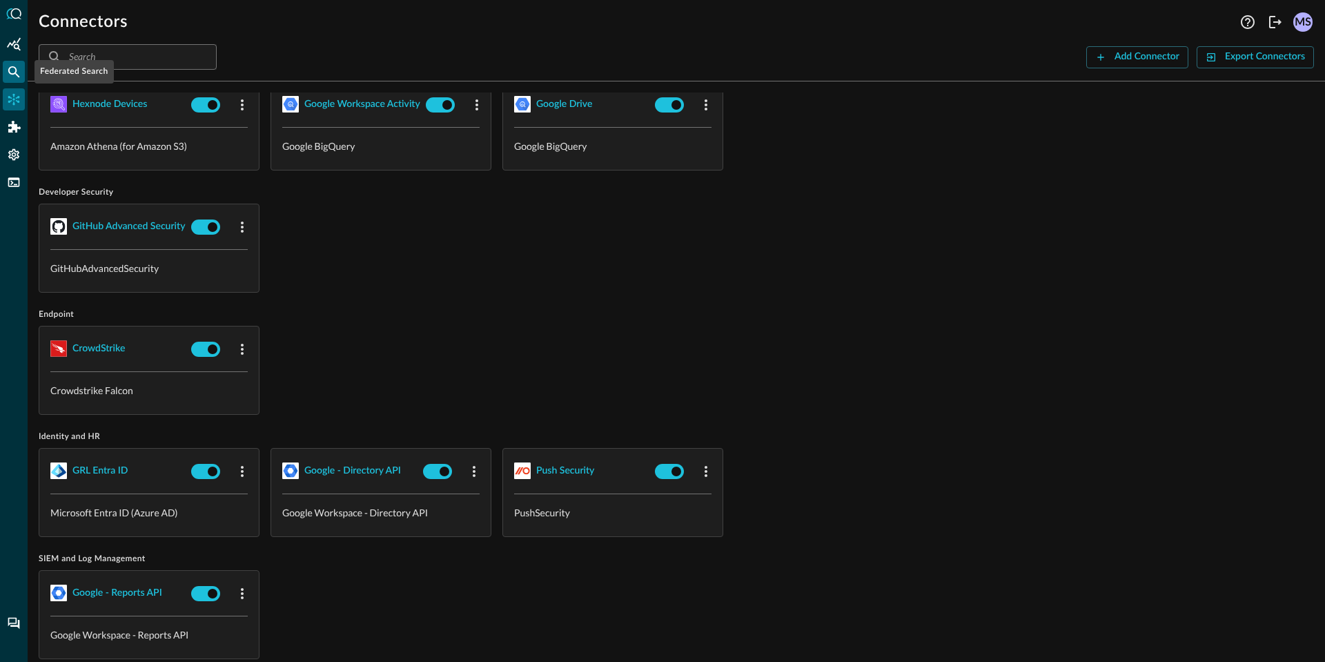
click at [10, 68] on icon "Federated Search" at bounding box center [14, 72] width 14 height 14
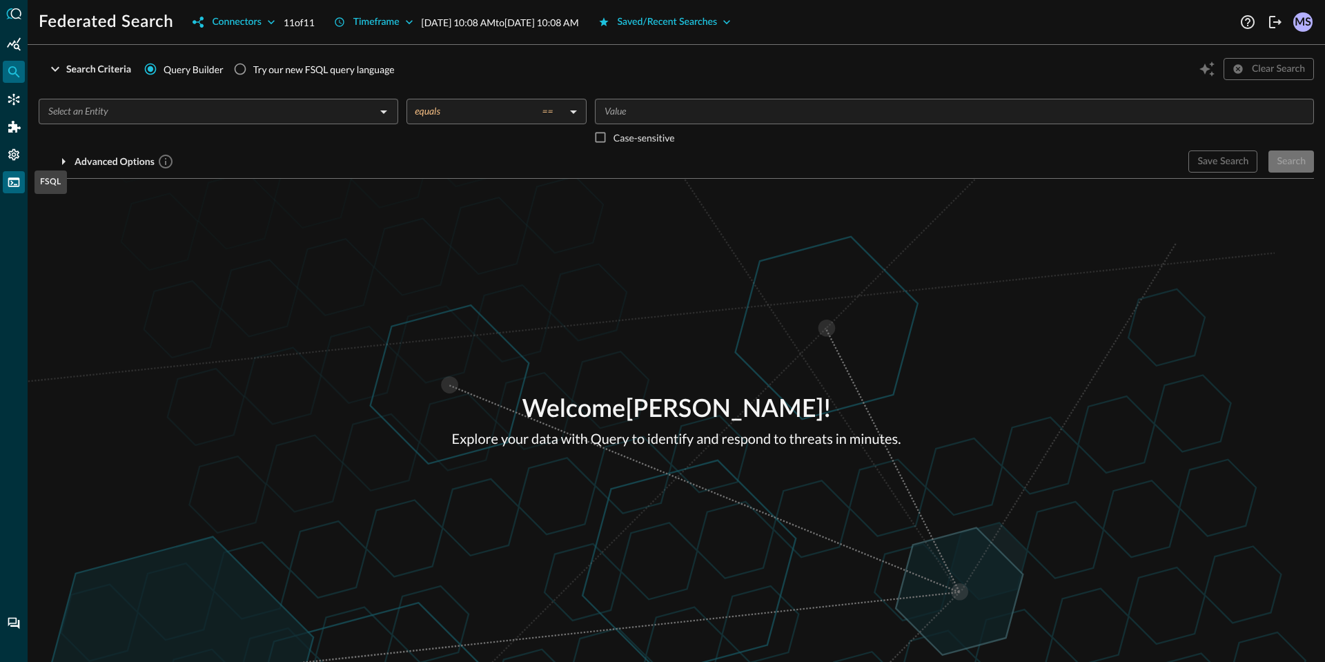
click at [10, 179] on icon "FSQL" at bounding box center [14, 182] width 14 height 14
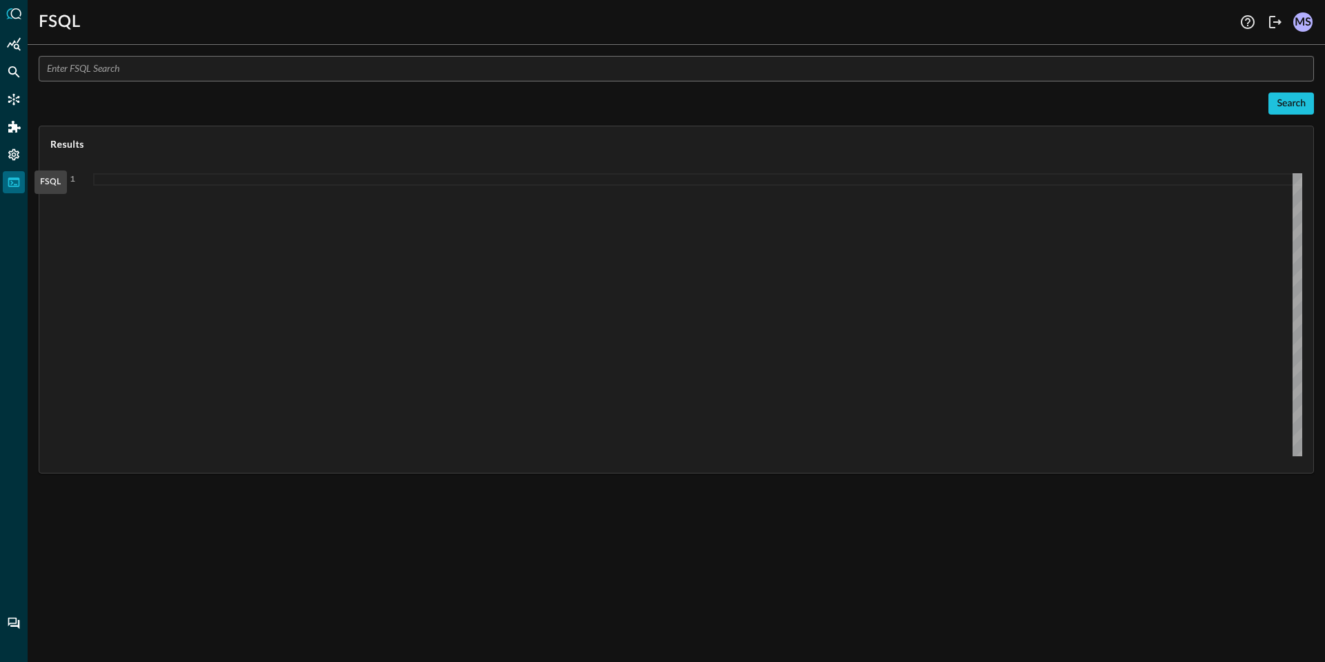
click at [10, 179] on icon "FSQL" at bounding box center [14, 182] width 14 height 14
click at [12, 173] on div "FSQL" at bounding box center [14, 182] width 22 height 22
click at [16, 154] on icon "Settings" at bounding box center [14, 155] width 14 height 14
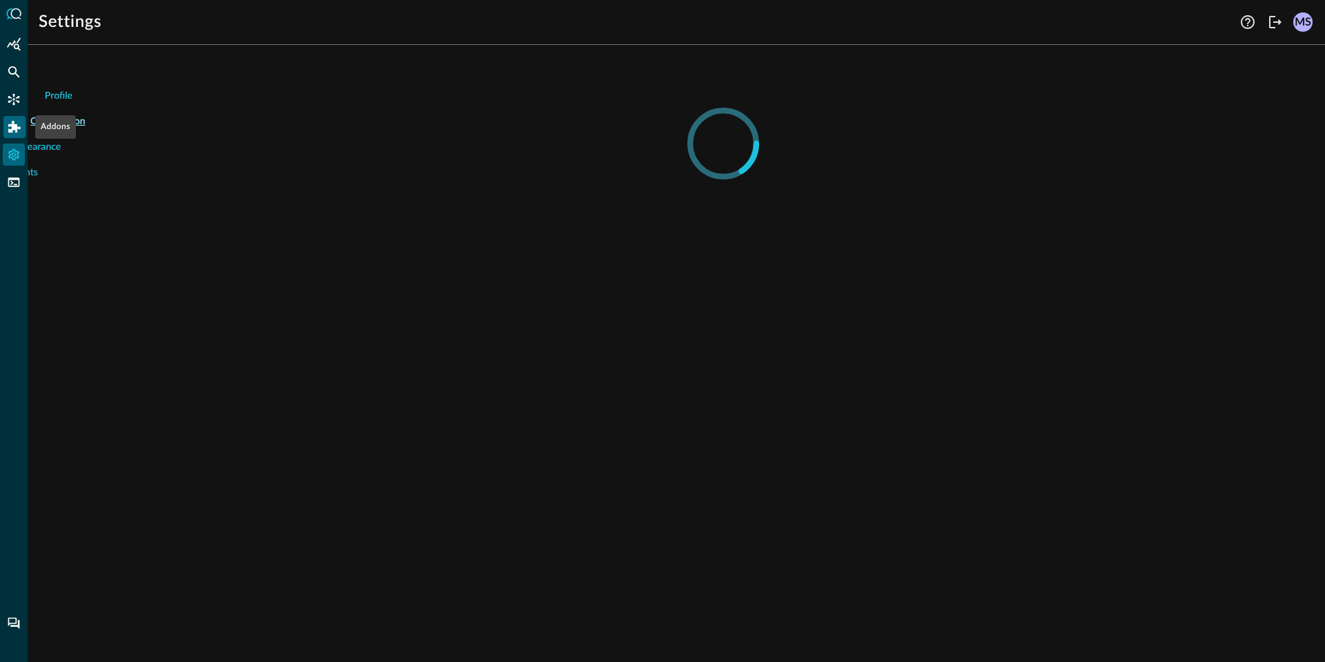
click at [17, 131] on icon "Addons" at bounding box center [14, 127] width 12 height 12
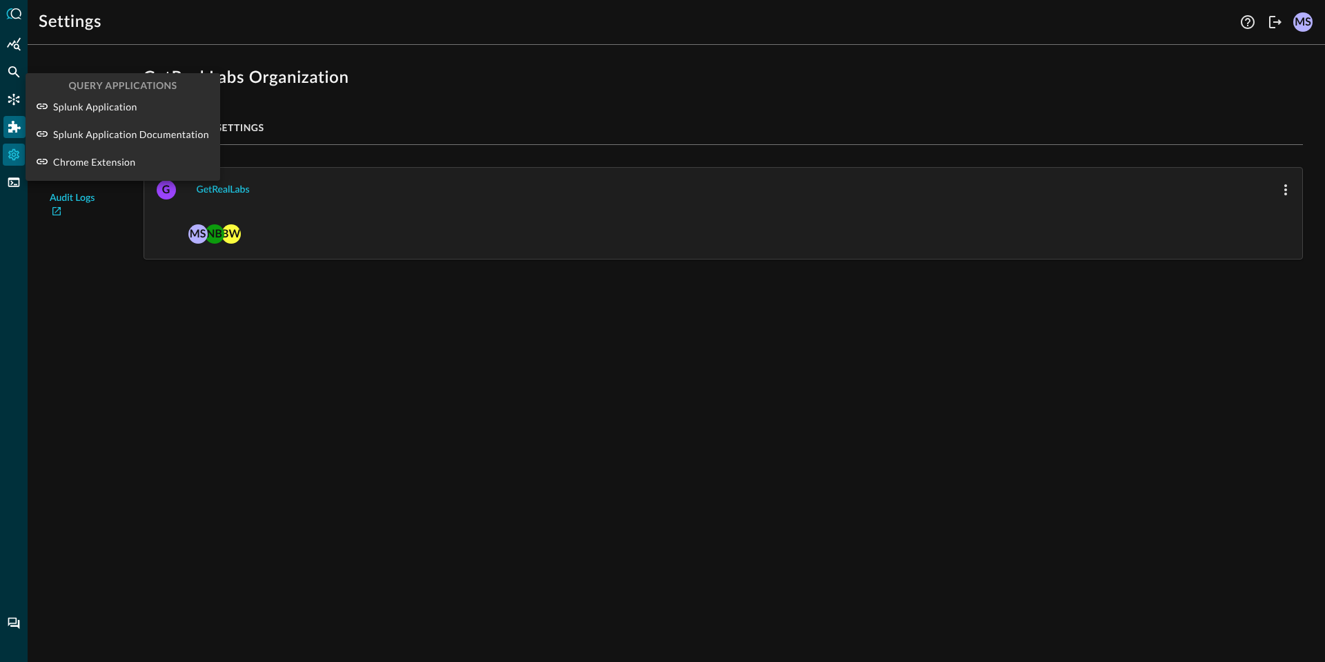
click at [17, 131] on div at bounding box center [662, 331] width 1325 height 662
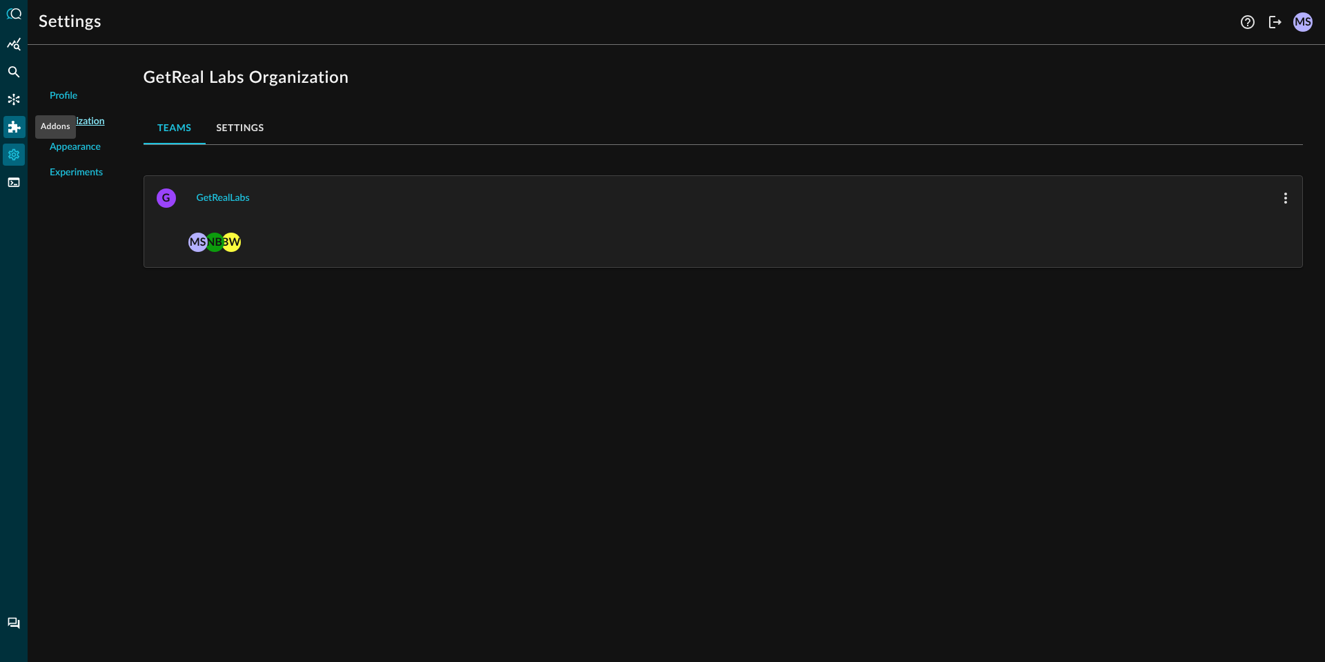
click at [17, 131] on icon "Addons" at bounding box center [14, 127] width 12 height 12
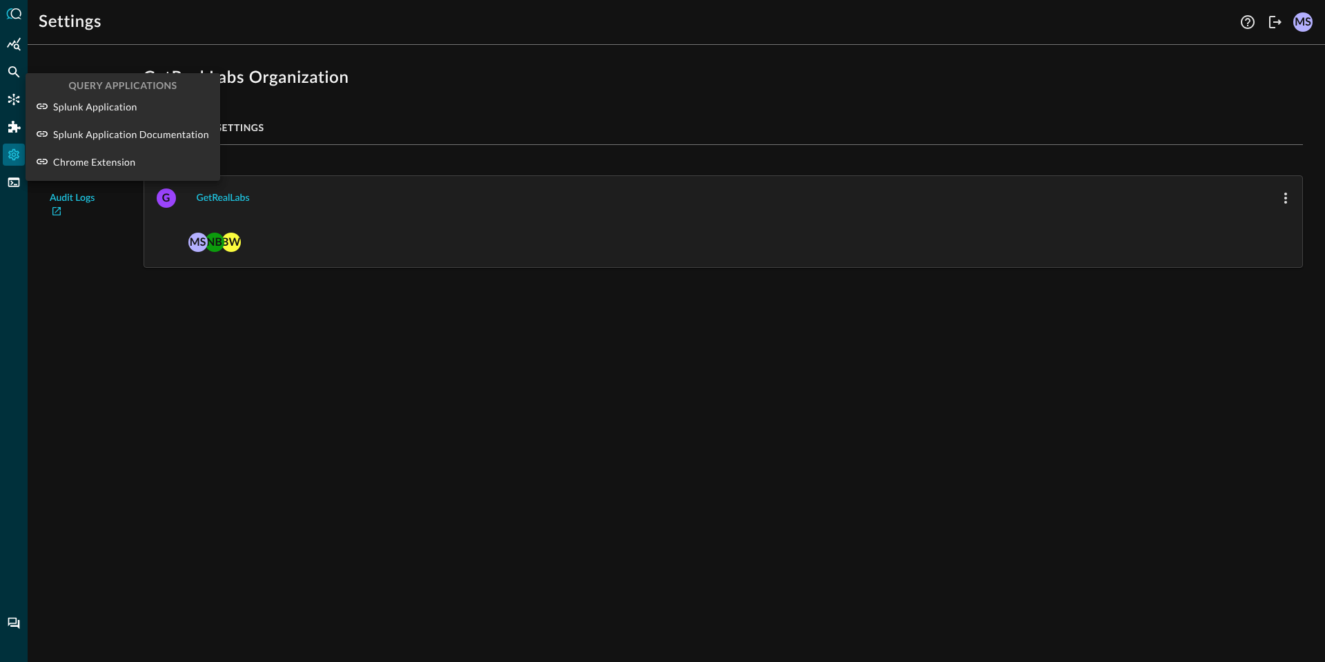
click at [13, 94] on div at bounding box center [662, 331] width 1325 height 662
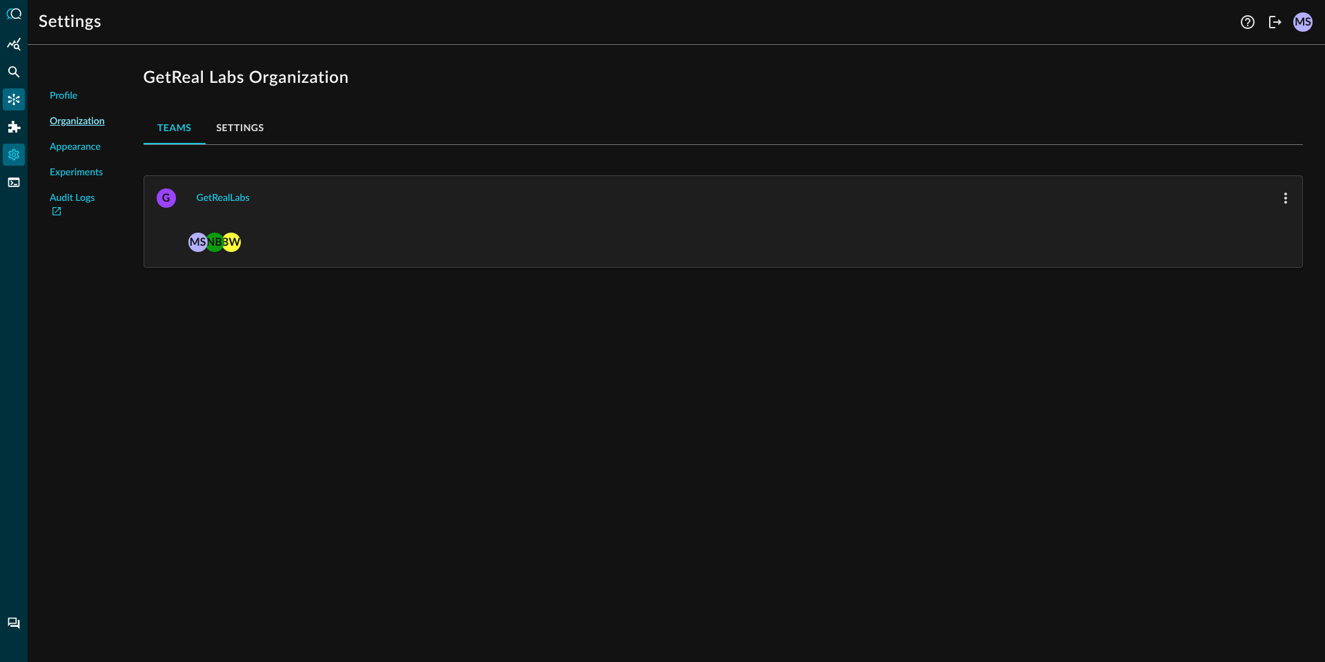
click at [13, 92] on icon "Connectors" at bounding box center [14, 99] width 14 height 14
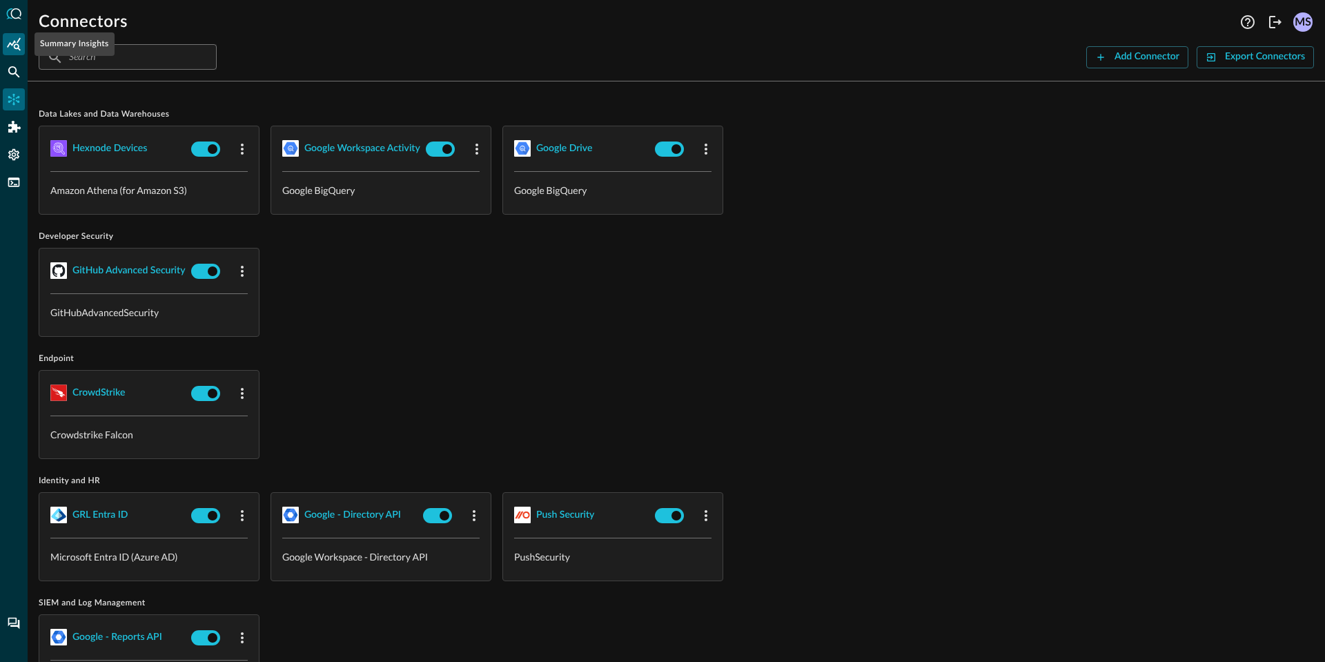
click at [21, 37] on div "Summary Insights" at bounding box center [14, 44] width 22 height 22
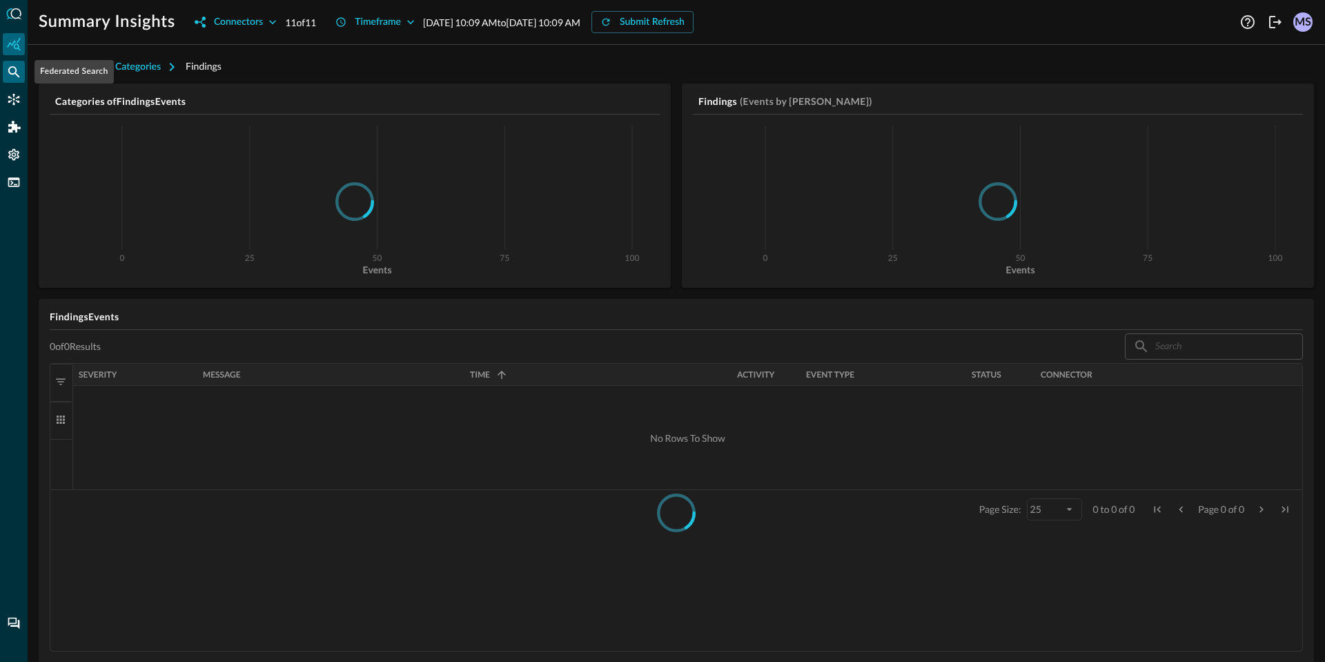
click at [18, 74] on icon "Federated Search" at bounding box center [14, 72] width 14 height 14
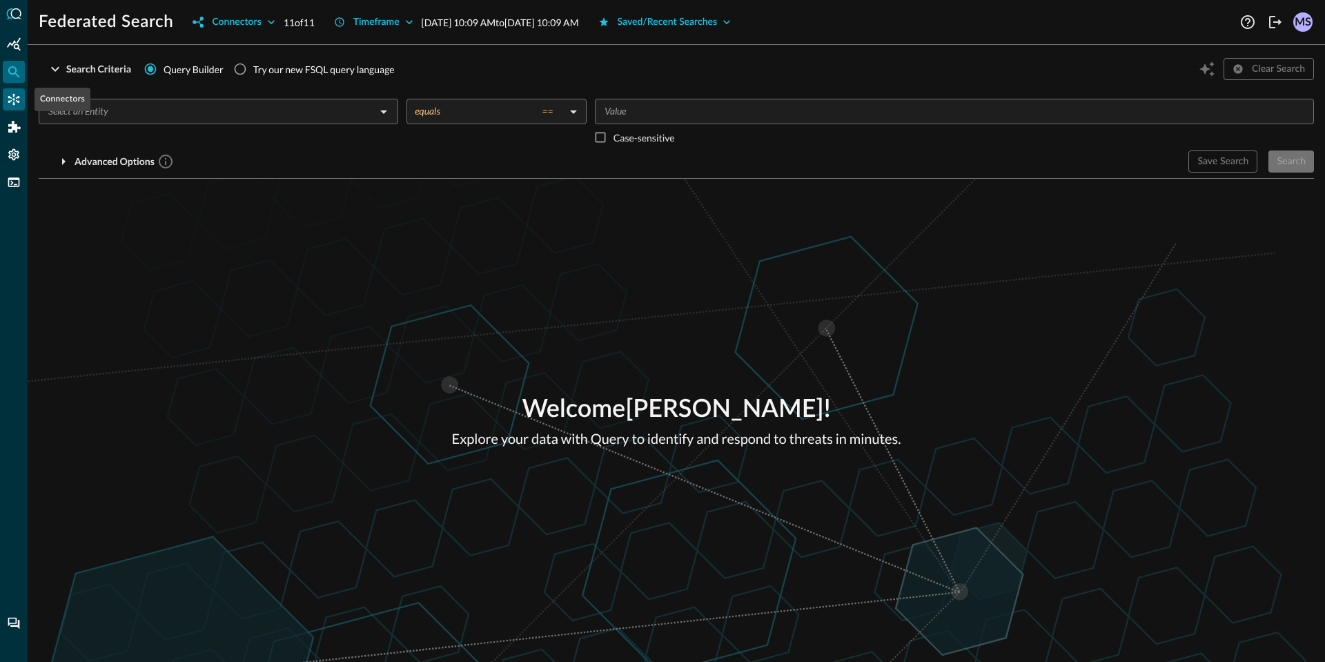
click at [18, 96] on icon "Connectors" at bounding box center [14, 100] width 12 height 12
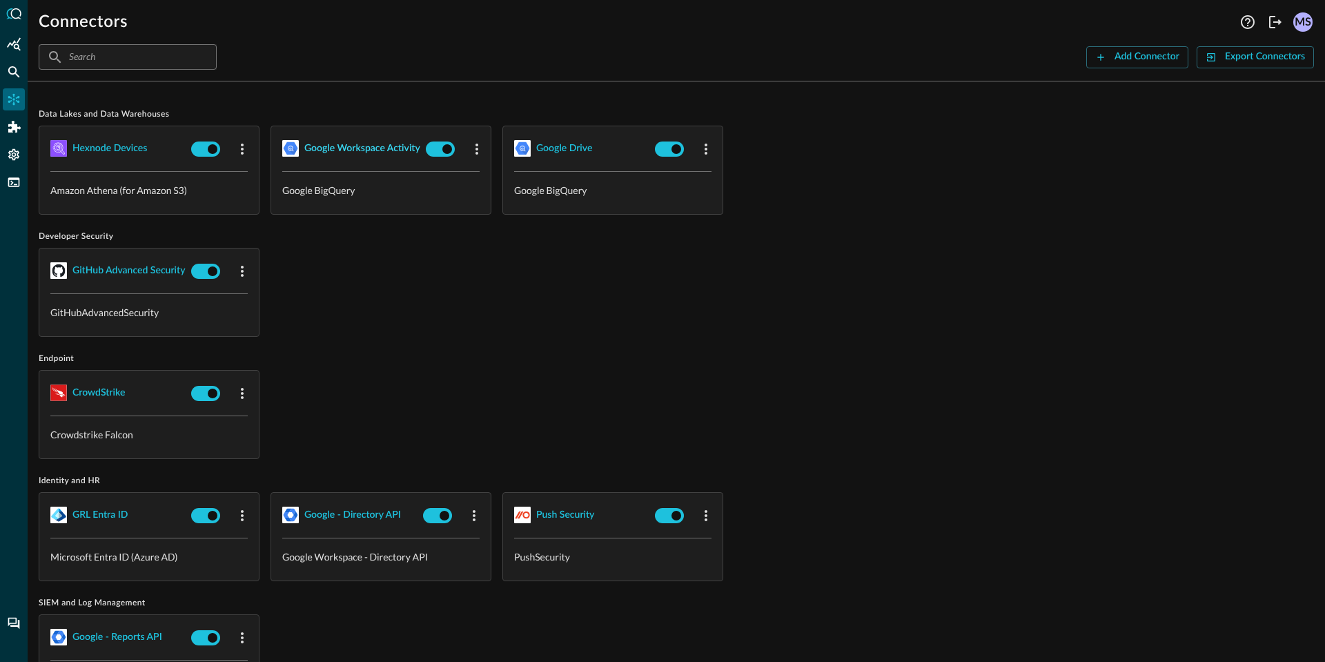
click at [356, 151] on div "Google Workspace Activity" at bounding box center [362, 148] width 116 height 17
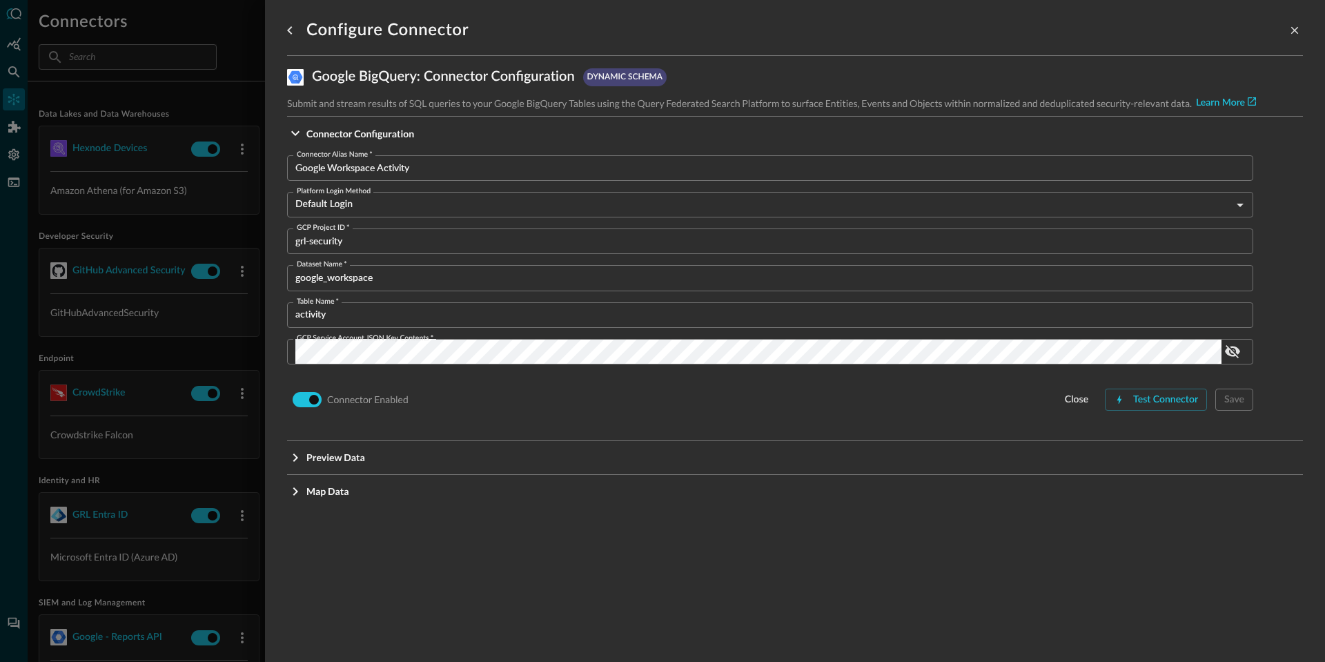
click at [226, 102] on div at bounding box center [662, 331] width 1325 height 662
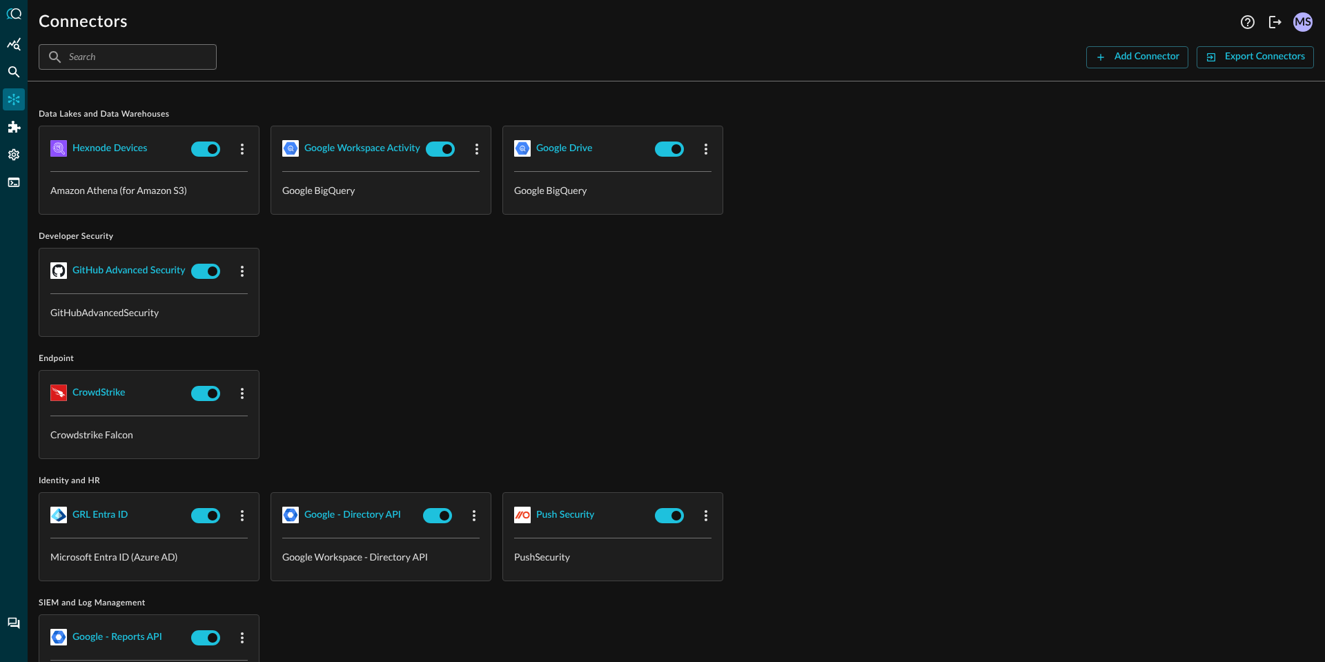
click at [15, 18] on icon at bounding box center [16, 13] width 10 height 11
click at [14, 14] on icon at bounding box center [13, 13] width 15 height 11
click at [9, 46] on icon "Summary Insights" at bounding box center [14, 43] width 14 height 13
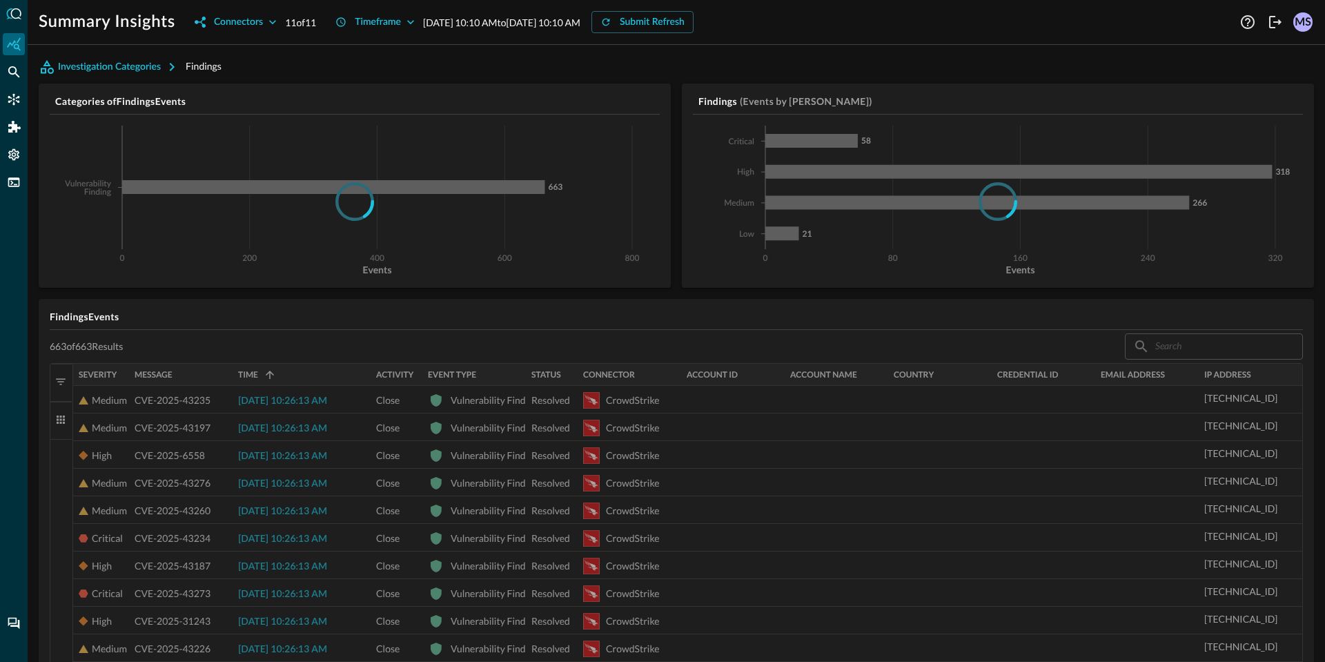
click at [32, 197] on div "Investigation Categories Findings Categories of Findings Events 0 200 400 600 8…" at bounding box center [676, 359] width 1297 height 606
click at [21, 190] on div "FSQL" at bounding box center [14, 182] width 22 height 22
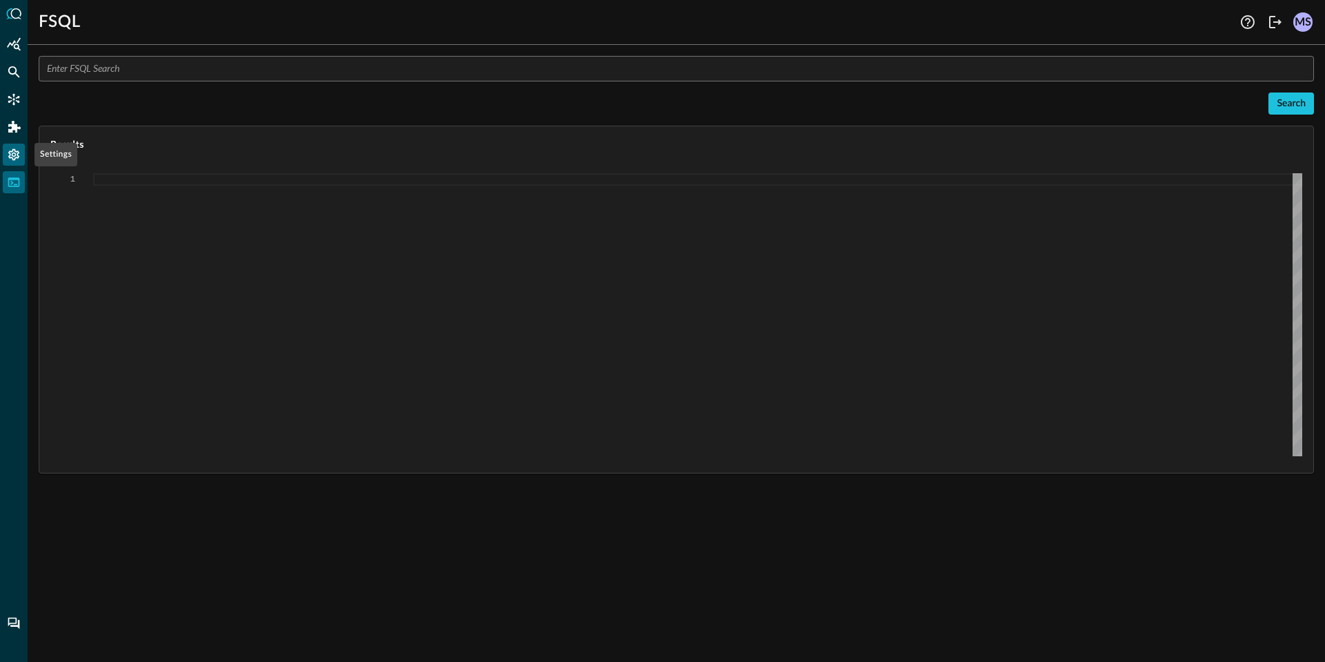
click at [14, 159] on icon "Settings" at bounding box center [14, 155] width 14 height 14
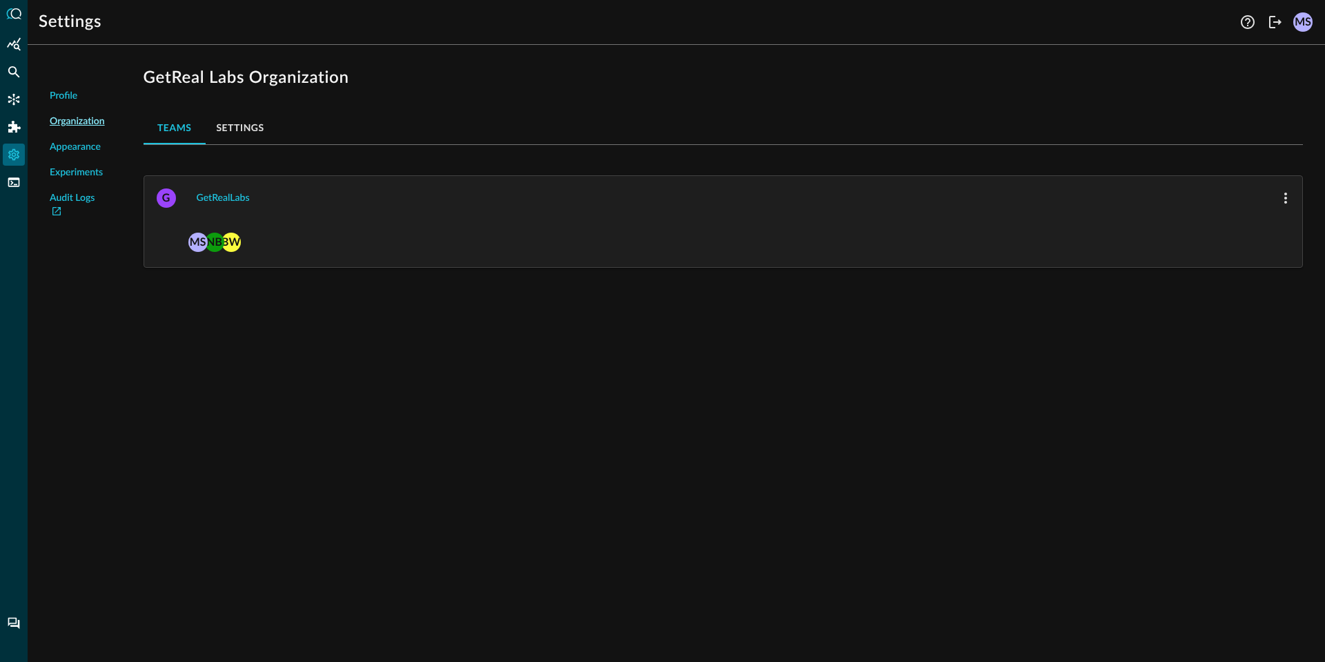
click at [146, 284] on div "GetReal Labs Organization Teams Settings G GetRealLabs BW NB MS" at bounding box center [722, 171] width 1181 height 231
click at [239, 128] on button "Settings" at bounding box center [241, 127] width 70 height 33
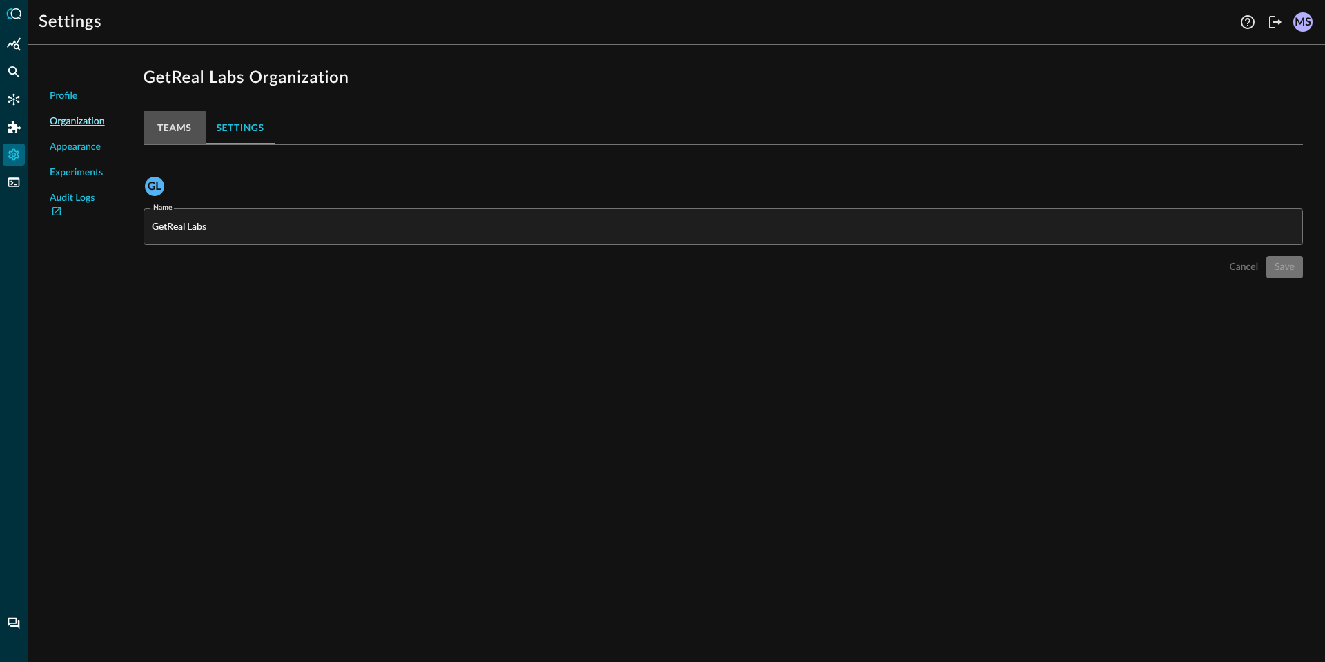
click at [186, 129] on button "Teams" at bounding box center [175, 127] width 62 height 33
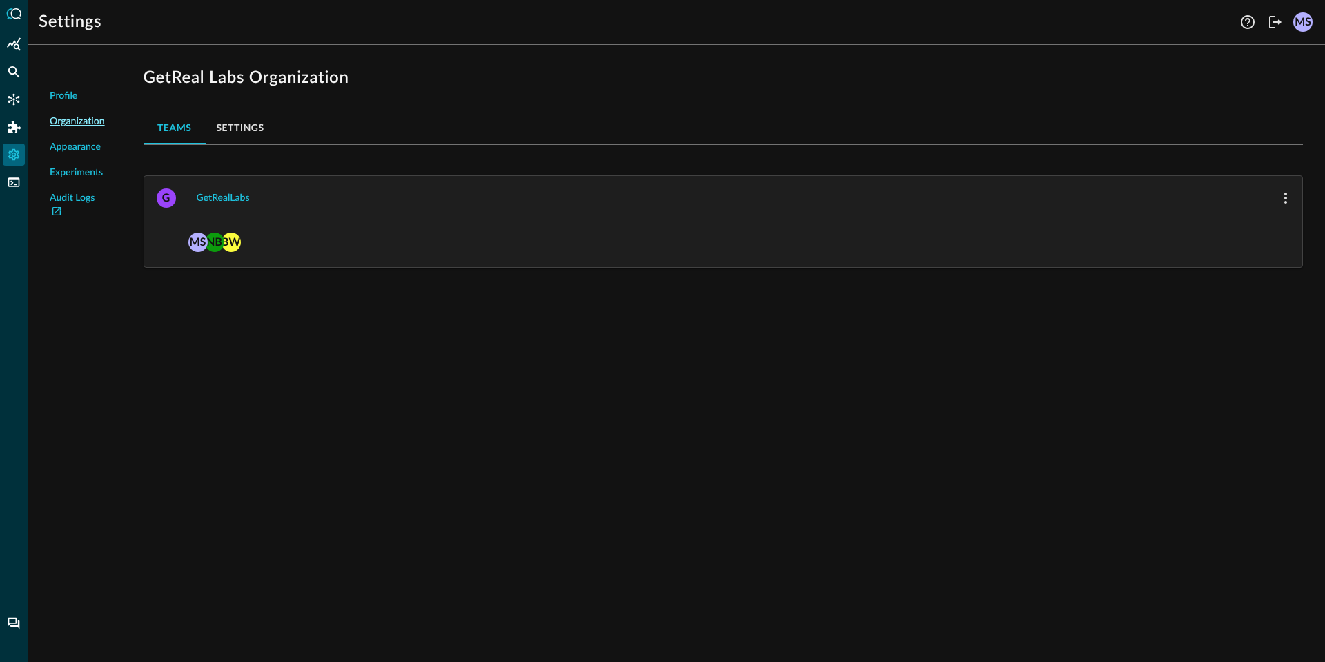
click at [69, 152] on span "Appearance" at bounding box center [75, 147] width 51 height 14
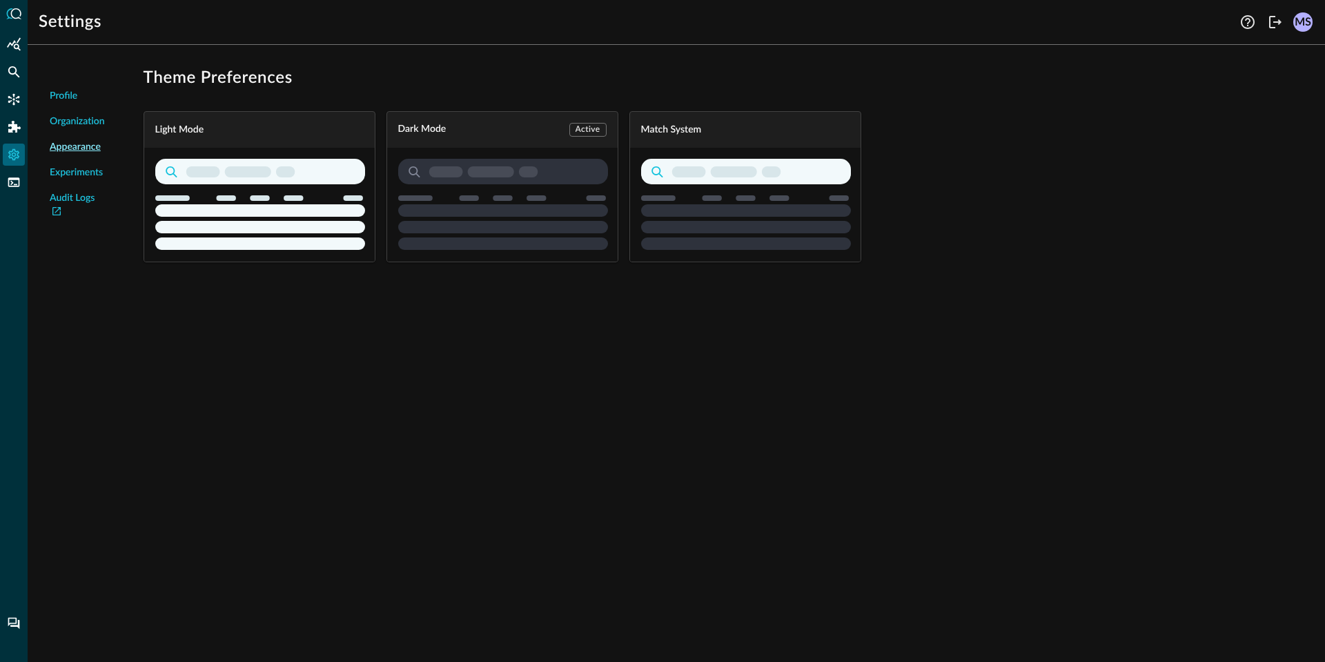
click at [49, 68] on div "Profile Organization Appearance Experiments Audit Logs Theme Preferences Light …" at bounding box center [676, 164] width 1275 height 217
click at [61, 168] on span "Experiments" at bounding box center [76, 173] width 53 height 14
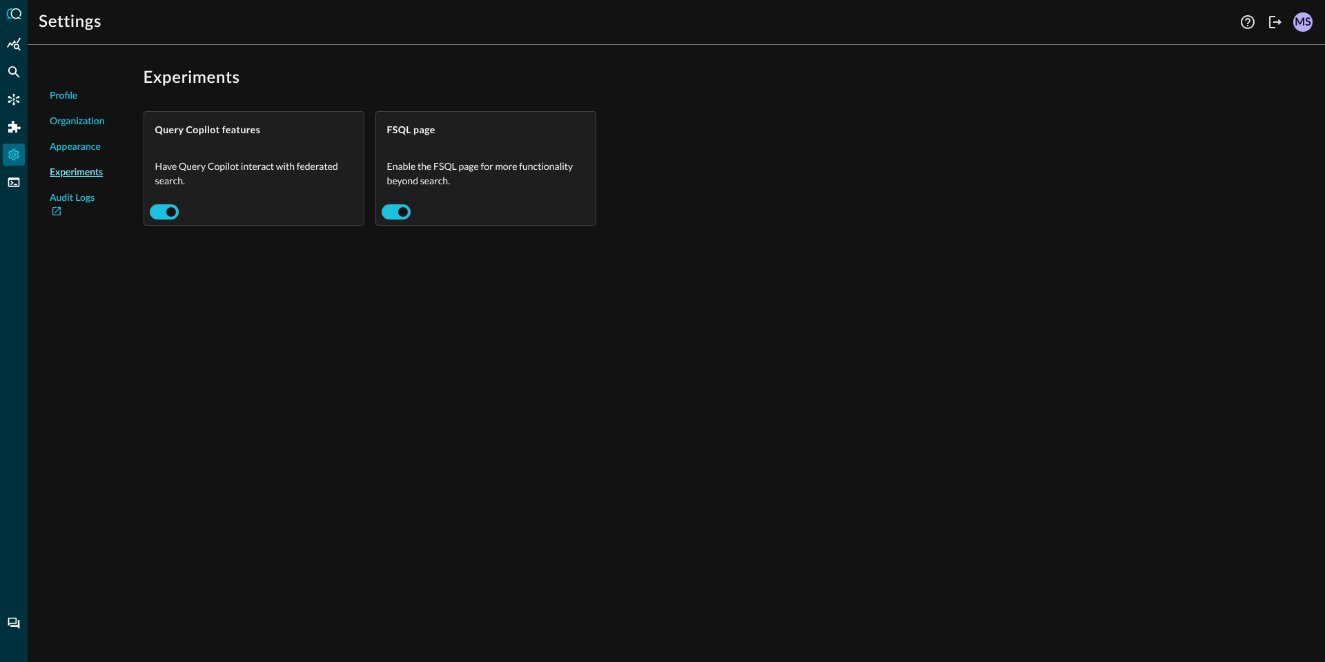
click at [81, 121] on span "Organization" at bounding box center [77, 122] width 55 height 14
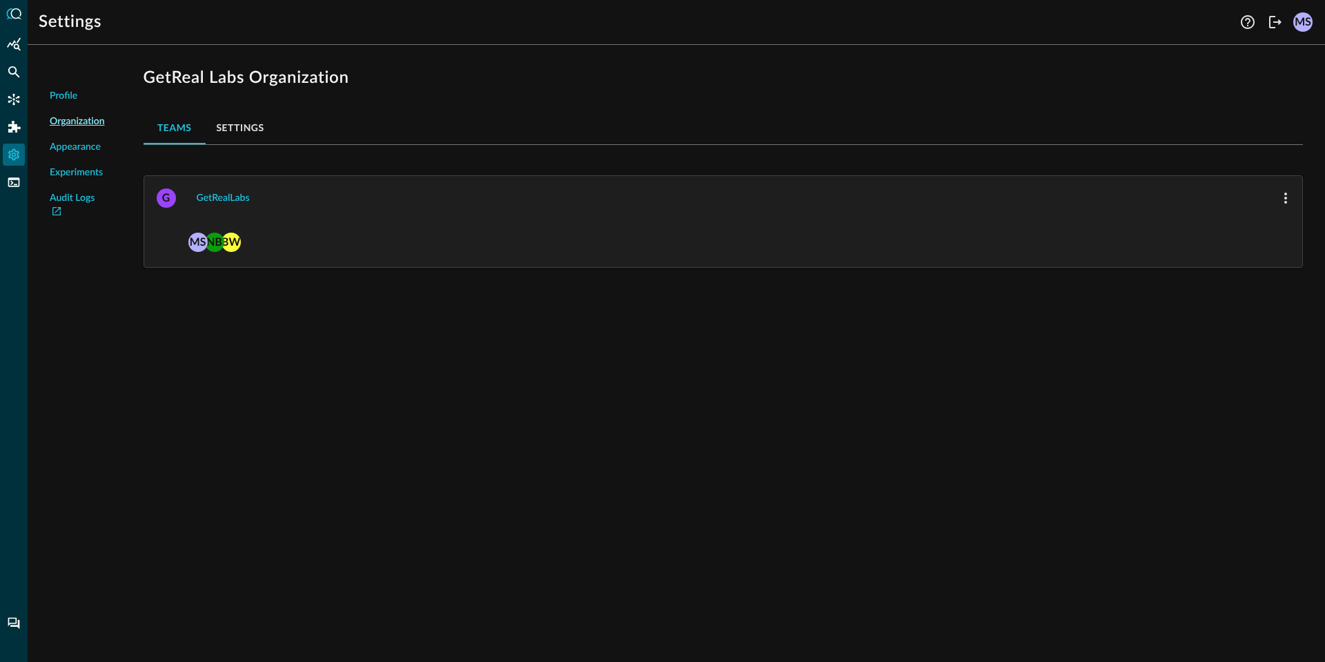
click at [66, 94] on span "Profile" at bounding box center [64, 96] width 28 height 14
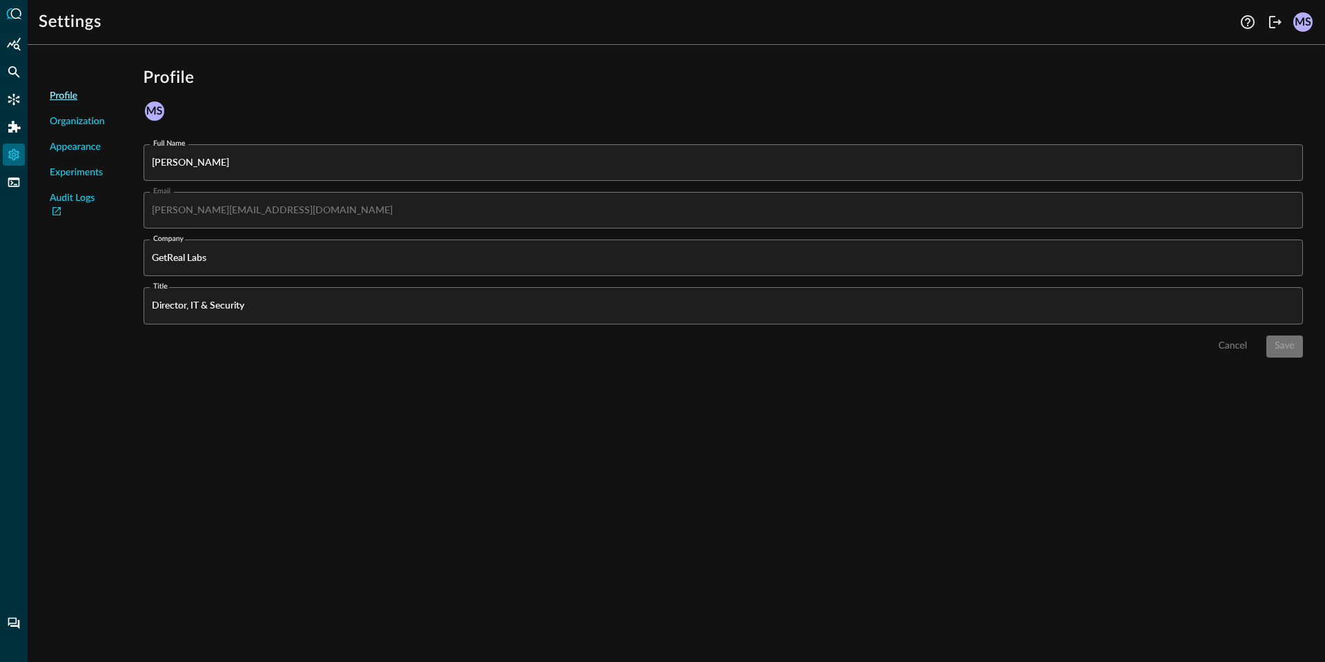
click at [185, 72] on h1 "Profile" at bounding box center [723, 78] width 1159 height 22
click at [202, 75] on h1 "Profile" at bounding box center [723, 78] width 1159 height 22
click at [166, 76] on h1 "Profile" at bounding box center [723, 78] width 1159 height 22
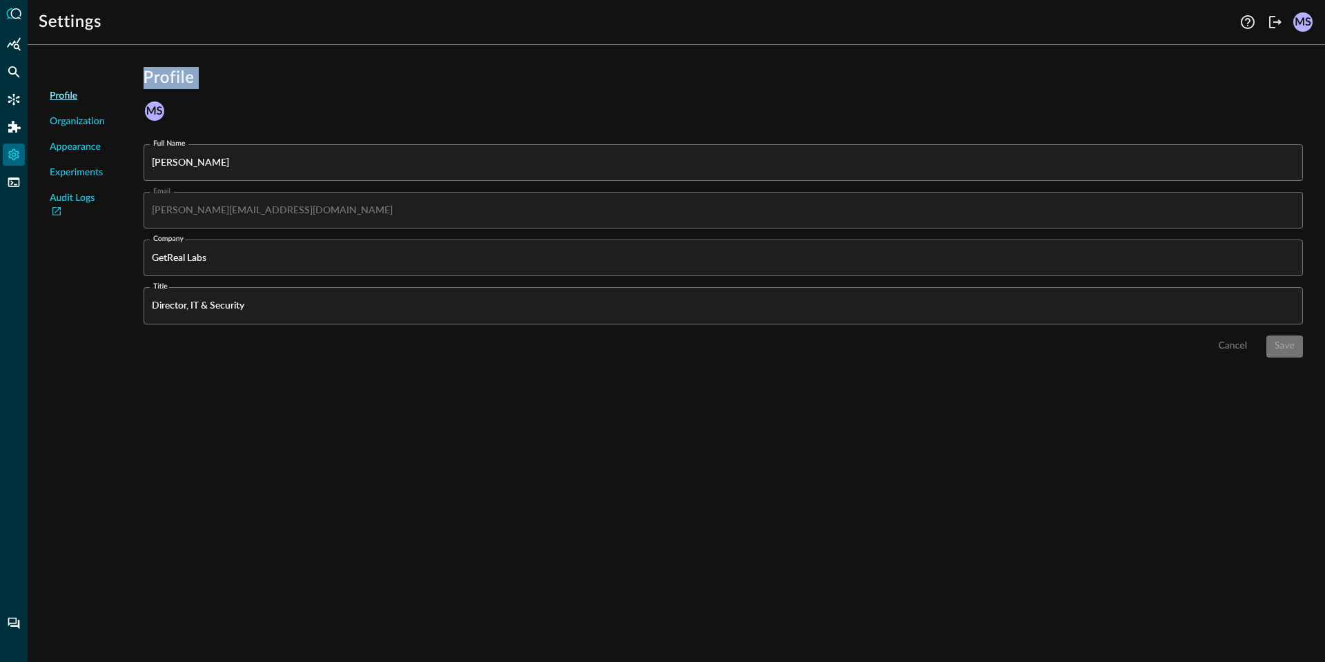
click at [166, 76] on h1 "Profile" at bounding box center [723, 78] width 1159 height 22
click at [425, 157] on input "[PERSON_NAME]" at bounding box center [727, 162] width 1151 height 37
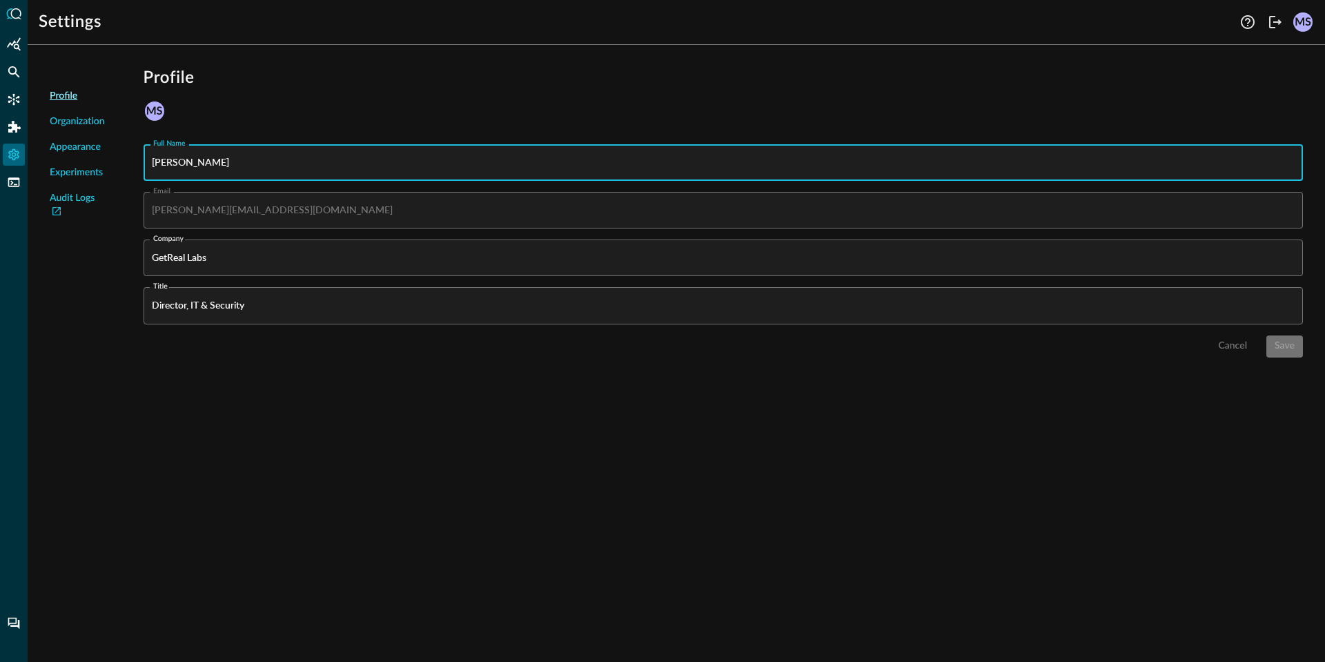
click at [2, 13] on div at bounding box center [14, 331] width 28 height 662
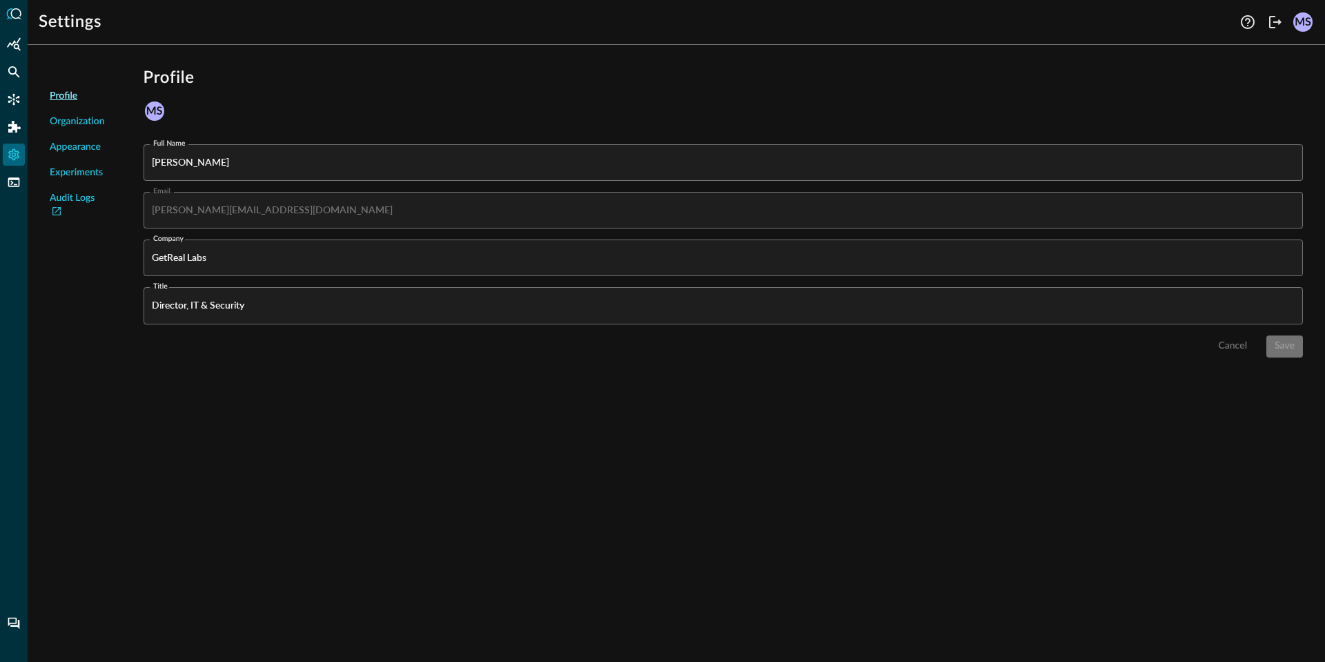
click at [10, 14] on icon at bounding box center [13, 13] width 15 height 11
click at [12, 40] on icon "Summary Insights" at bounding box center [14, 44] width 14 height 14
